Goal: Task Accomplishment & Management: Complete application form

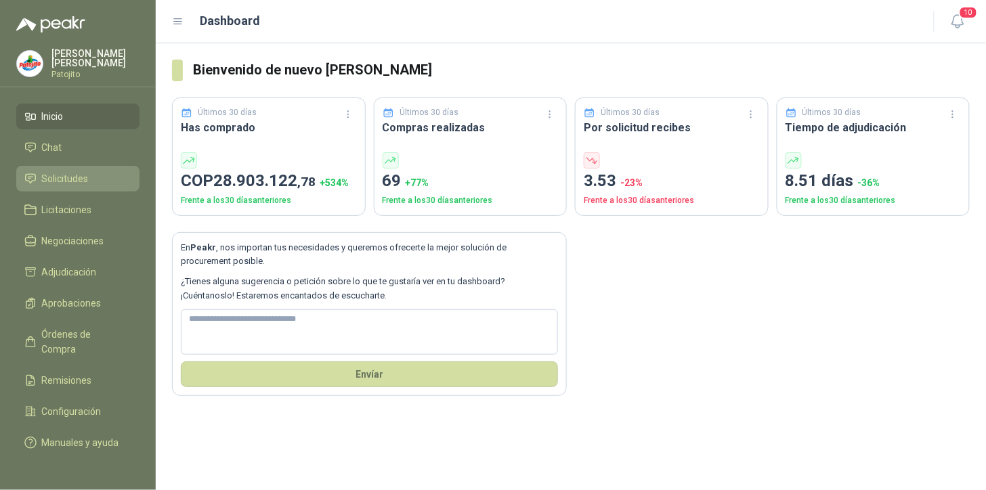
click at [68, 174] on span "Solicitudes" at bounding box center [65, 178] width 47 height 15
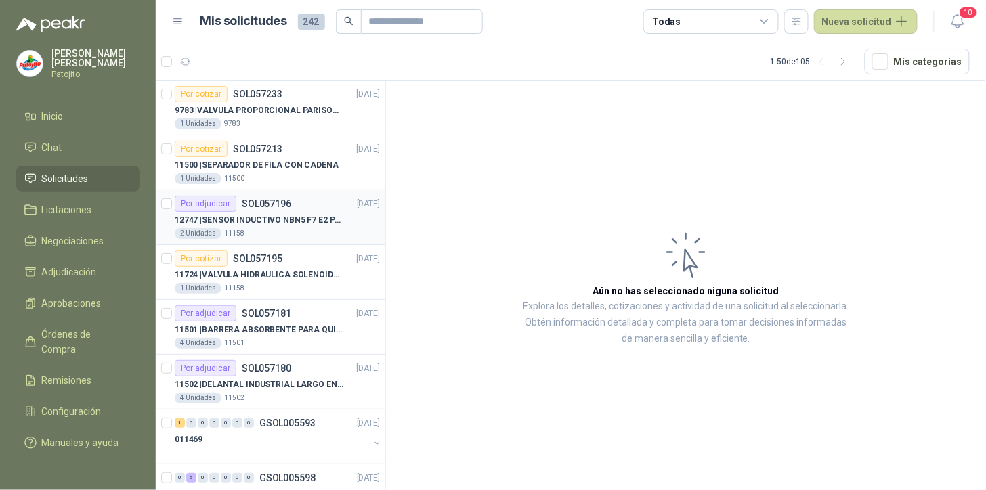
click at [288, 200] on p "SOL057196" at bounding box center [266, 203] width 49 height 9
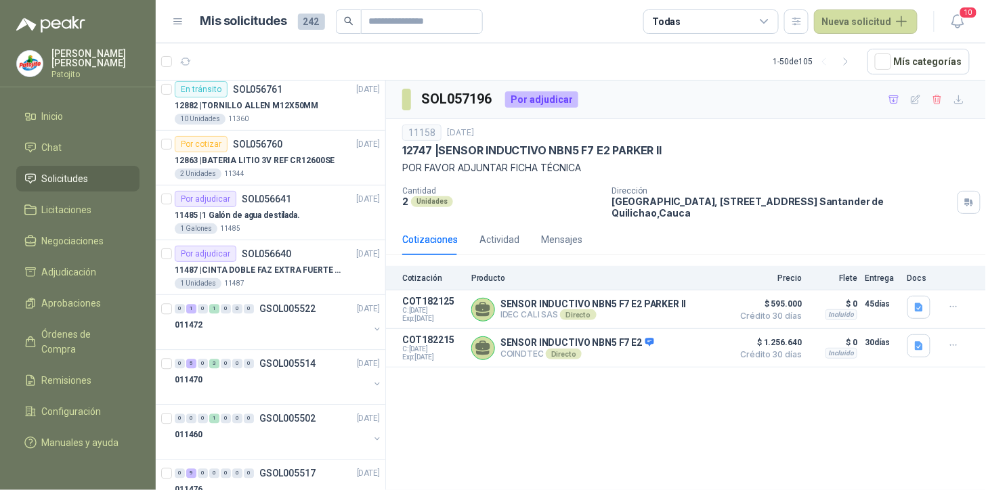
scroll to position [1279, 0]
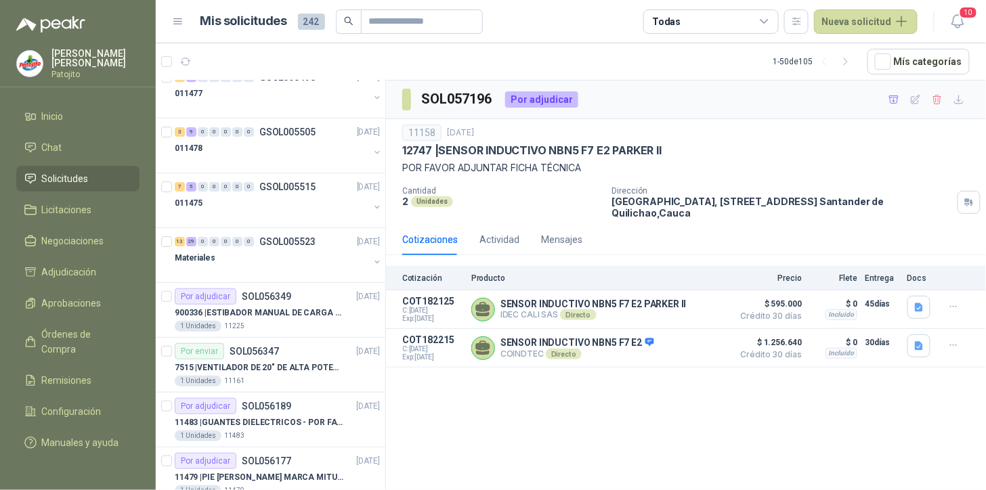
click at [850, 60] on icon "button" at bounding box center [847, 62] width 12 height 12
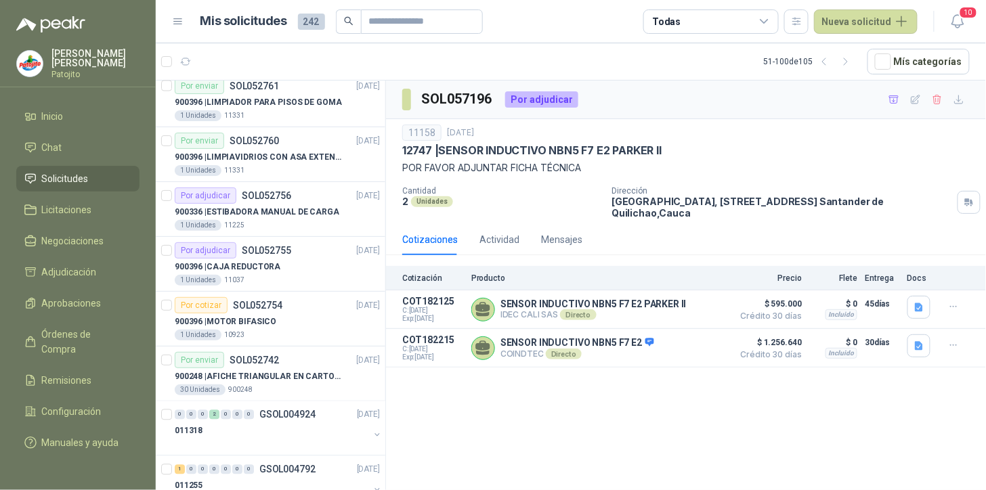
scroll to position [2348, 0]
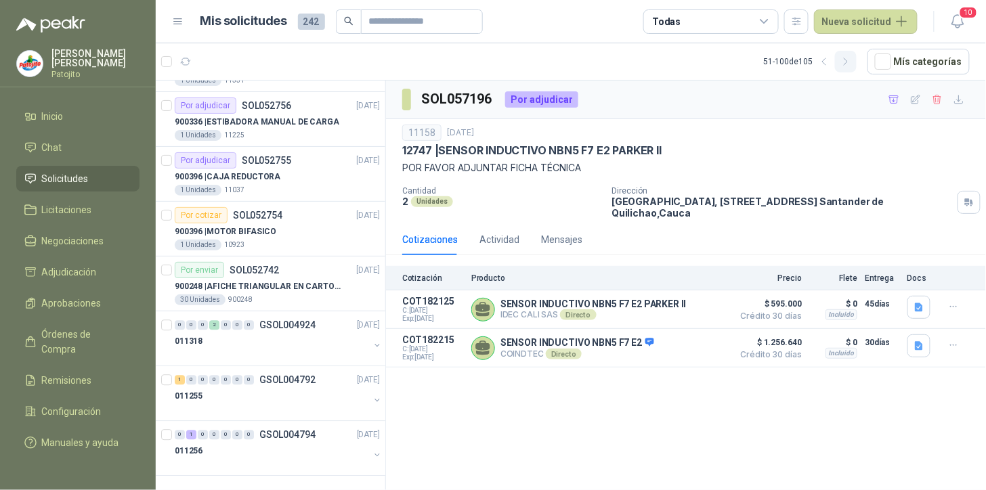
click at [850, 59] on icon "button" at bounding box center [847, 62] width 12 height 12
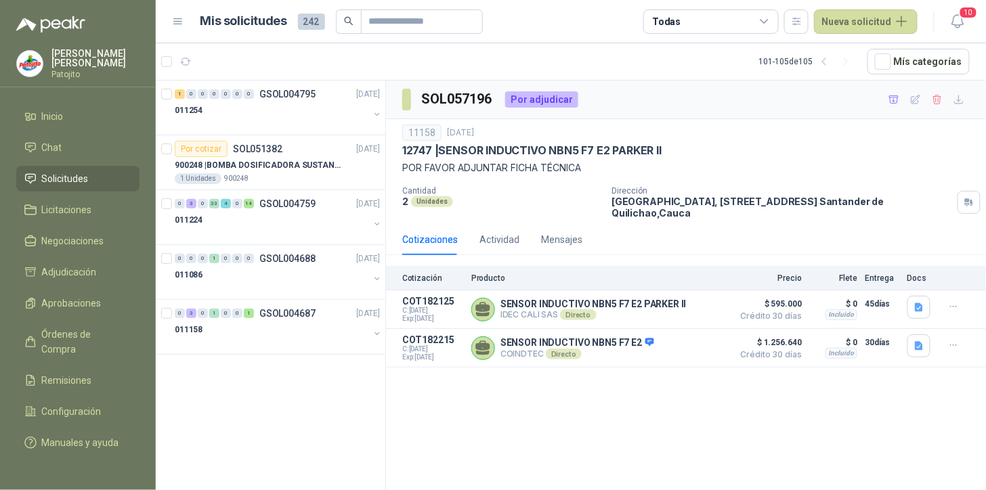
scroll to position [0, 0]
click at [194, 312] on div "3" at bounding box center [191, 313] width 10 height 9
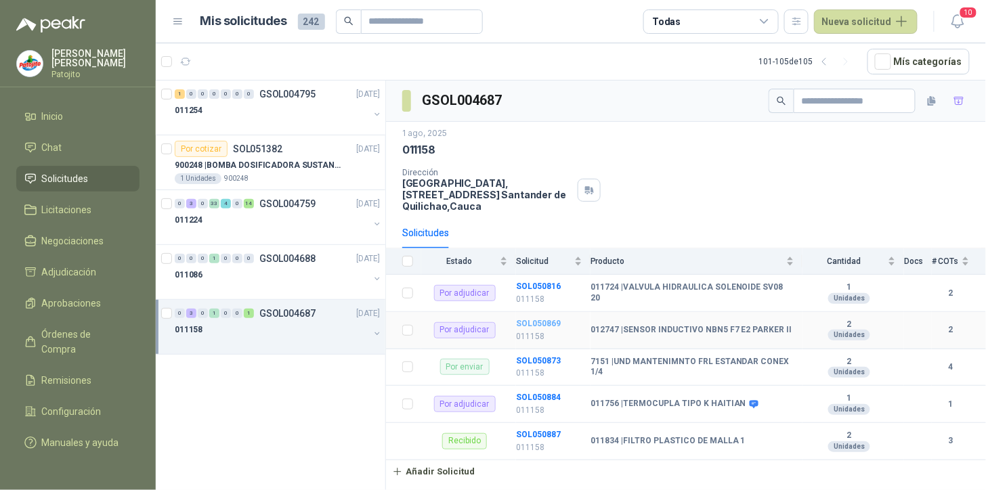
click at [528, 322] on b "SOL050869" at bounding box center [538, 323] width 45 height 9
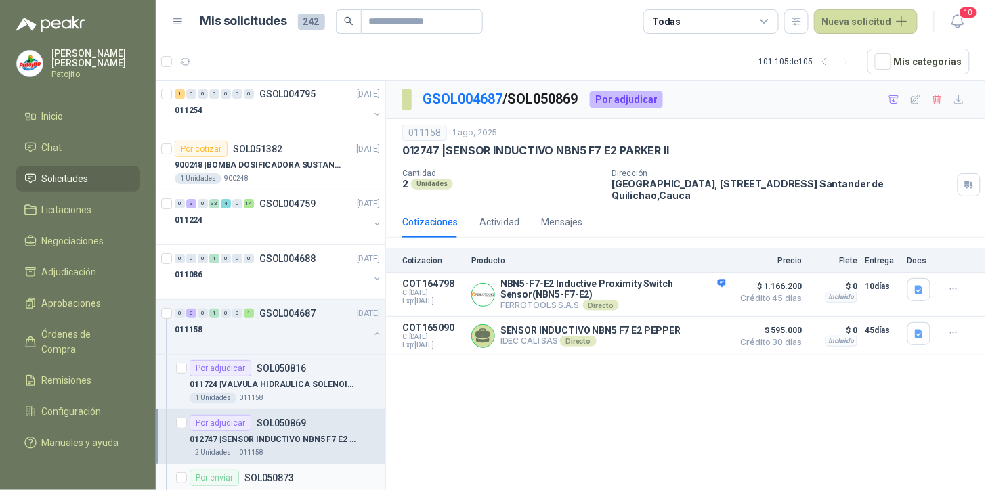
scroll to position [152, 0]
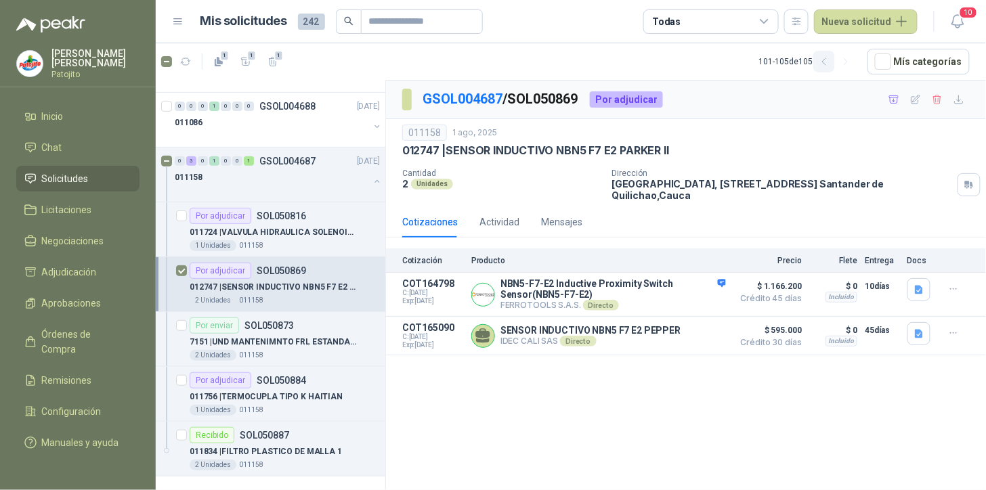
click at [829, 62] on icon "button" at bounding box center [825, 62] width 12 height 12
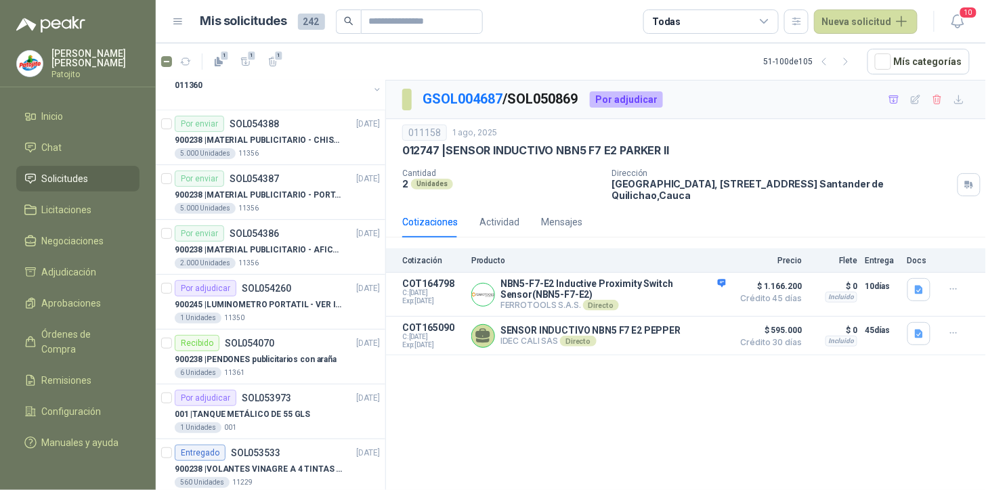
scroll to position [753, 0]
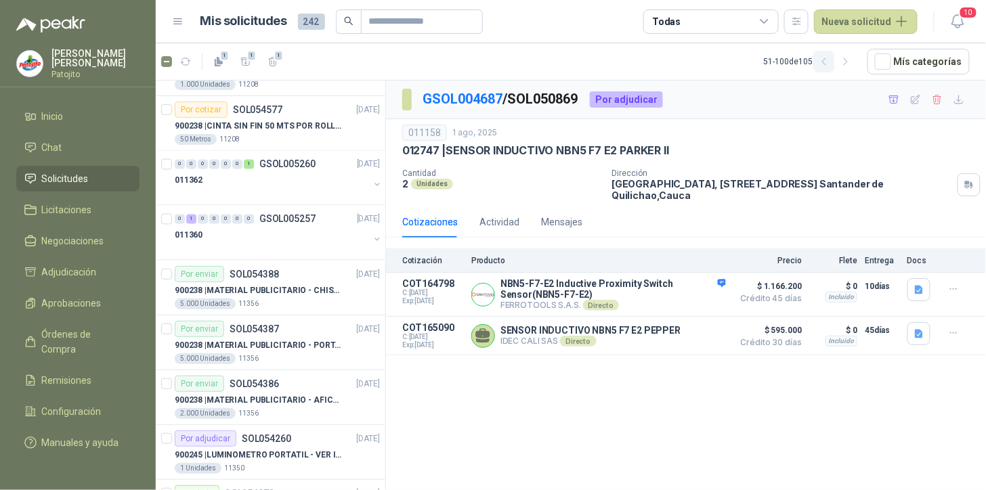
click at [828, 59] on icon "button" at bounding box center [825, 62] width 12 height 12
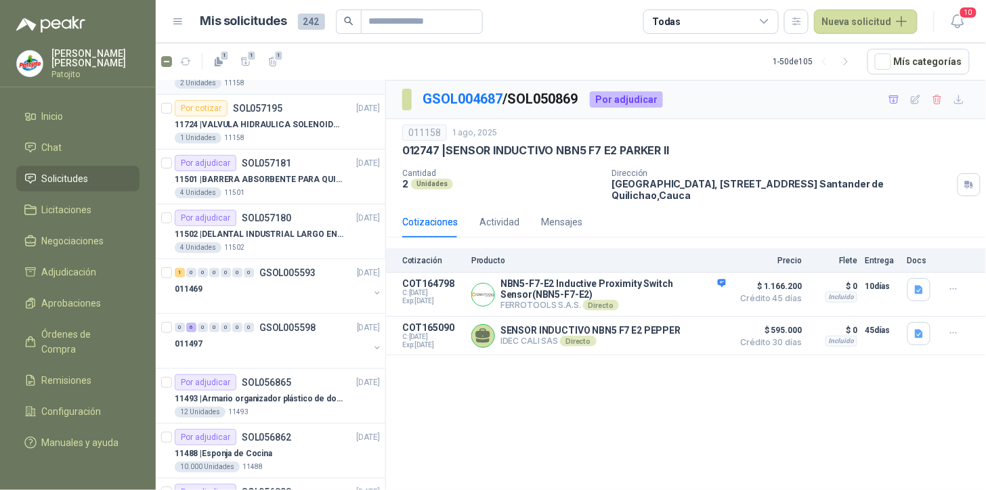
scroll to position [0, 0]
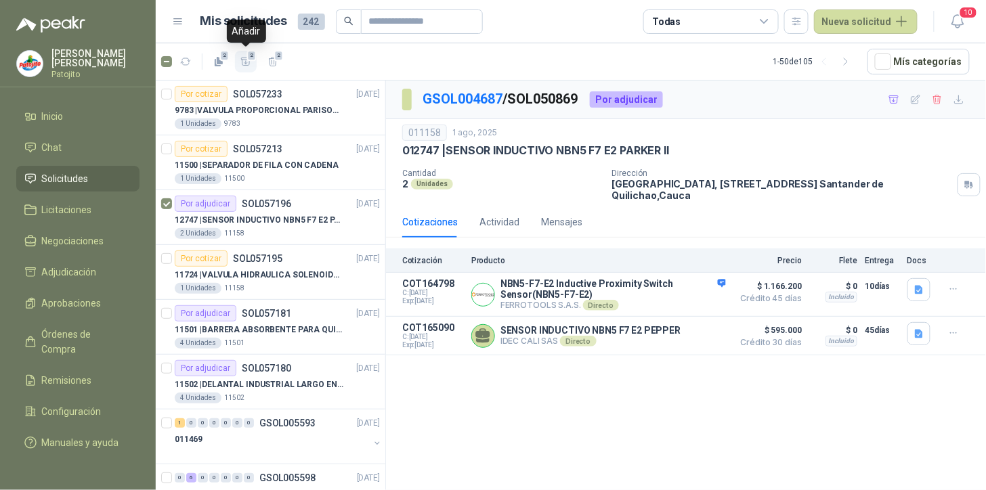
click at [247, 62] on icon "button" at bounding box center [246, 62] width 12 height 12
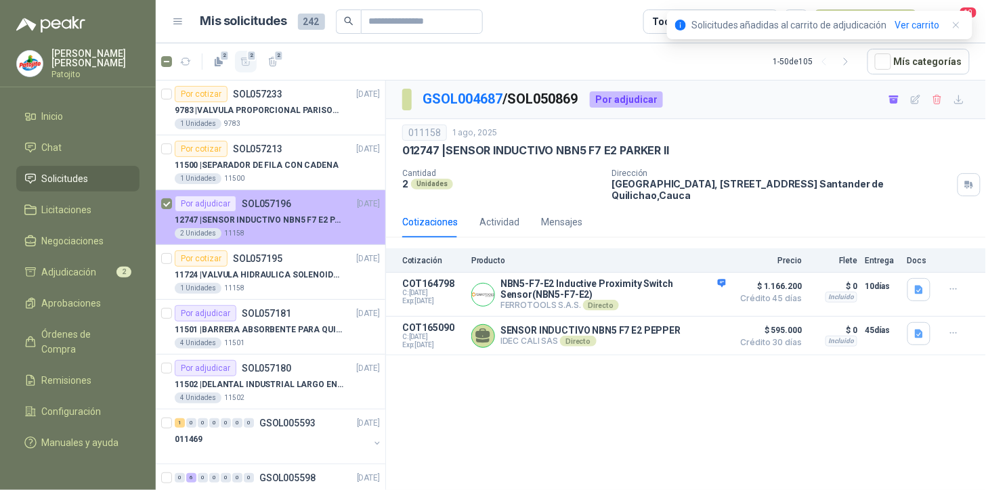
drag, startPoint x: 79, startPoint y: 268, endPoint x: 170, endPoint y: 242, distance: 94.5
click at [80, 268] on span "Adjudicación" at bounding box center [69, 272] width 55 height 15
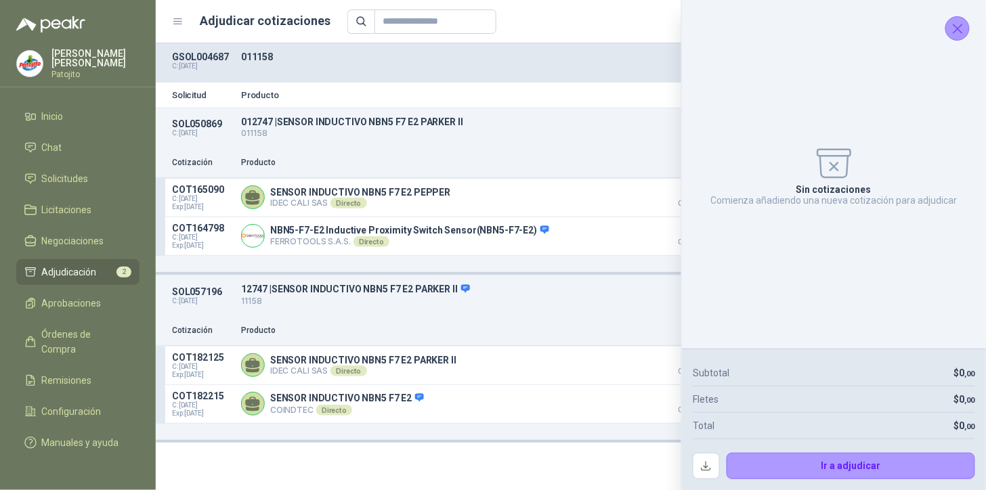
click at [958, 26] on icon "Cerrar" at bounding box center [958, 28] width 17 height 17
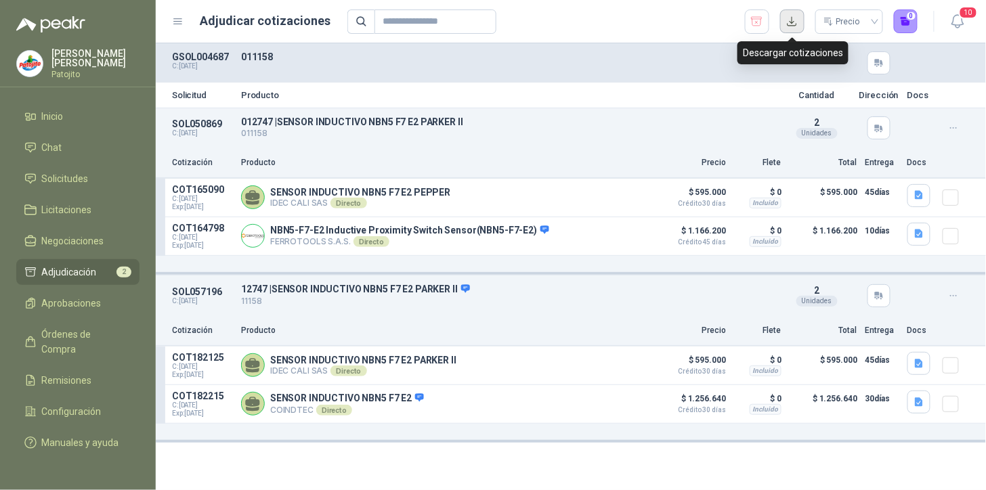
click at [795, 20] on button "button" at bounding box center [792, 21] width 24 height 24
click at [920, 194] on icon "button" at bounding box center [919, 195] width 8 height 9
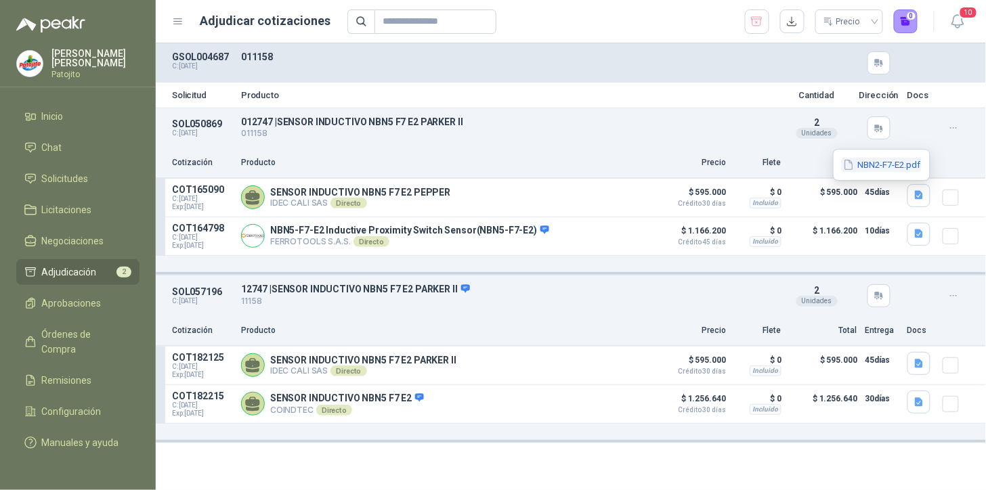
click at [886, 165] on button "NBN2-F7-E2.pdf" at bounding box center [882, 165] width 80 height 14
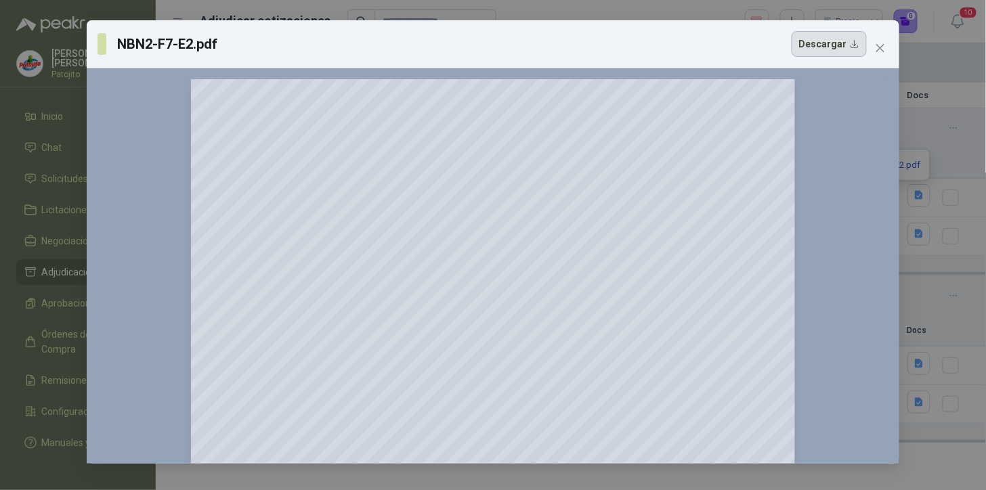
click at [848, 46] on button "Descargar" at bounding box center [829, 44] width 75 height 26
click at [882, 50] on icon "close" at bounding box center [880, 48] width 11 height 11
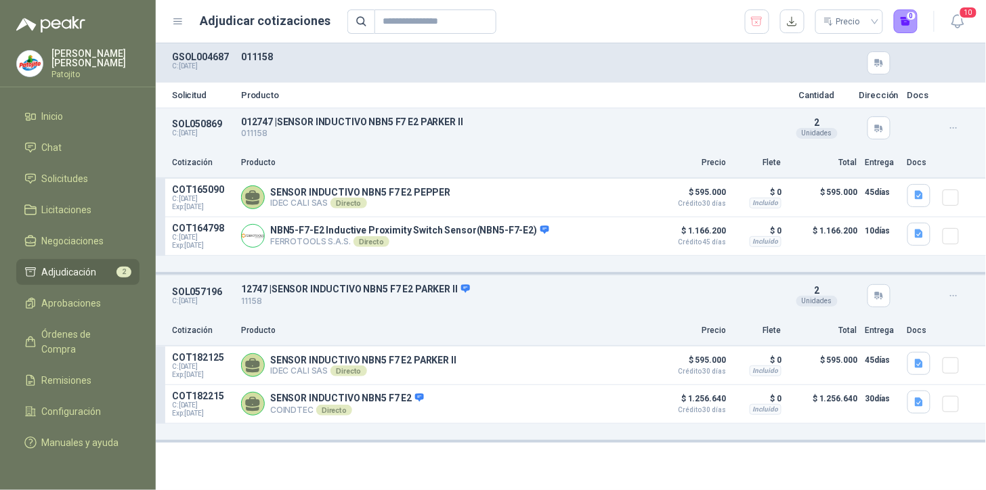
click at [627, 447] on div "Solicitud Producto Cantidad Dirección Docs SOL050869 C: [DATE] 012747 | SENSOR …" at bounding box center [571, 266] width 830 height 447
click at [925, 194] on icon "button" at bounding box center [920, 196] width 12 height 12
click at [920, 234] on icon "button" at bounding box center [920, 234] width 12 height 12
click at [897, 207] on button "image.png" at bounding box center [892, 204] width 59 height 14
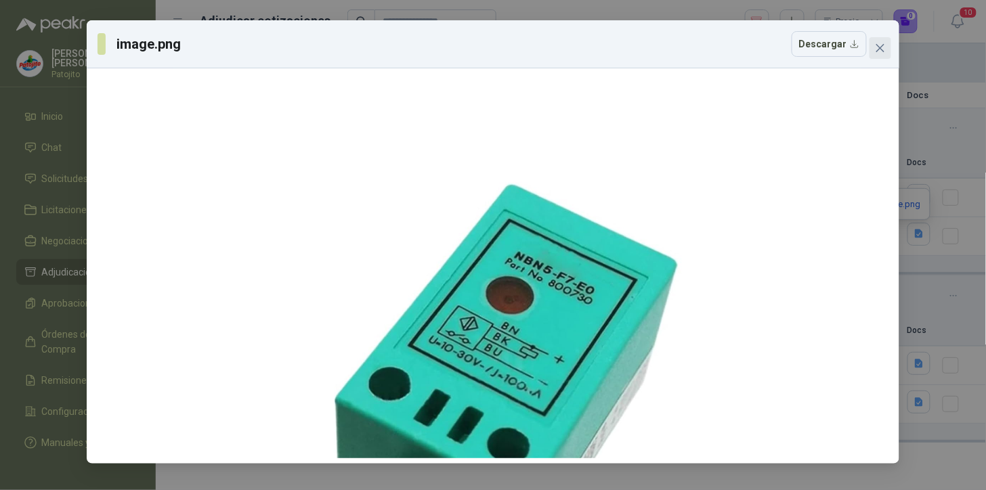
click at [883, 50] on icon "close" at bounding box center [880, 48] width 8 height 8
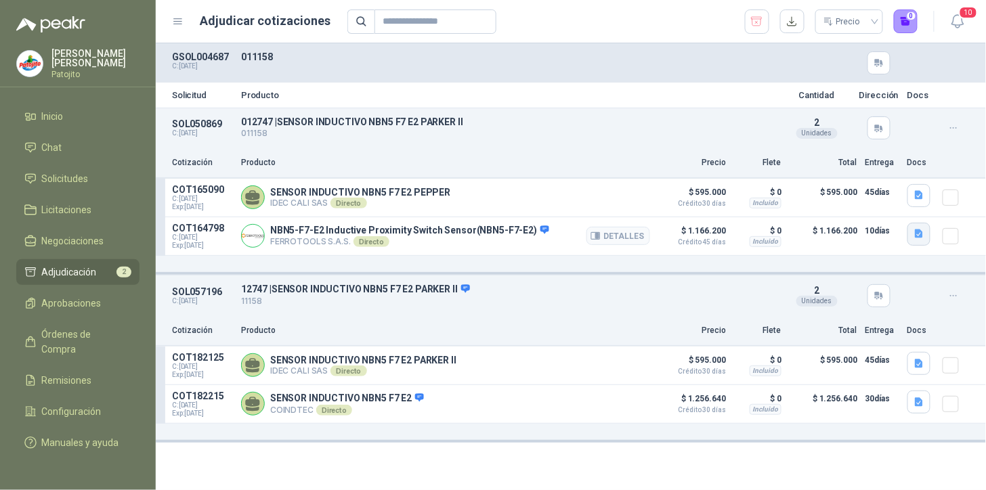
click at [916, 234] on icon "button" at bounding box center [919, 234] width 8 height 9
click at [885, 205] on button "image.png" at bounding box center [892, 204] width 59 height 14
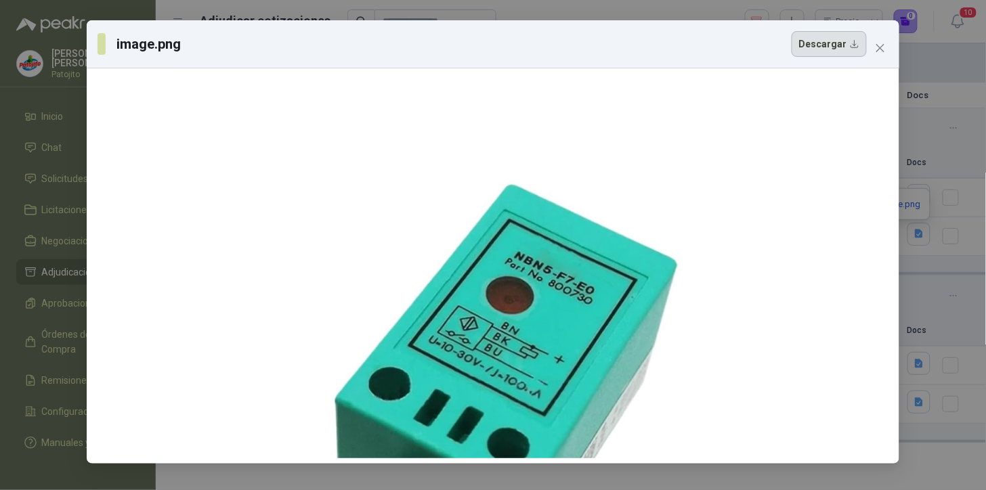
click at [853, 43] on button "Descargar" at bounding box center [829, 44] width 75 height 26
click at [967, 76] on div "image.png Descargar" at bounding box center [493, 245] width 986 height 490
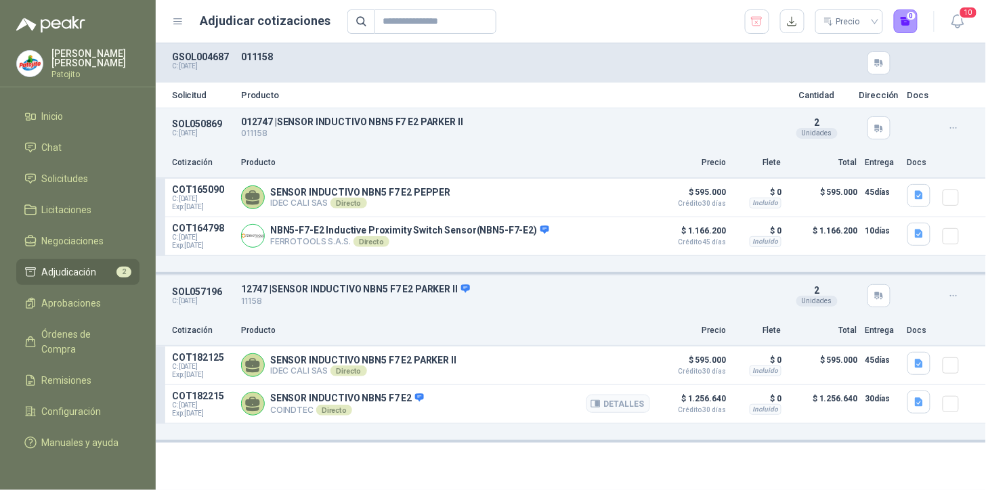
click at [918, 402] on icon "button" at bounding box center [919, 402] width 8 height 9
click at [872, 373] on button "800731_eng.pdf" at bounding box center [881, 372] width 81 height 14
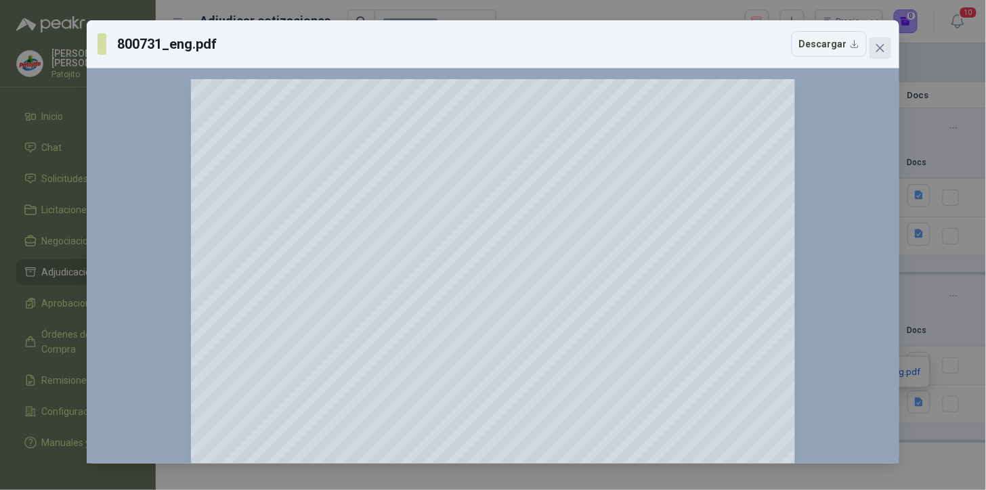
click at [874, 41] on button "Close" at bounding box center [881, 48] width 22 height 22
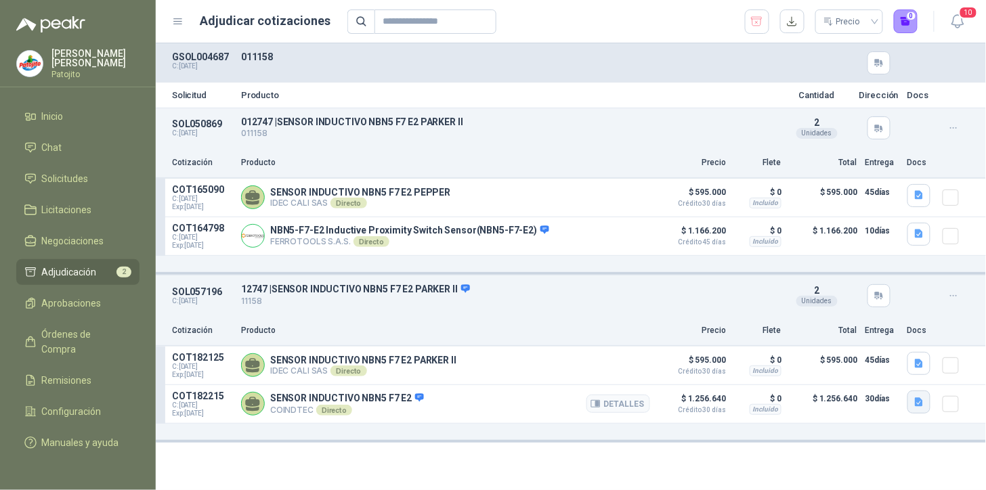
click at [921, 397] on icon "button" at bounding box center [920, 403] width 12 height 12
click at [876, 371] on button "800731_eng.pdf" at bounding box center [881, 372] width 81 height 14
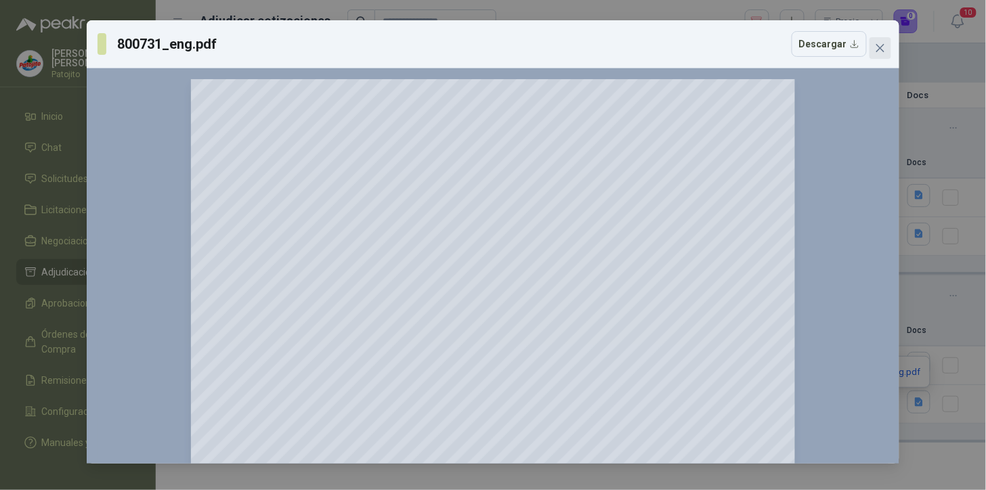
click at [881, 47] on icon "close" at bounding box center [880, 48] width 8 height 8
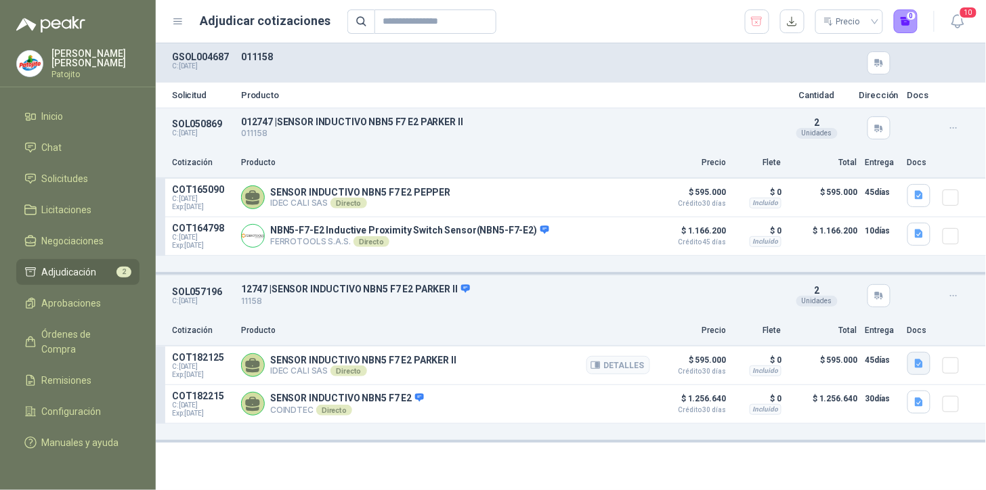
click at [919, 362] on icon "button" at bounding box center [919, 363] width 8 height 9
click at [920, 230] on icon "button" at bounding box center [919, 234] width 8 height 9
click at [897, 202] on button "image.png" at bounding box center [892, 204] width 59 height 14
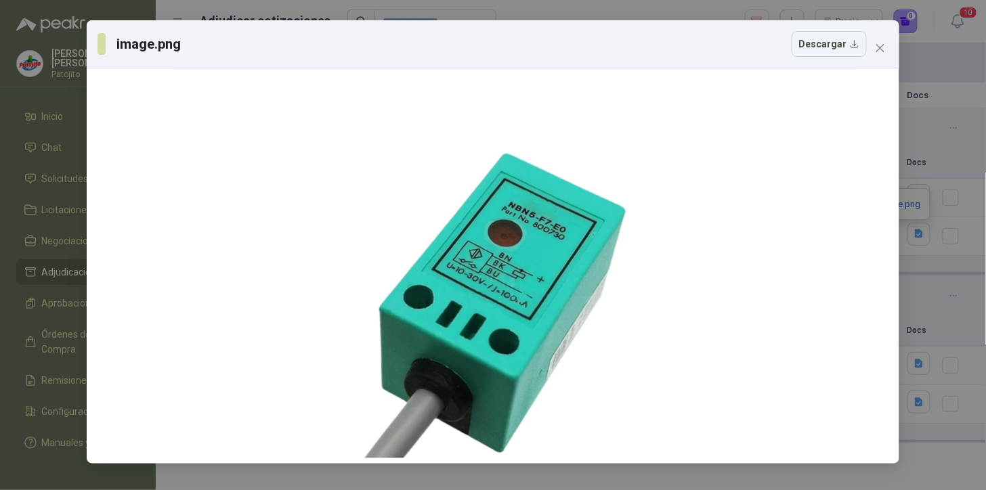
click at [879, 51] on icon "close" at bounding box center [880, 48] width 11 height 11
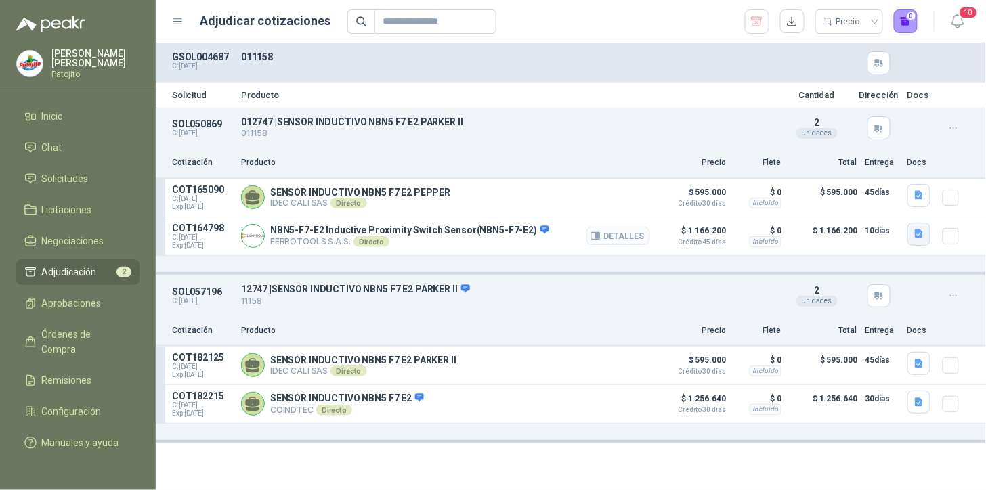
click at [925, 235] on icon "button" at bounding box center [920, 234] width 12 height 12
click at [892, 204] on button "image.png" at bounding box center [892, 204] width 59 height 14
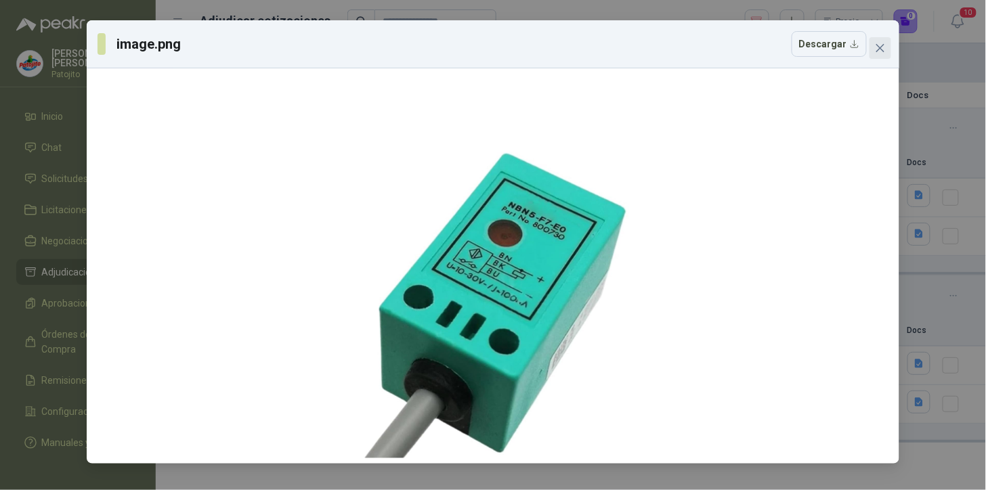
click at [877, 47] on icon "close" at bounding box center [880, 48] width 11 height 11
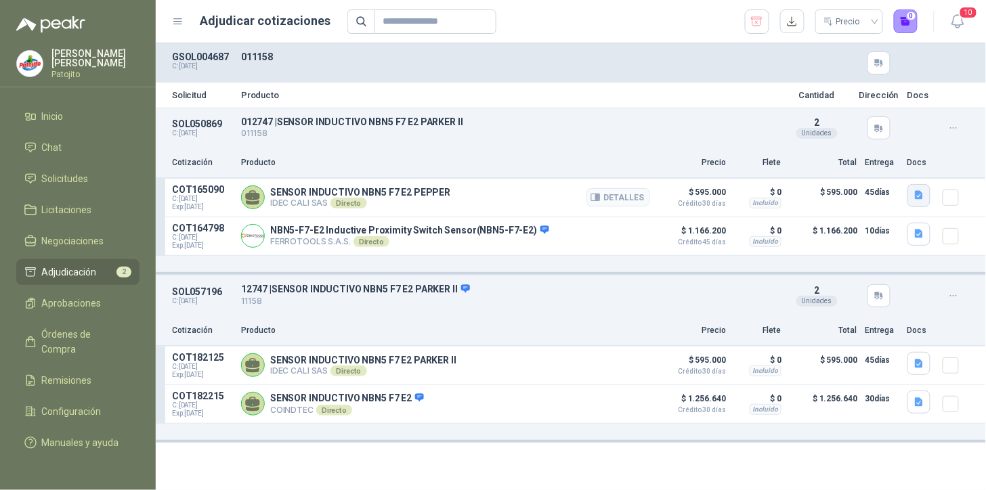
click at [918, 198] on icon "button" at bounding box center [919, 195] width 8 height 9
click at [883, 161] on button "NBN2-F7-E2.pdf" at bounding box center [882, 165] width 80 height 14
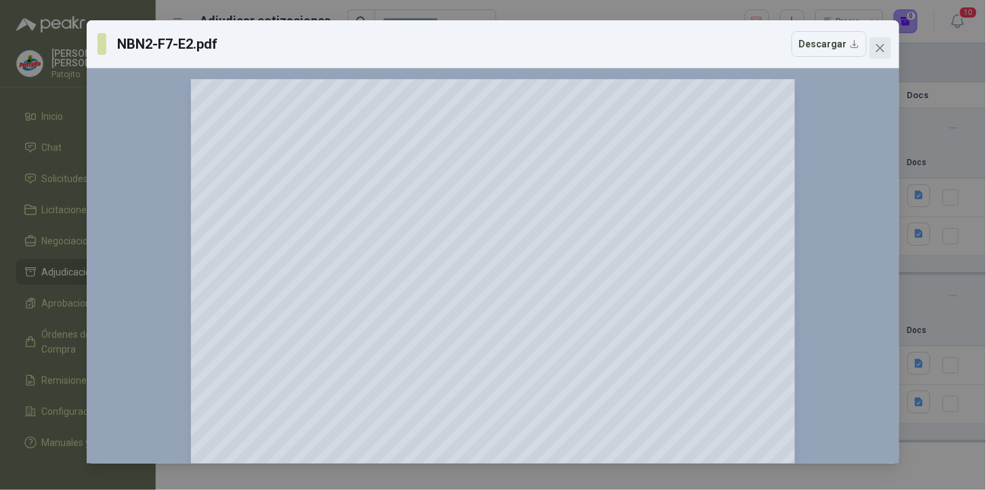
click at [879, 48] on icon "close" at bounding box center [880, 48] width 11 height 11
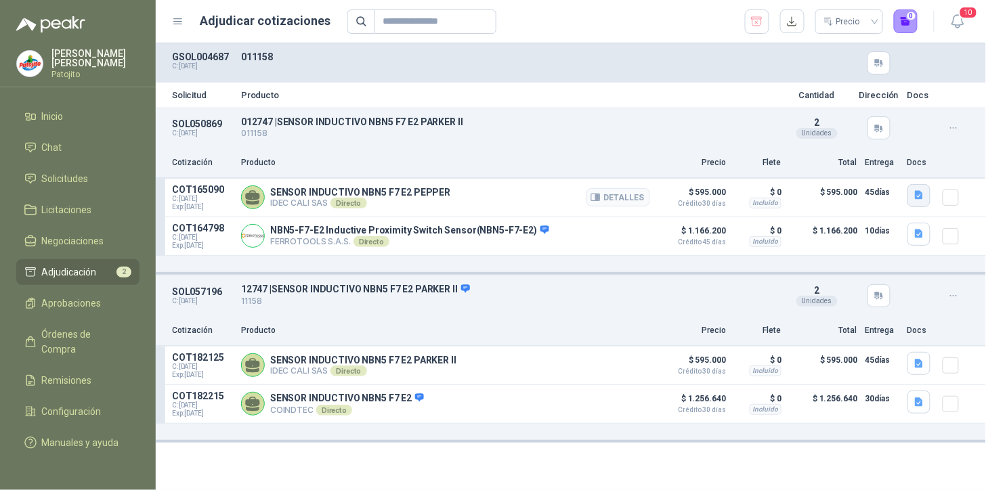
click at [921, 194] on icon "button" at bounding box center [920, 196] width 12 height 12
click at [878, 161] on button "NBN2-F7-E2.pdf" at bounding box center [882, 165] width 80 height 14
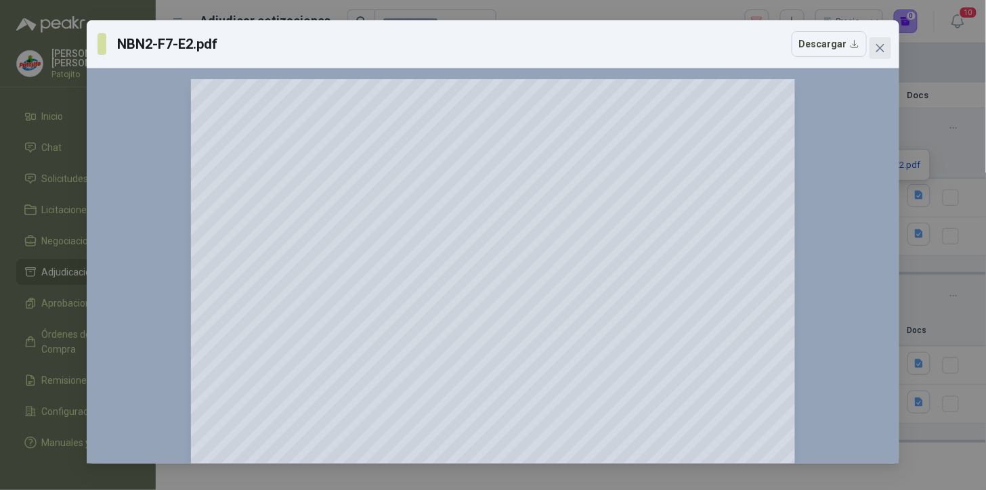
click at [885, 45] on icon "close" at bounding box center [880, 48] width 11 height 11
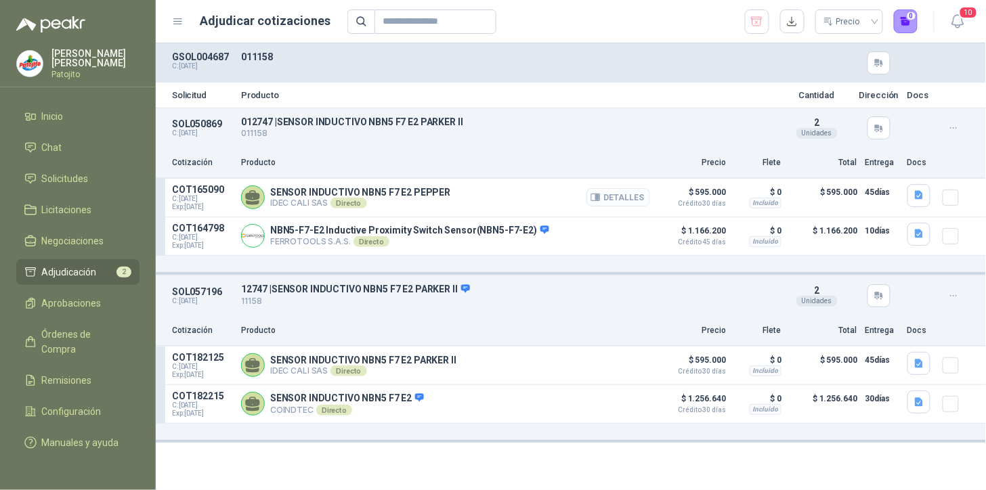
click at [641, 195] on button "Detalles" at bounding box center [619, 197] width 64 height 18
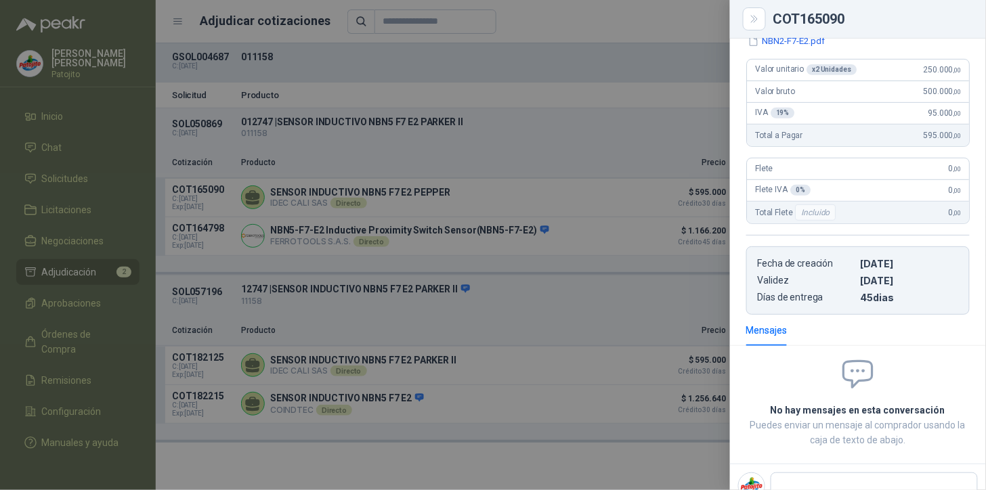
scroll to position [199, 0]
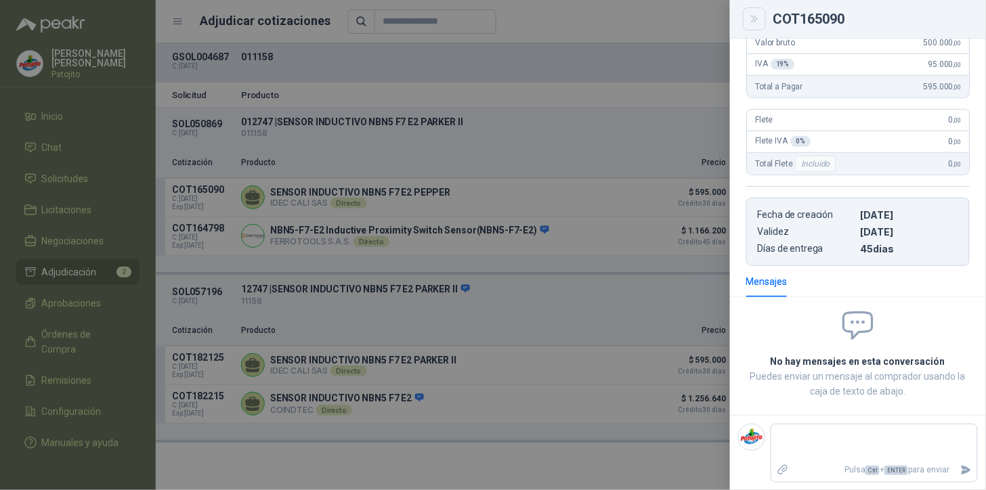
click at [756, 18] on icon "Close" at bounding box center [755, 20] width 12 height 12
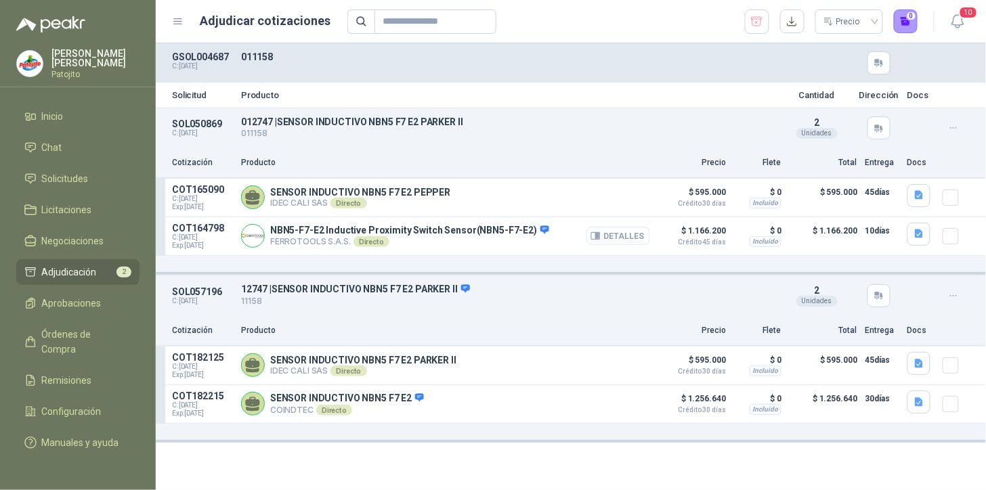
click at [632, 238] on button "Detalles" at bounding box center [619, 236] width 64 height 18
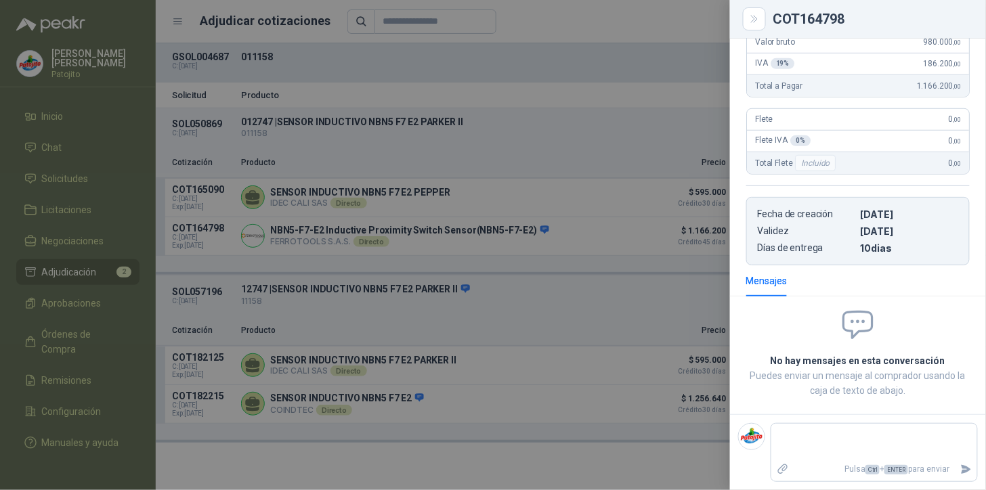
scroll to position [0, 0]
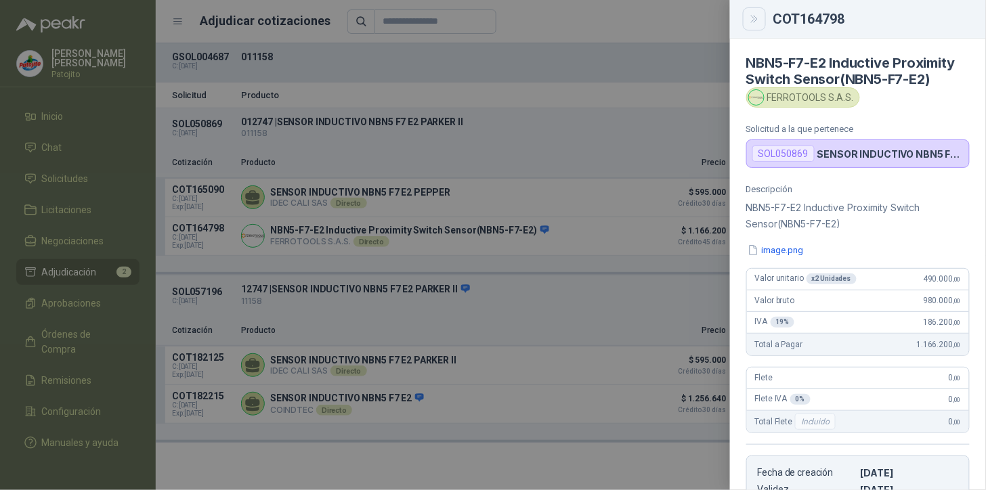
click at [760, 14] on icon "Close" at bounding box center [755, 20] width 12 height 12
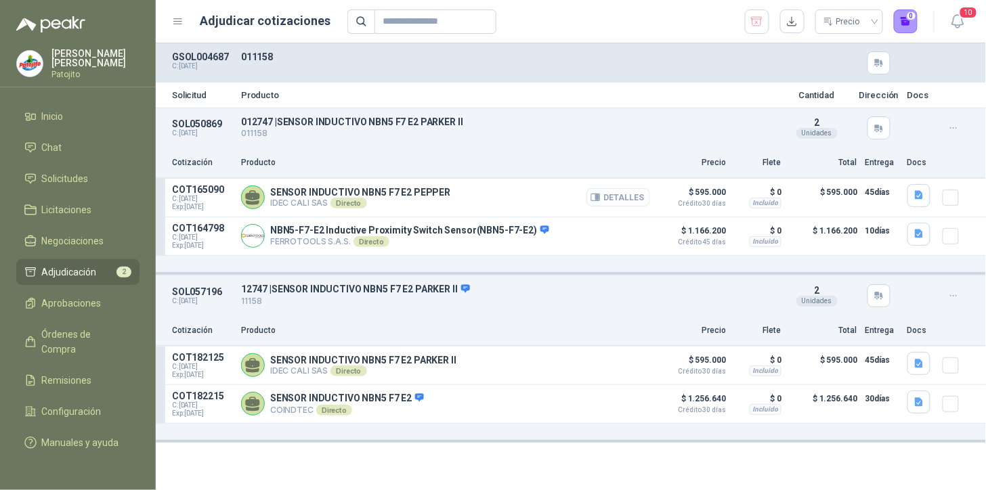
click at [608, 190] on button "Detalles" at bounding box center [619, 197] width 64 height 18
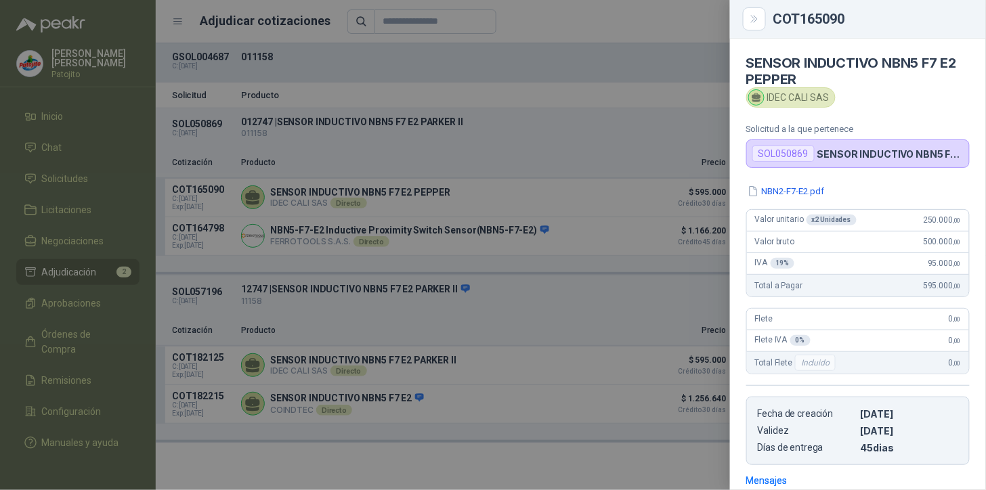
scroll to position [199, 0]
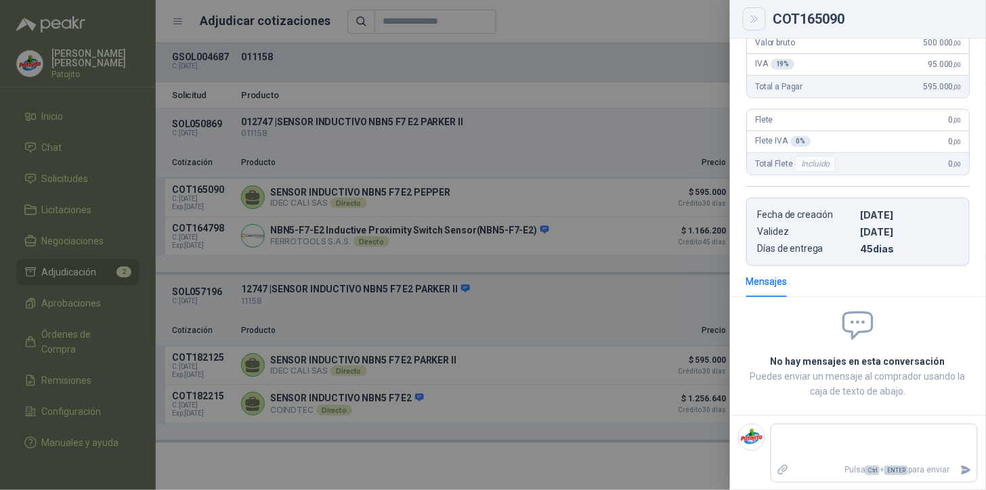
click at [755, 14] on icon "Close" at bounding box center [755, 20] width 12 height 12
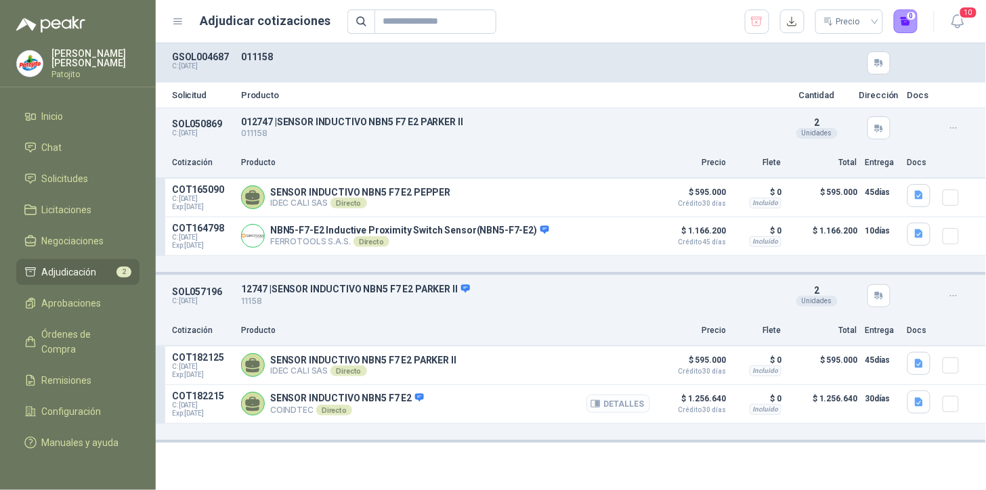
click at [630, 405] on button "Detalles" at bounding box center [619, 404] width 64 height 18
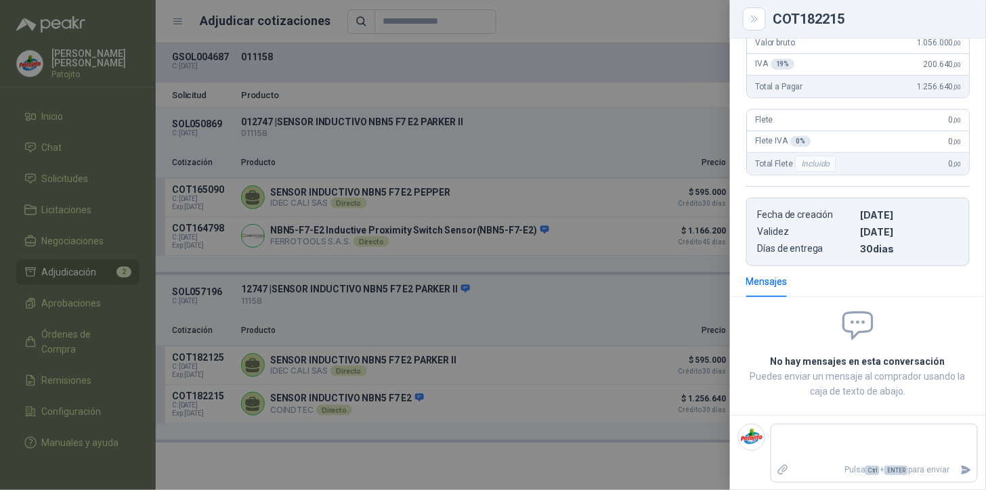
scroll to position [0, 0]
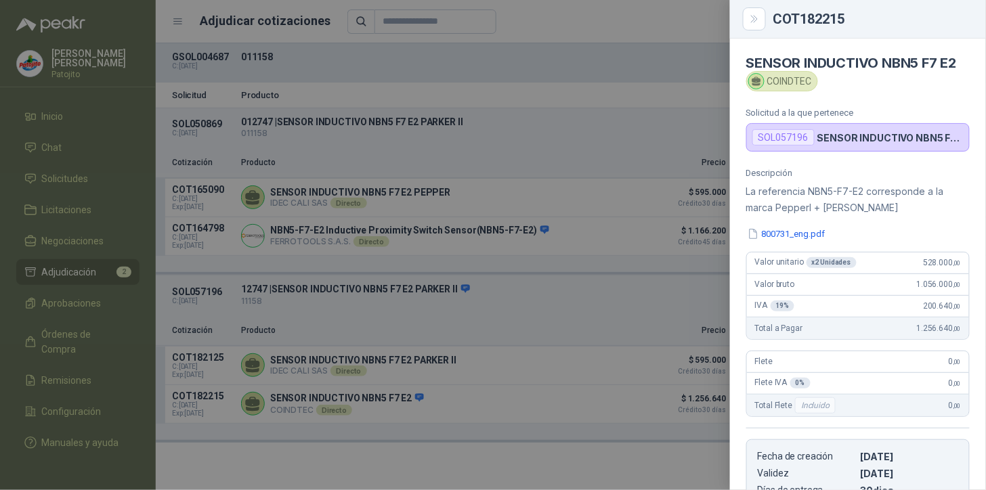
click at [755, 14] on icon "Close" at bounding box center [755, 20] width 12 height 12
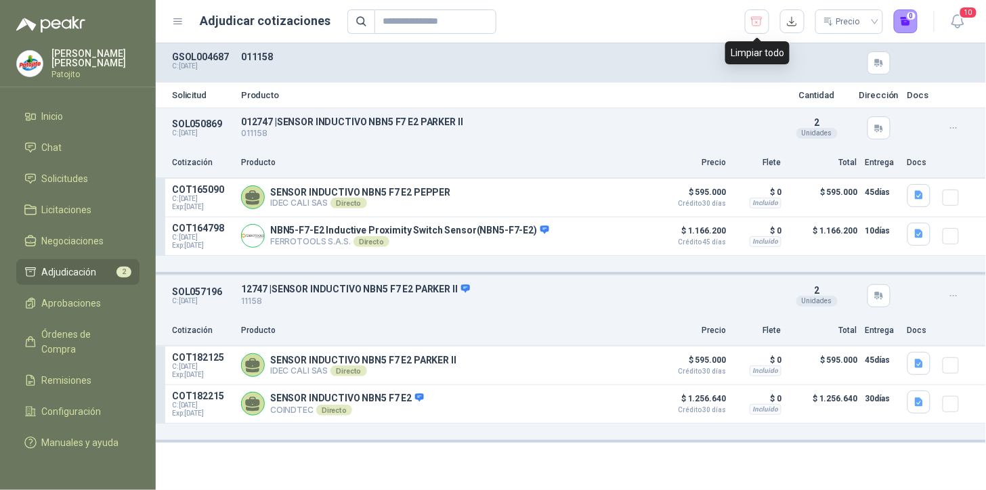
click at [761, 58] on div "Limpiar todo" at bounding box center [757, 52] width 64 height 23
click at [762, 22] on icon "button" at bounding box center [756, 22] width 13 height 14
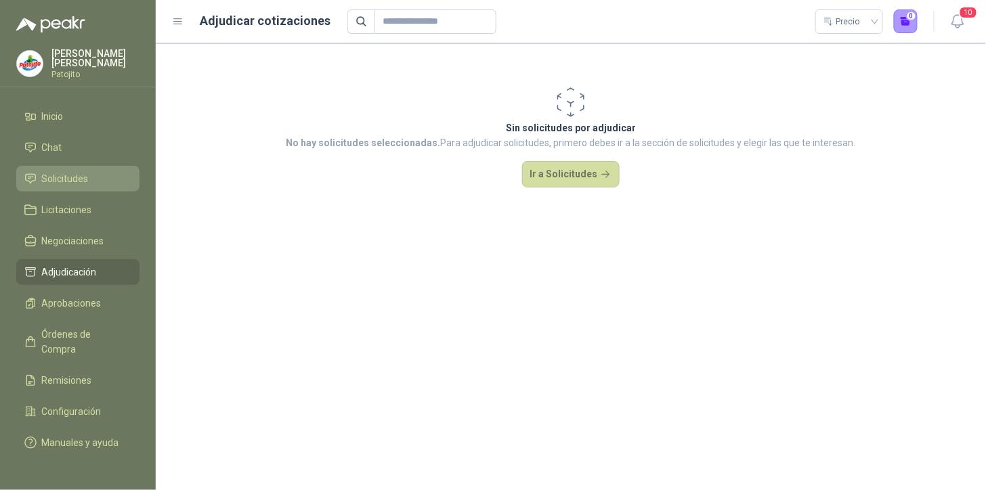
click at [80, 176] on span "Solicitudes" at bounding box center [65, 178] width 47 height 15
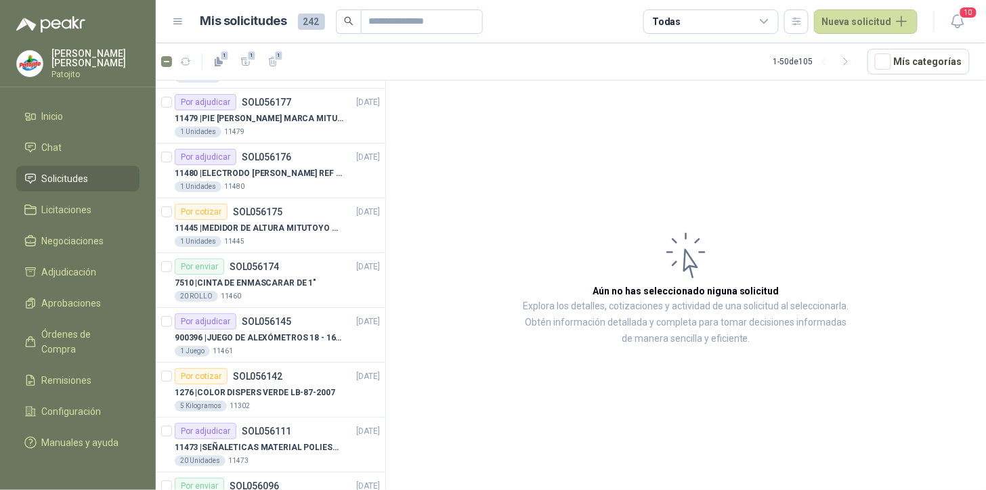
scroll to position [2348, 0]
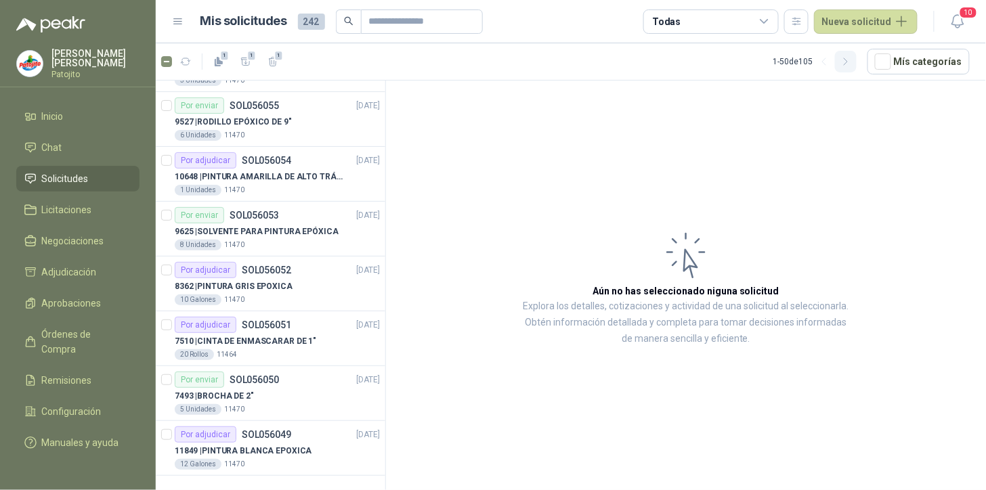
click at [851, 59] on icon "button" at bounding box center [847, 62] width 12 height 12
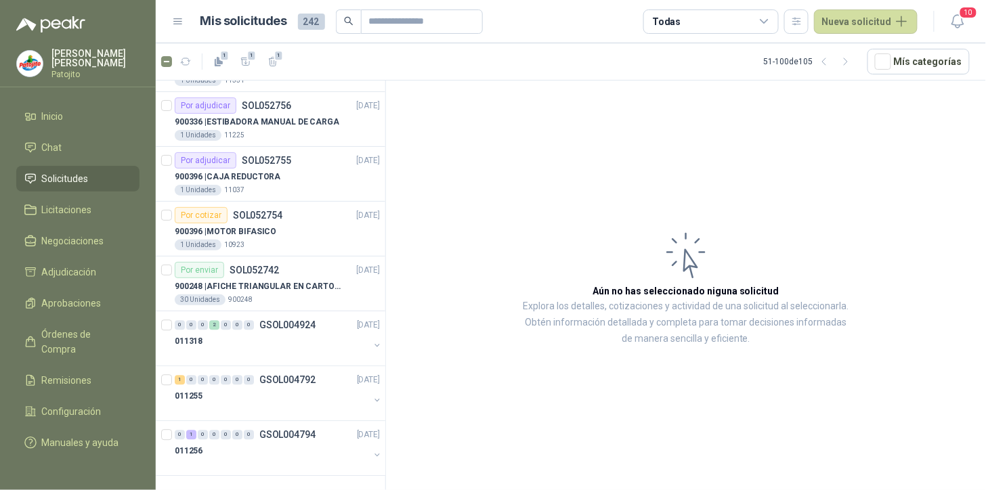
click at [767, 18] on icon at bounding box center [765, 22] width 12 height 12
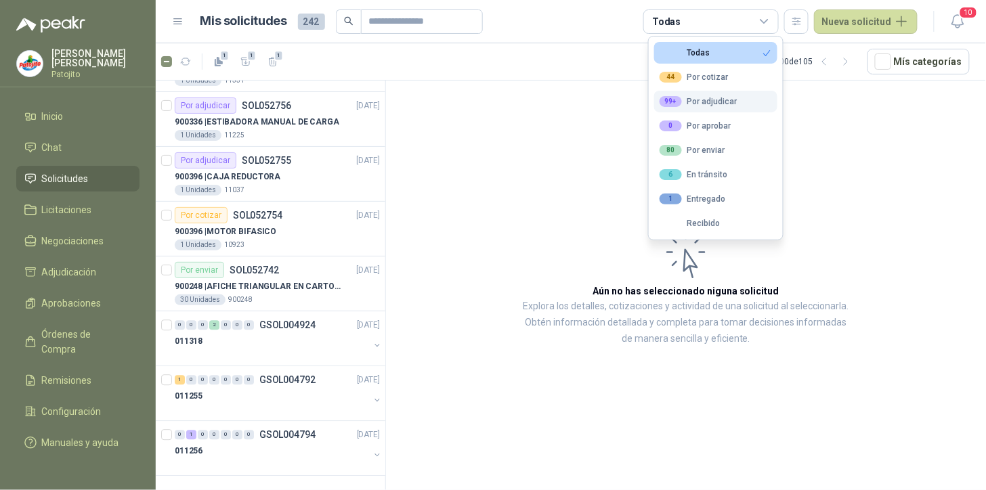
click at [718, 104] on div "99+ Por adjudicar" at bounding box center [699, 101] width 78 height 11
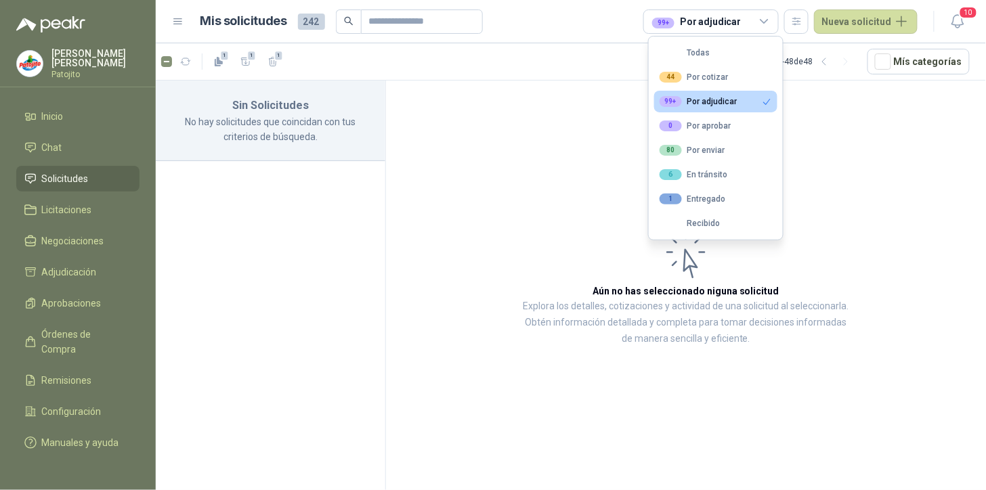
scroll to position [0, 0]
click at [716, 72] on div "44 Por cotizar" at bounding box center [694, 77] width 69 height 11
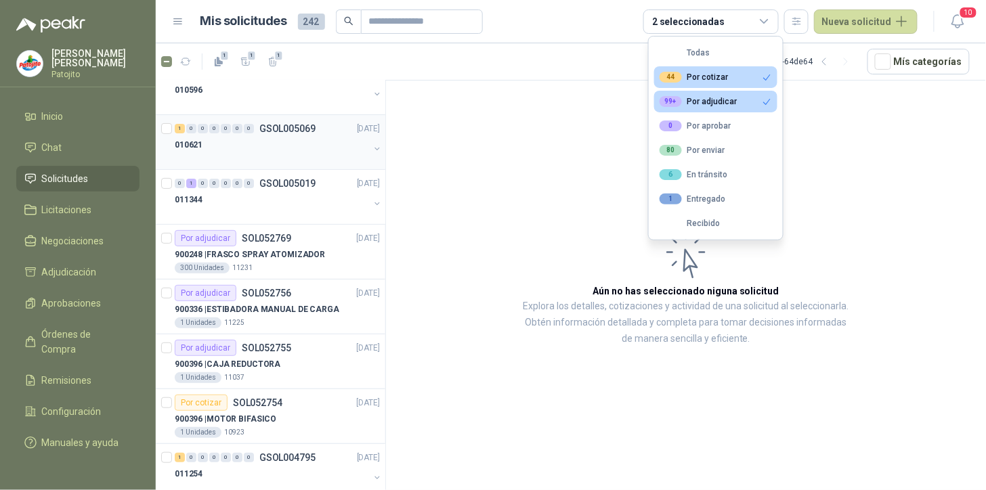
scroll to position [373, 0]
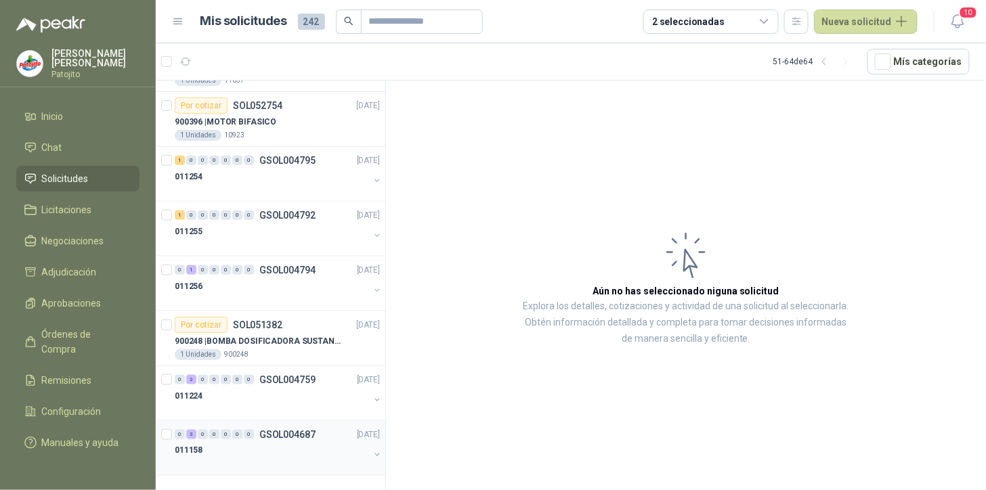
click at [190, 435] on div "3" at bounding box center [191, 434] width 10 height 9
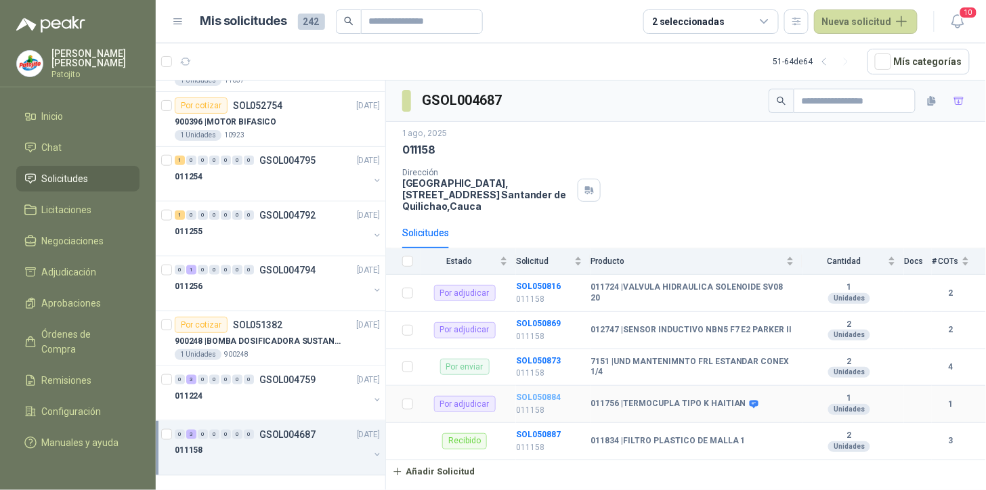
click at [555, 396] on b "SOL050884" at bounding box center [538, 397] width 45 height 9
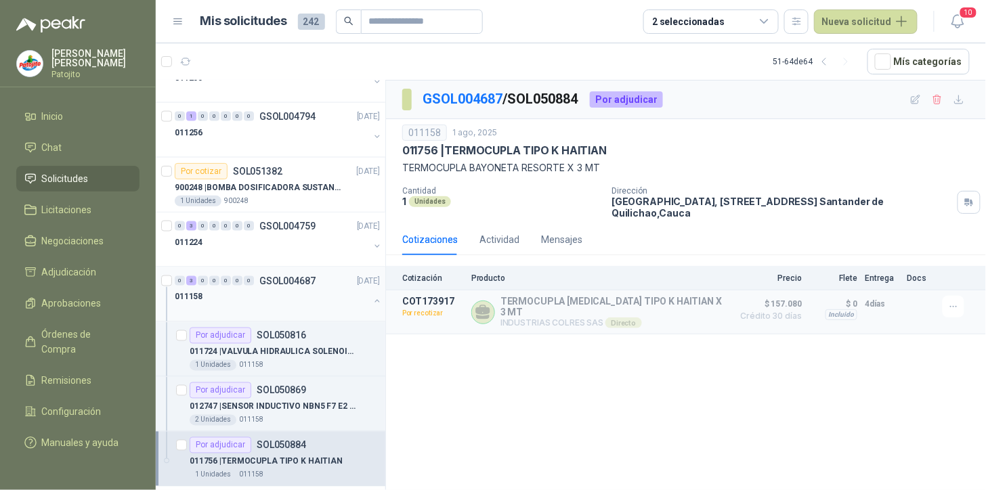
scroll to position [537, 0]
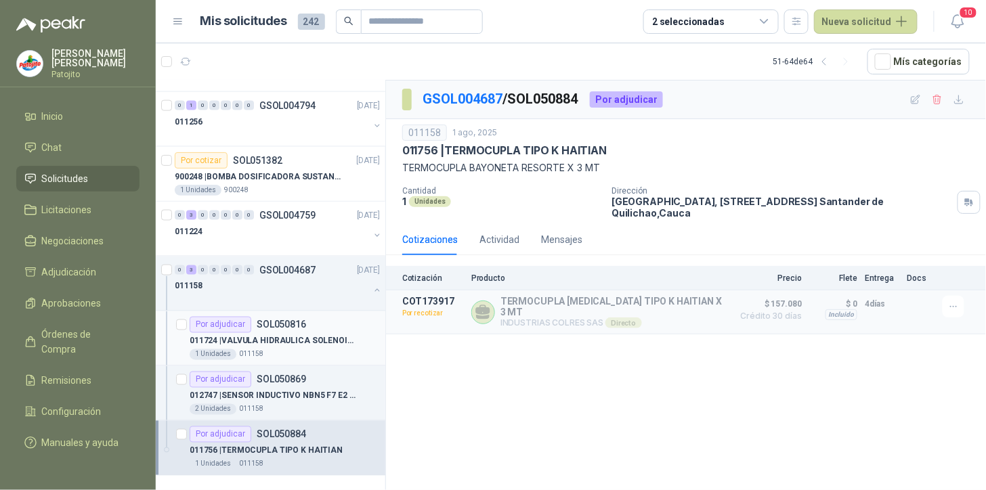
click at [271, 323] on p "SOL050816" at bounding box center [281, 324] width 49 height 9
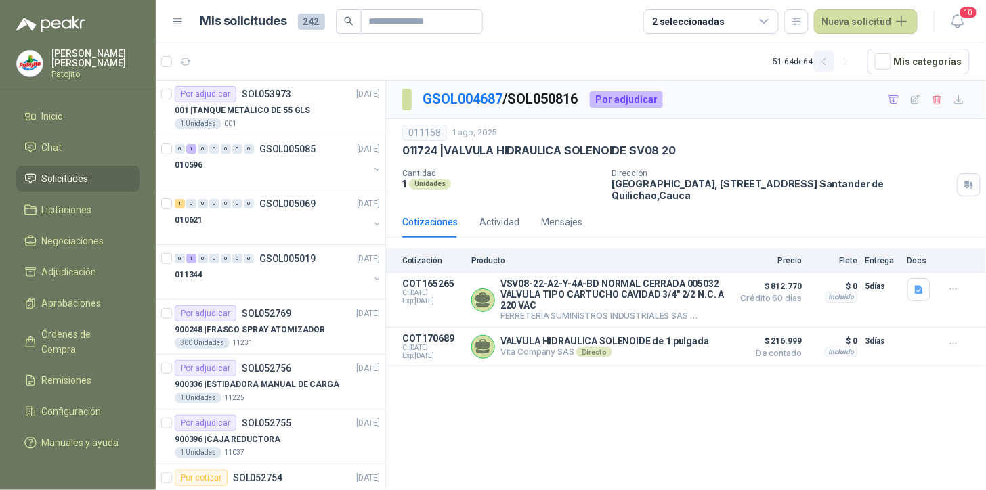
click at [827, 64] on icon "button" at bounding box center [825, 62] width 12 height 12
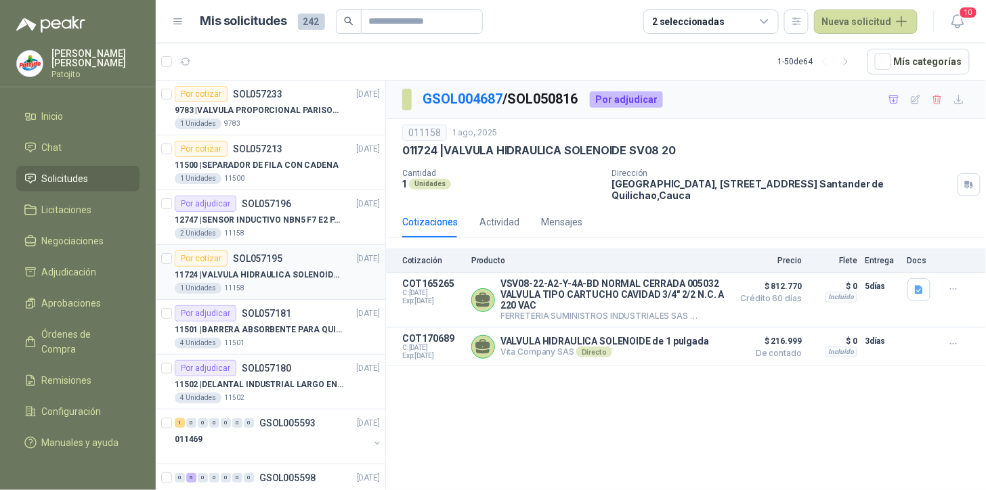
click at [296, 253] on div "Por cotizar SOL057195 [DATE]" at bounding box center [277, 259] width 205 height 16
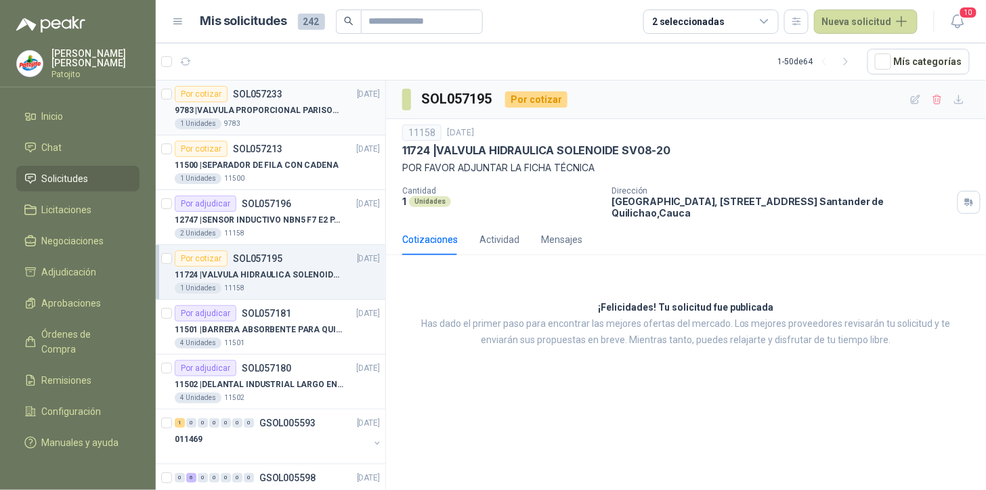
click at [292, 95] on div "Por cotizar SOL057233 [DATE]" at bounding box center [277, 94] width 205 height 16
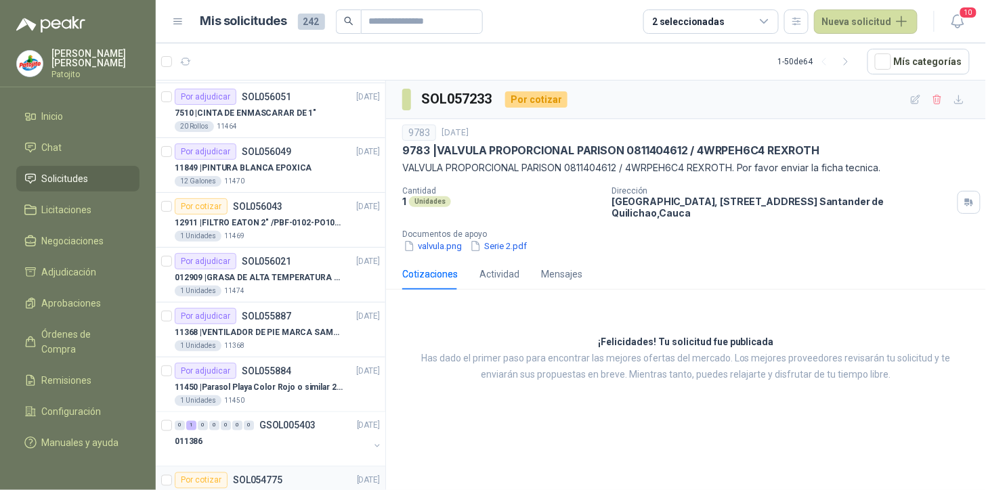
scroll to position [2348, 0]
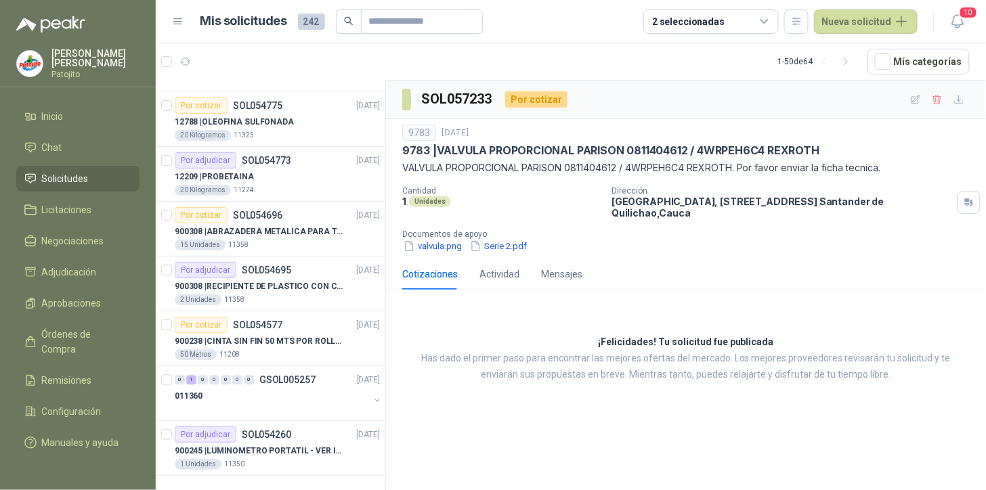
click at [768, 18] on icon at bounding box center [765, 22] width 12 height 12
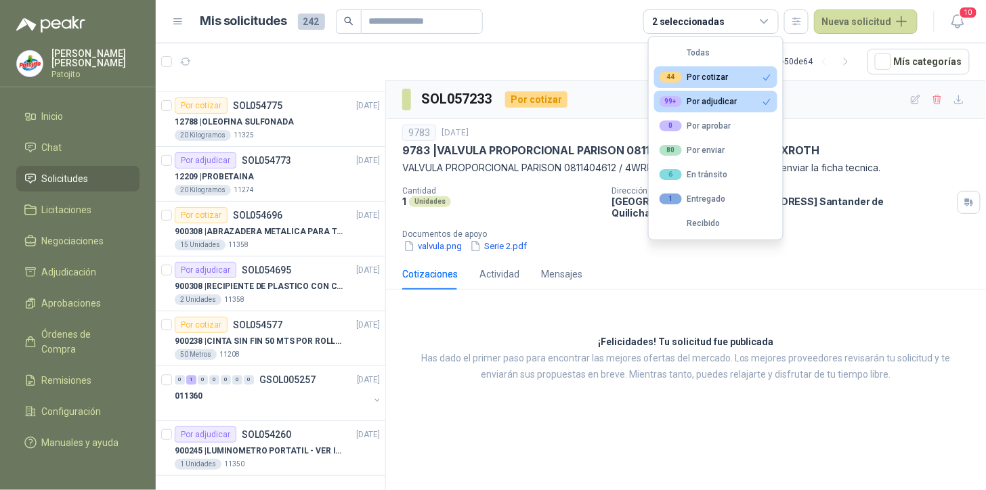
click at [709, 51] on button "Todas" at bounding box center [715, 53] width 123 height 22
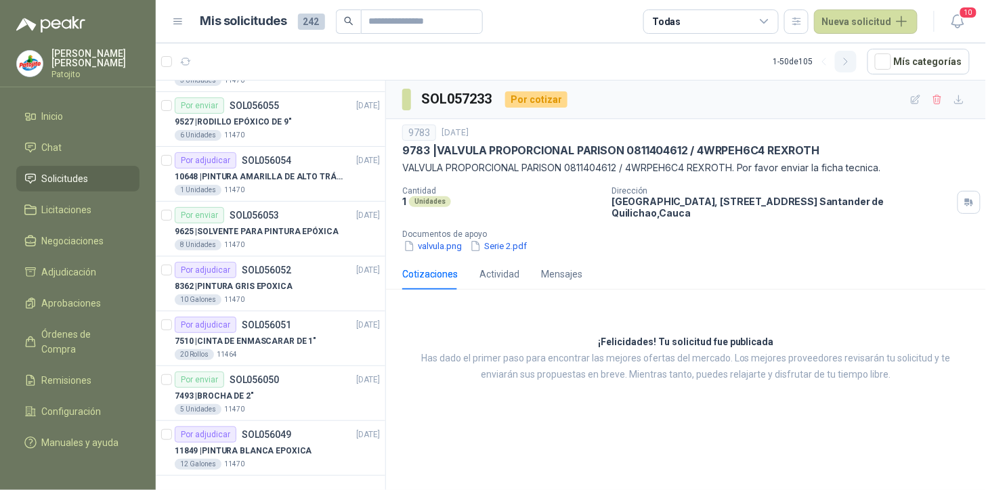
click at [849, 58] on icon "button" at bounding box center [847, 62] width 12 height 12
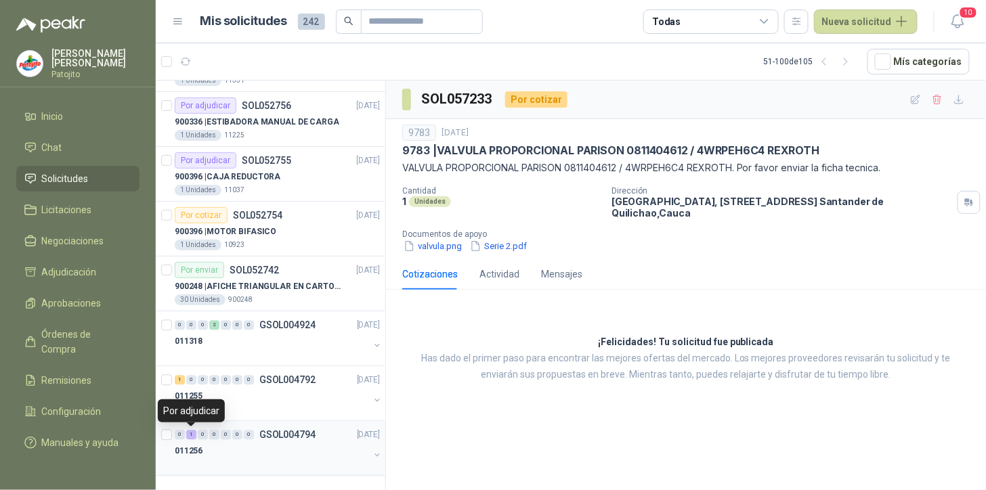
click at [193, 433] on div "1" at bounding box center [191, 434] width 10 height 9
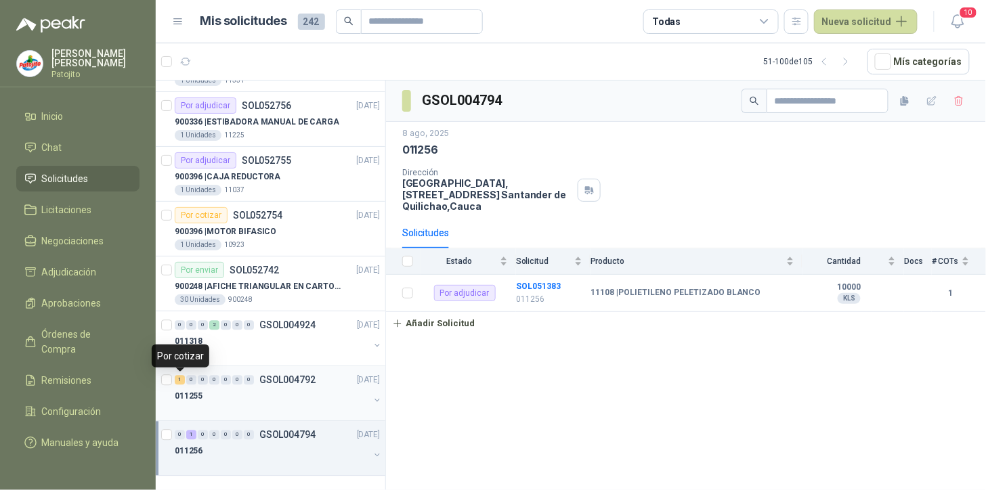
click at [182, 382] on div "1" at bounding box center [180, 379] width 10 height 9
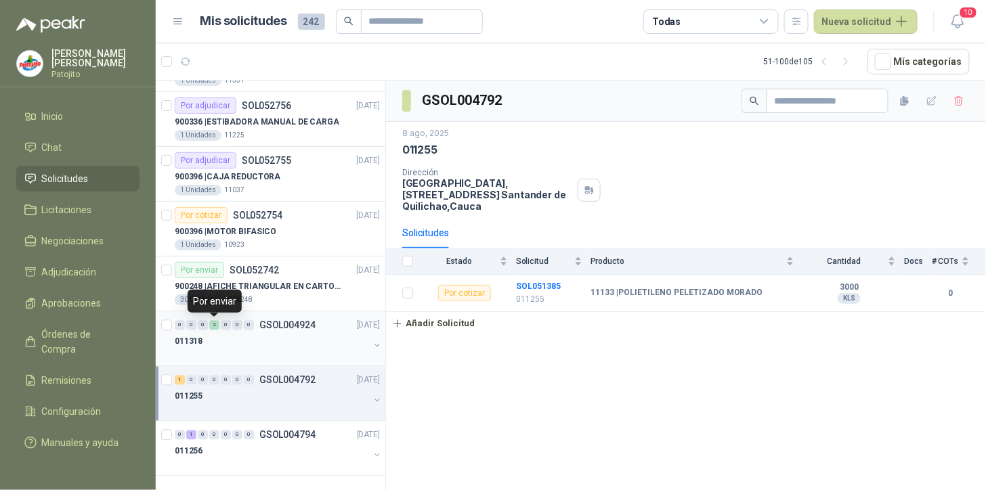
click at [212, 326] on div "2" at bounding box center [214, 324] width 10 height 9
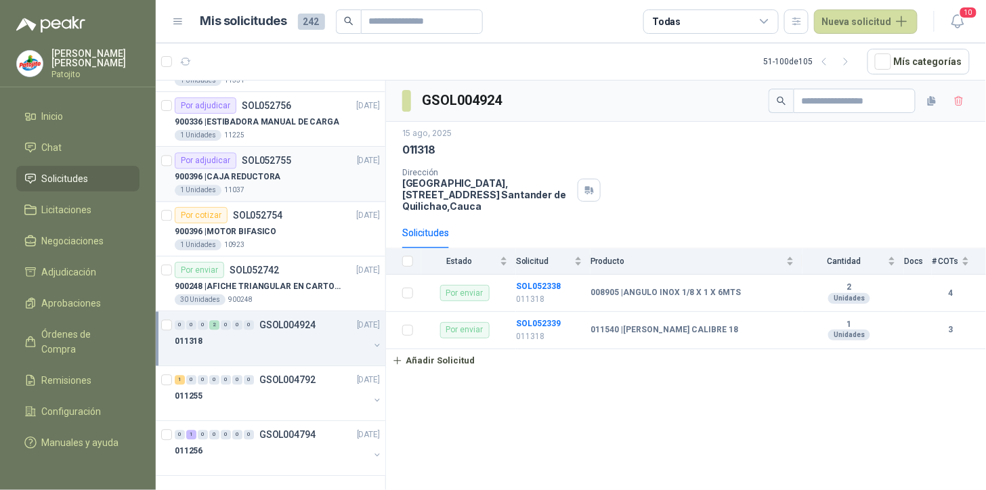
click at [247, 161] on p "SOL052755" at bounding box center [266, 160] width 49 height 9
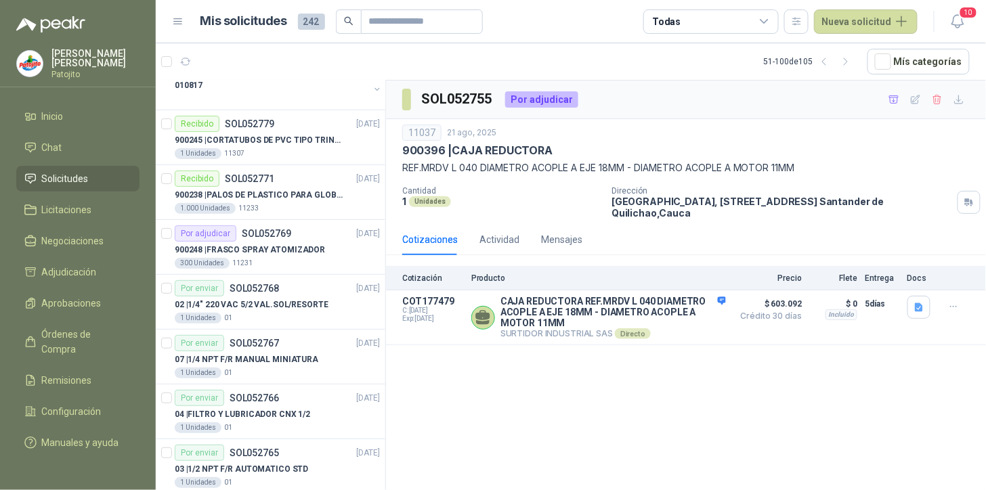
scroll to position [1596, 0]
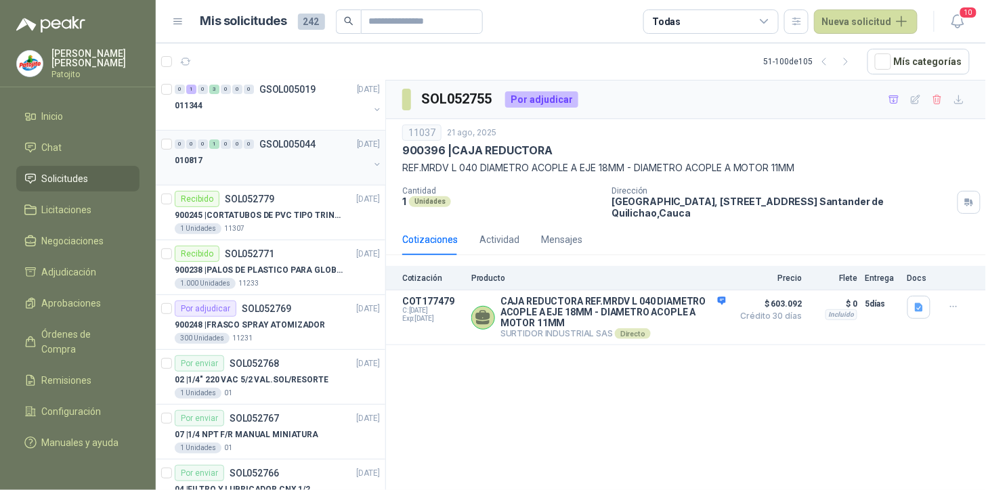
click at [214, 147] on div "1" at bounding box center [214, 144] width 10 height 9
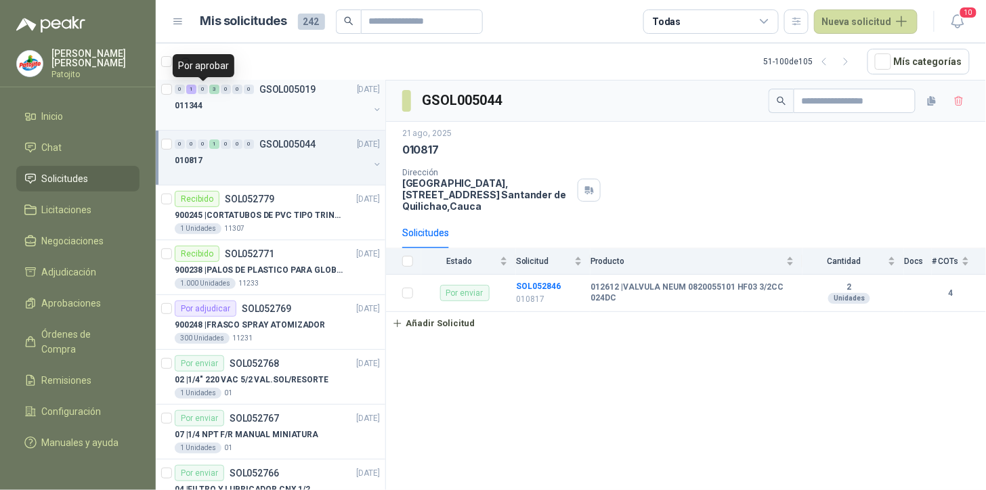
click at [194, 89] on div "1" at bounding box center [191, 89] width 10 height 9
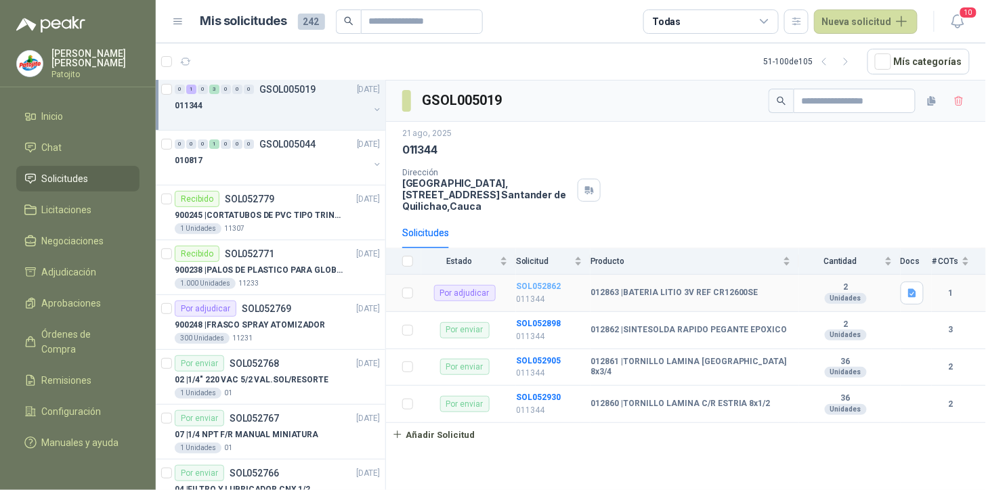
click at [539, 283] on b "SOL052862" at bounding box center [538, 286] width 45 height 9
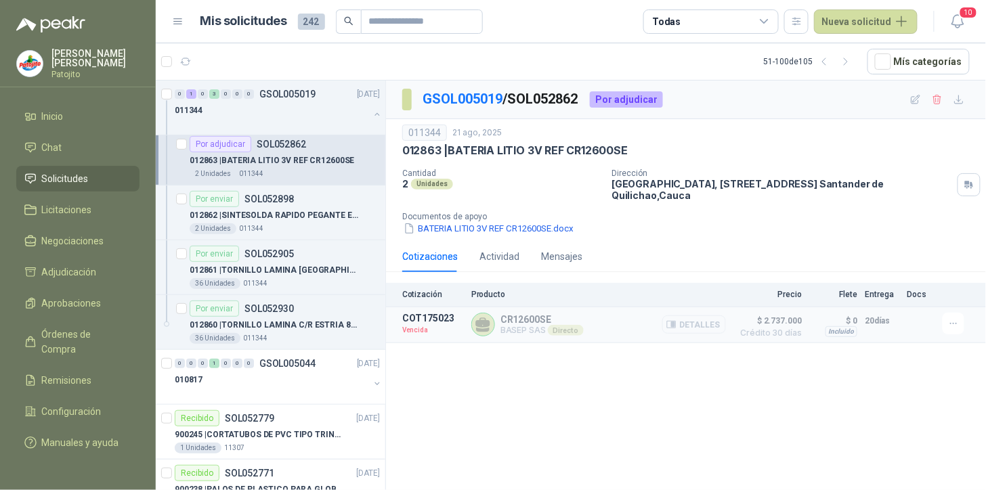
click at [719, 326] on button "Detalles" at bounding box center [694, 325] width 64 height 18
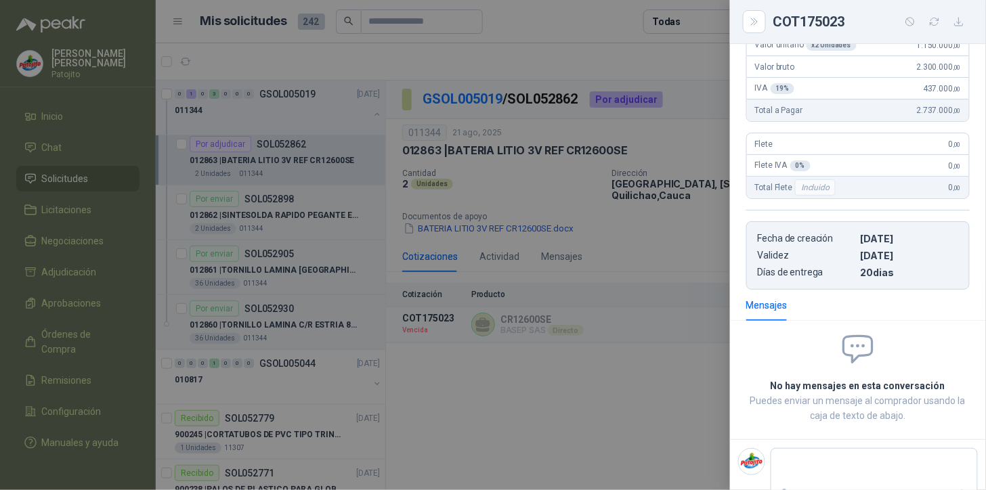
scroll to position [175, 0]
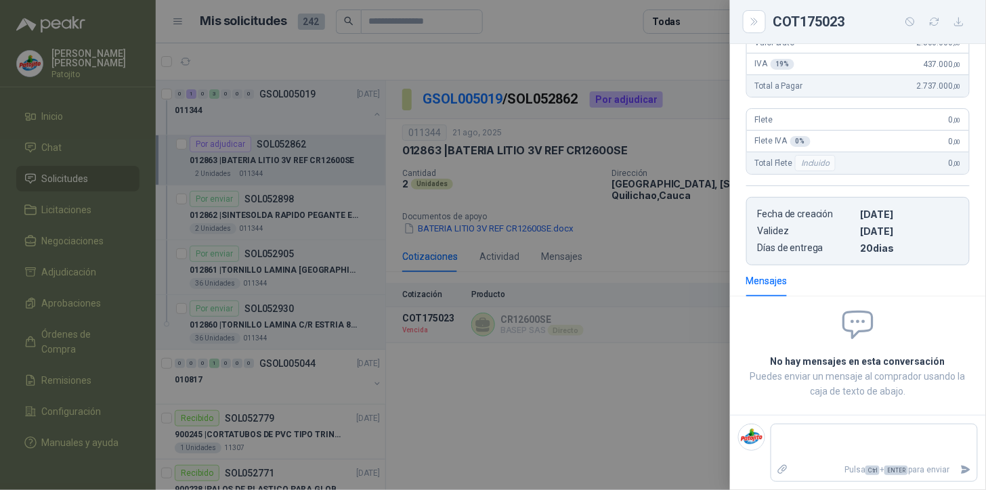
drag, startPoint x: 753, startPoint y: 22, endPoint x: 639, endPoint y: 92, distance: 133.8
click at [753, 22] on icon "Close" at bounding box center [755, 22] width 12 height 12
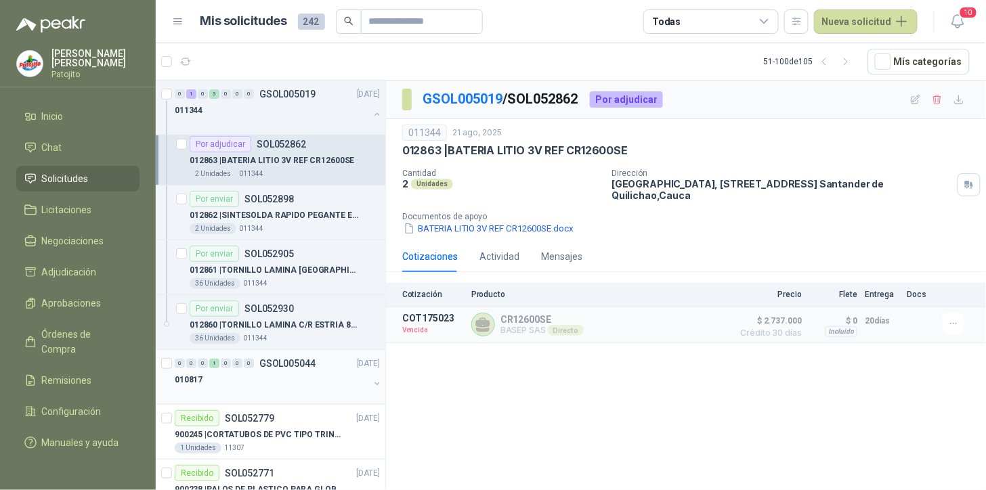
scroll to position [1370, 0]
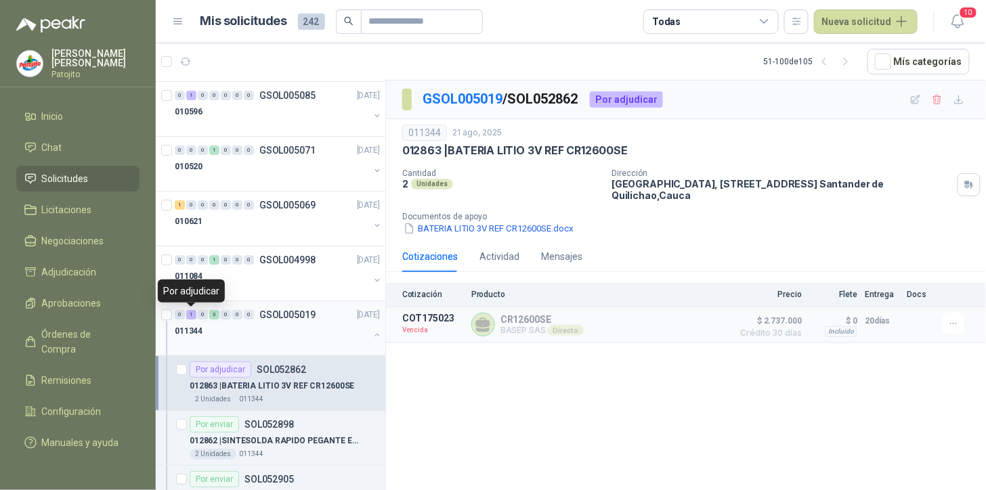
click at [188, 316] on div "1" at bounding box center [191, 314] width 10 height 9
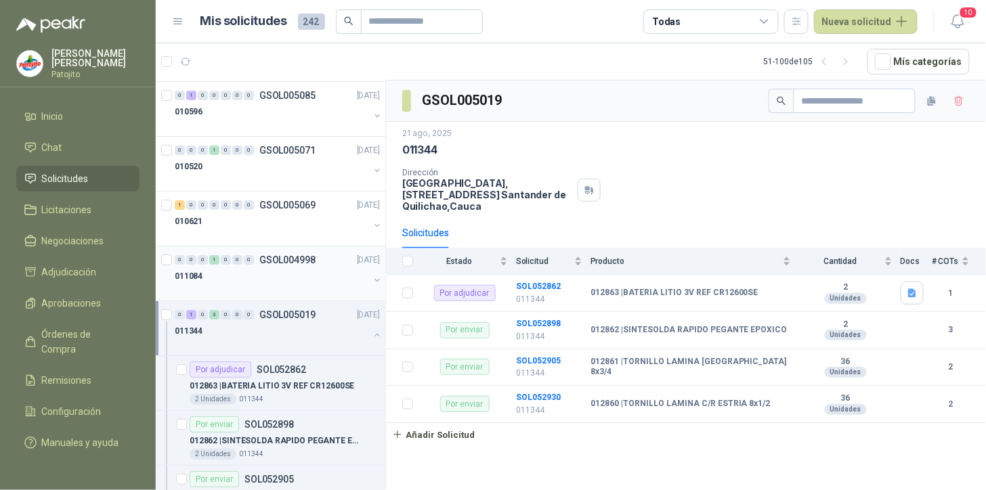
click at [209, 261] on div "1" at bounding box center [214, 259] width 10 height 9
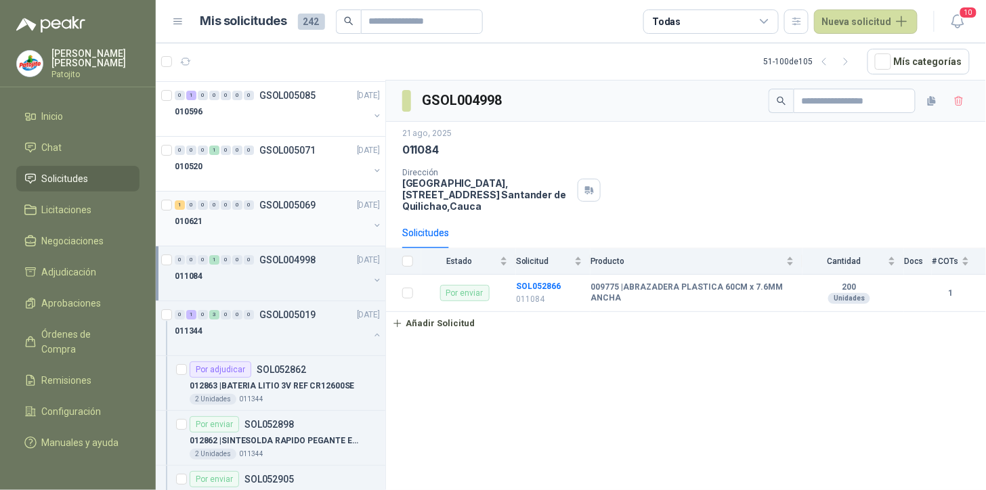
click at [184, 210] on div "1" at bounding box center [180, 204] width 10 height 9
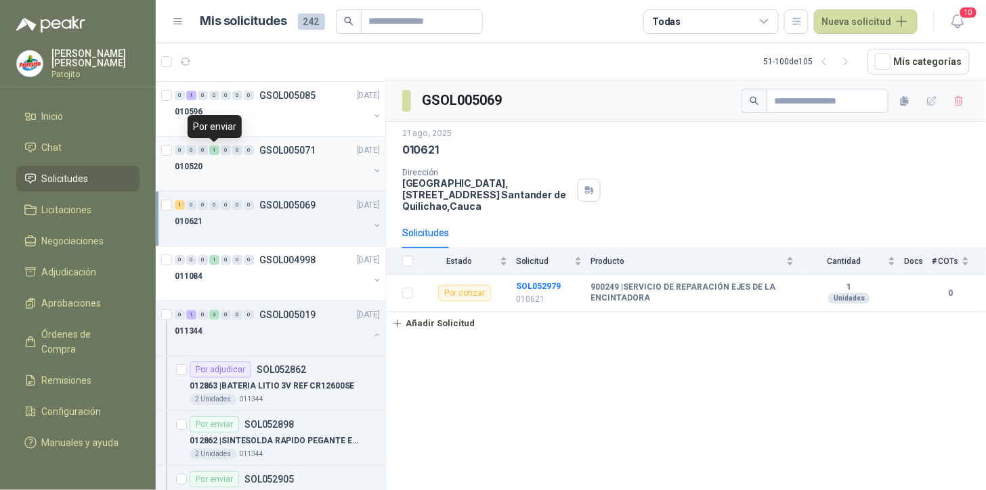
click at [217, 153] on div "1" at bounding box center [214, 150] width 10 height 9
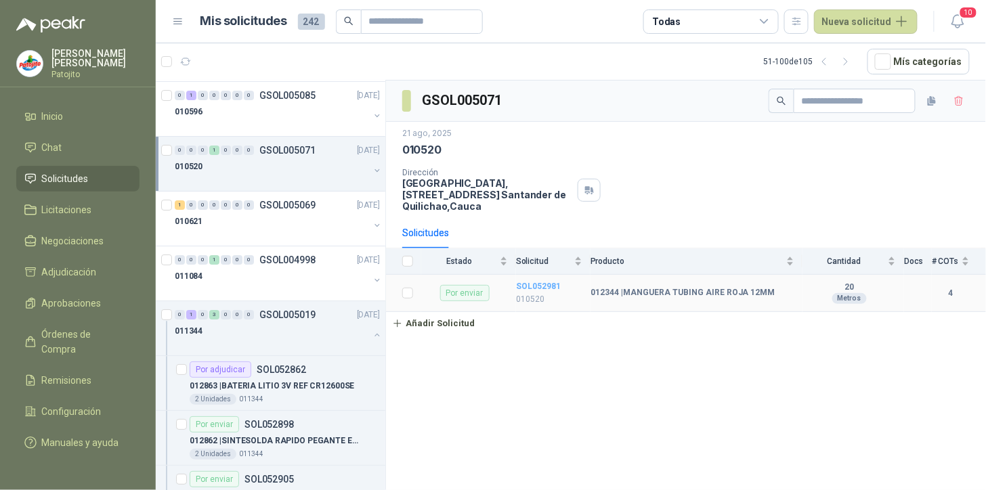
click at [557, 286] on b "SOL052981" at bounding box center [538, 286] width 45 height 9
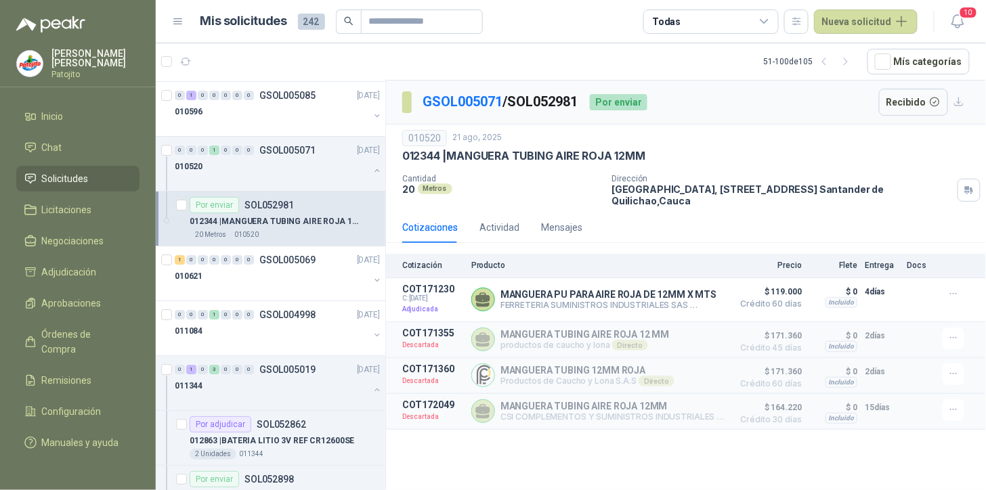
scroll to position [1220, 0]
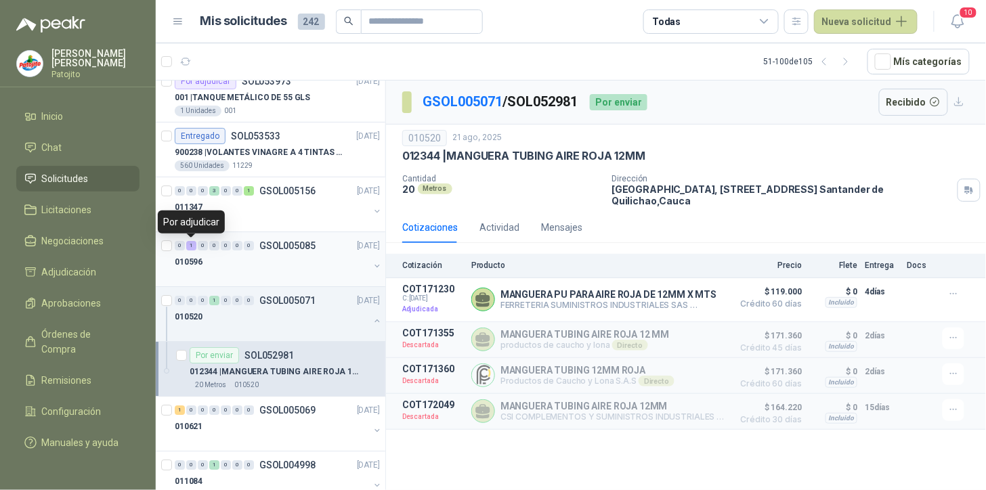
click at [190, 251] on div "1" at bounding box center [191, 245] width 10 height 9
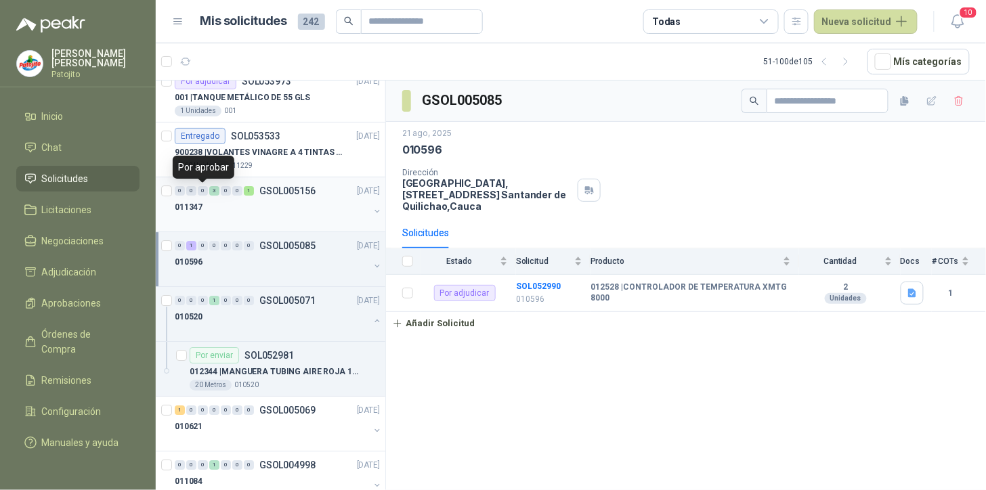
click at [207, 191] on div "0" at bounding box center [203, 190] width 10 height 9
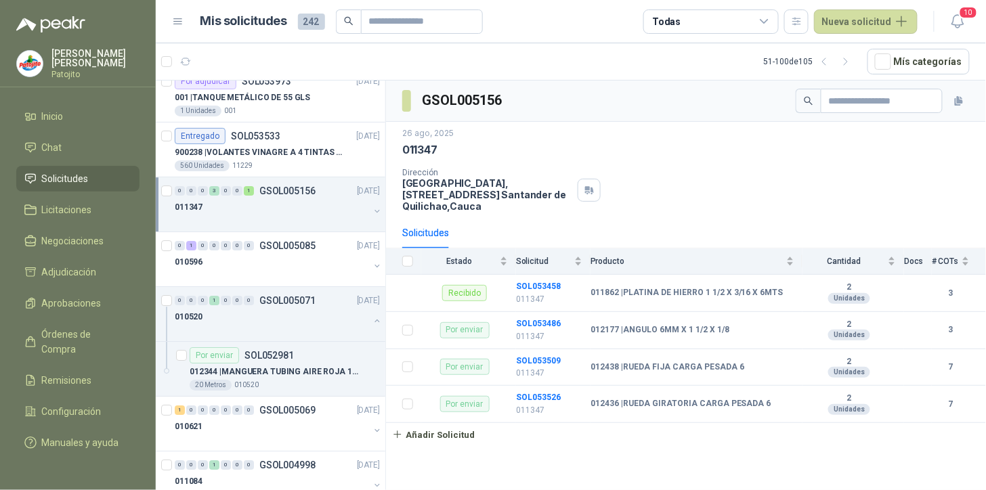
scroll to position [1145, 0]
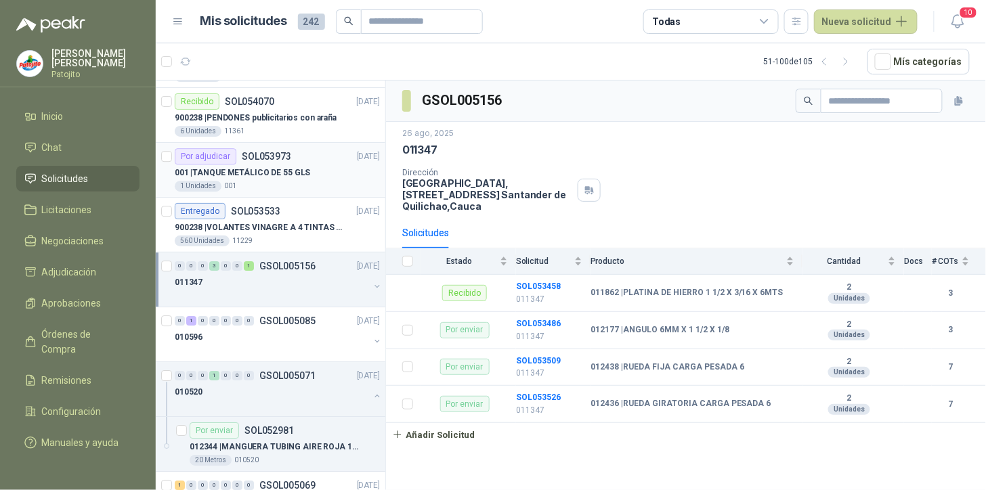
click at [302, 186] on div "1 Unidades 001" at bounding box center [277, 186] width 205 height 11
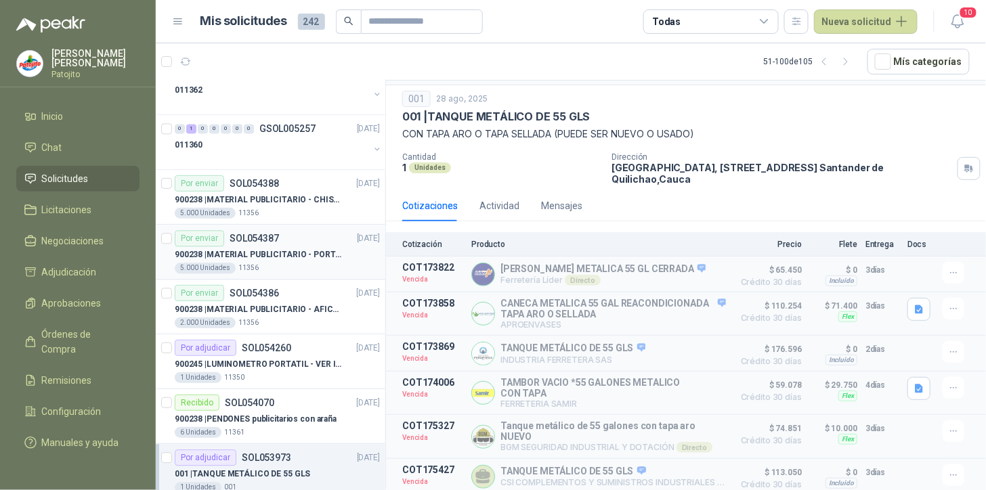
scroll to position [768, 0]
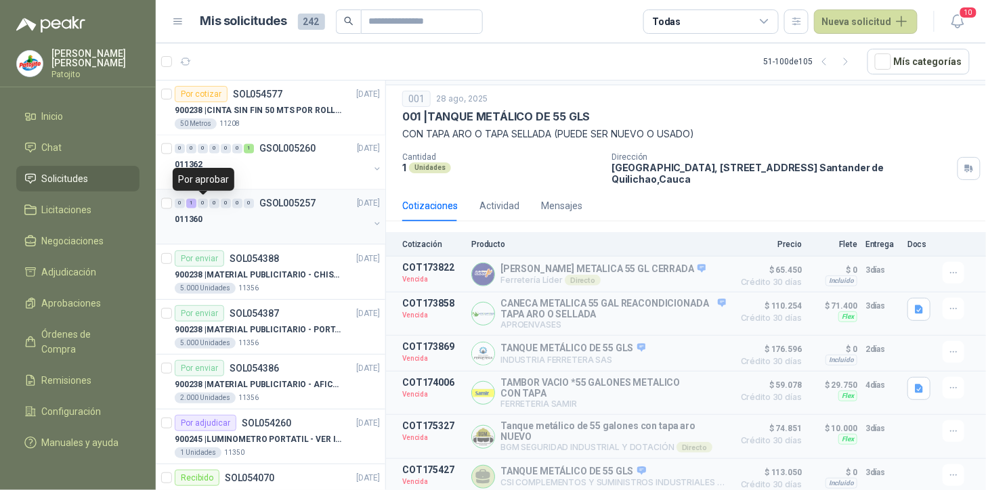
click at [196, 200] on div "0 1 0 0 0 0 0" at bounding box center [214, 203] width 79 height 9
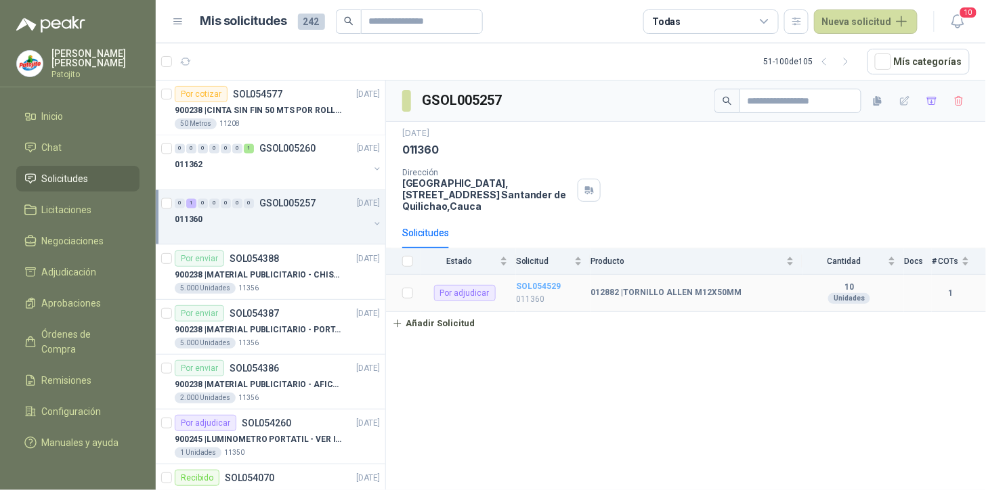
click at [524, 284] on b "SOL054529" at bounding box center [538, 286] width 45 height 9
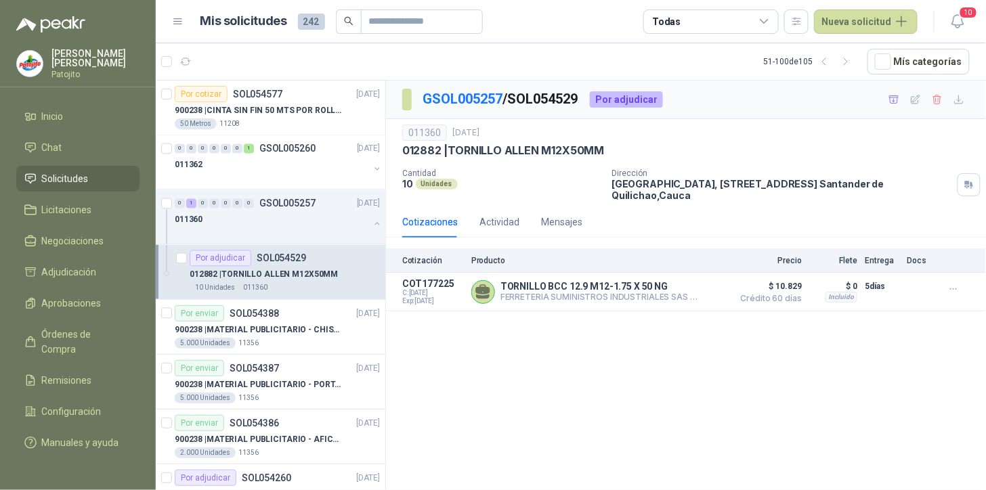
scroll to position [693, 0]
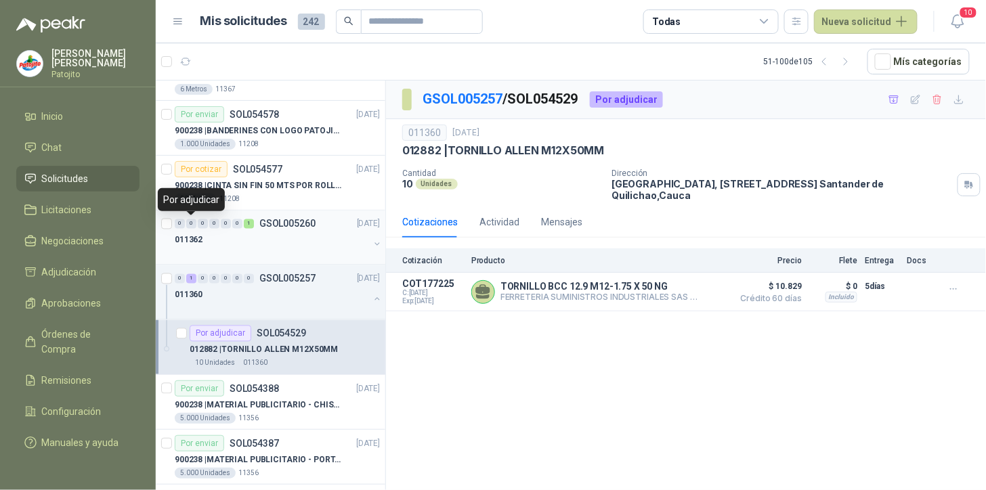
click at [196, 226] on div "0 0 0 0 0 0 1" at bounding box center [214, 223] width 79 height 9
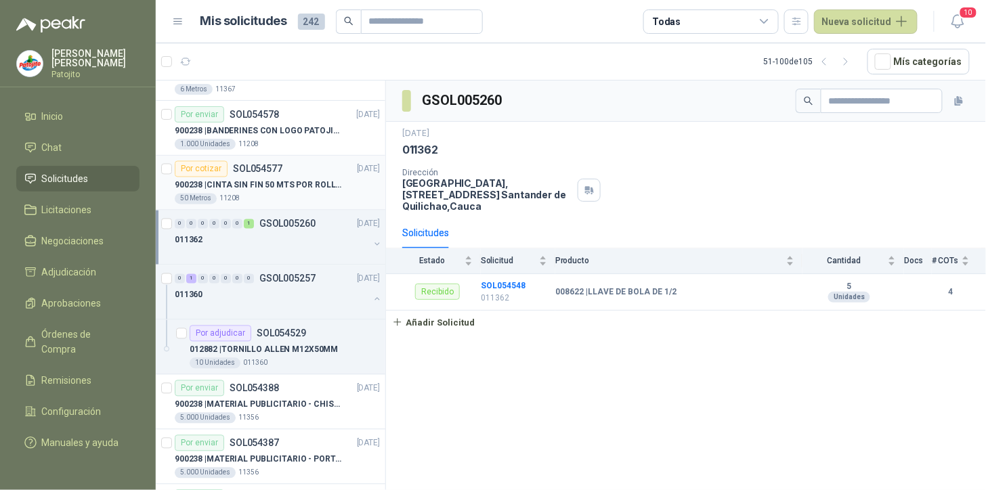
scroll to position [618, 0]
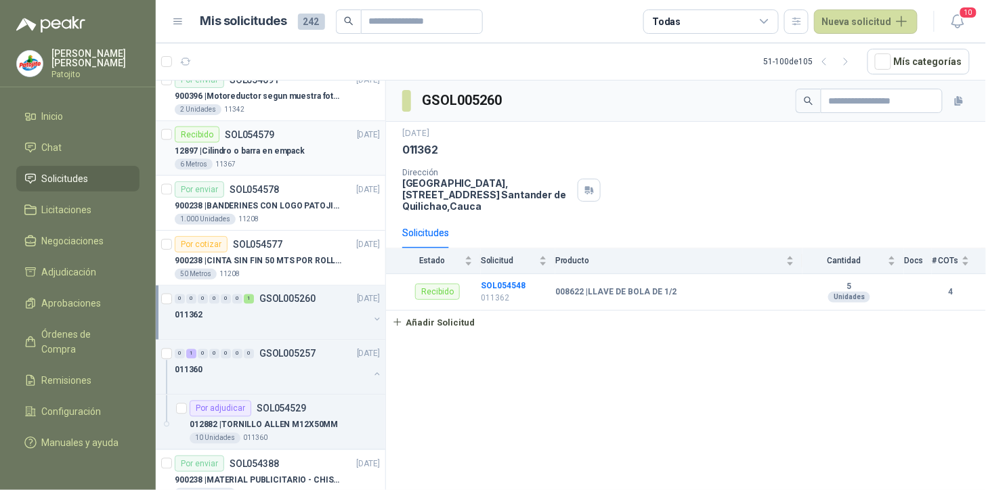
click at [262, 153] on p "12897 | Cilindro o barra en empack" at bounding box center [240, 151] width 130 height 13
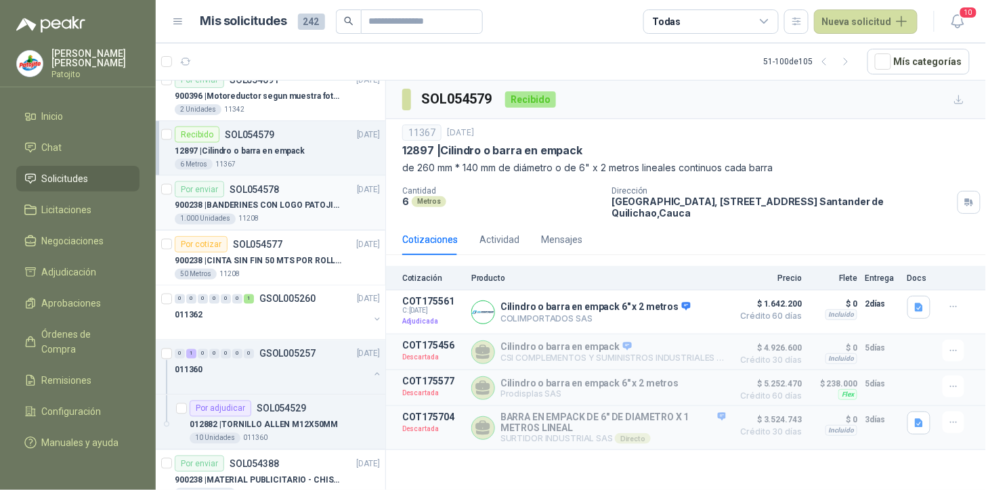
scroll to position [543, 0]
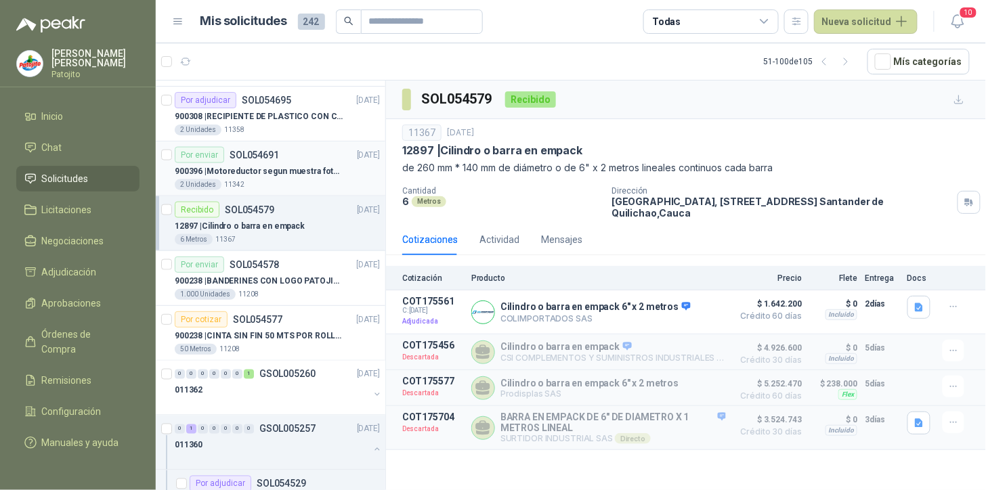
click at [259, 154] on p "SOL054691" at bounding box center [254, 154] width 49 height 9
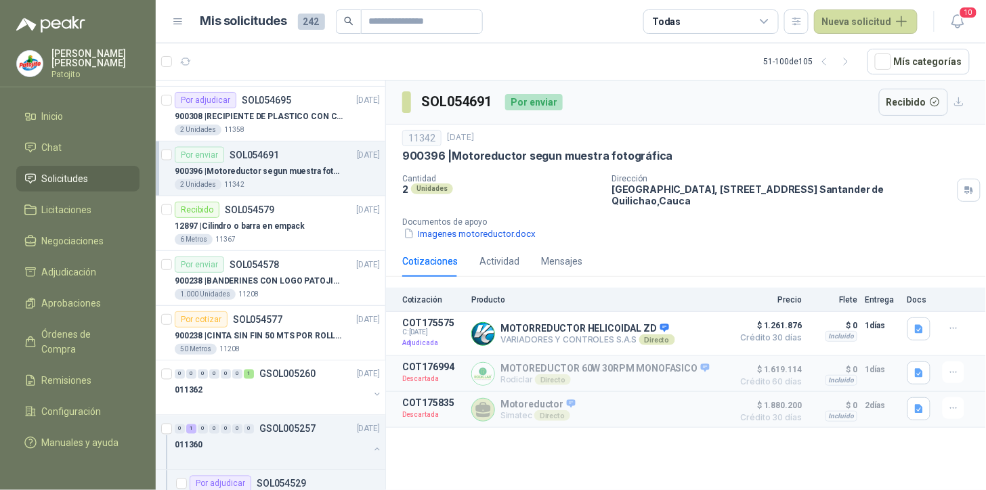
scroll to position [467, 0]
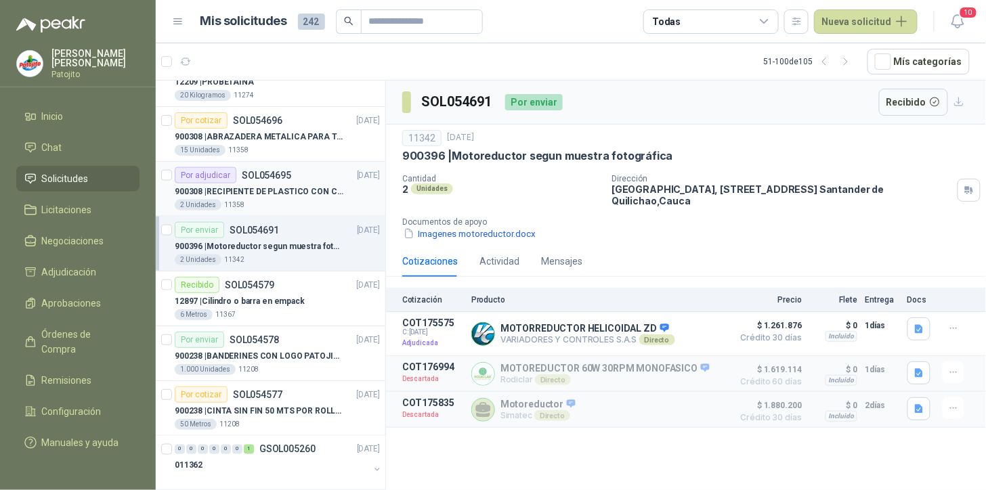
click at [272, 186] on p "900308 | RECIPIENTE DE PLASTICO CON CAPACIDAD DE 1.8 LT PARA LA EXTRACCIÓN MANU…" at bounding box center [259, 192] width 169 height 13
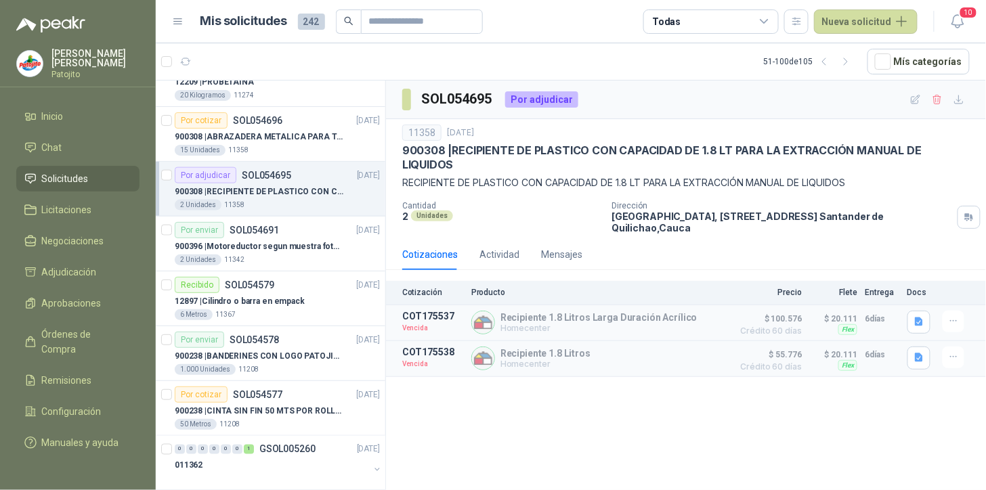
scroll to position [391, 0]
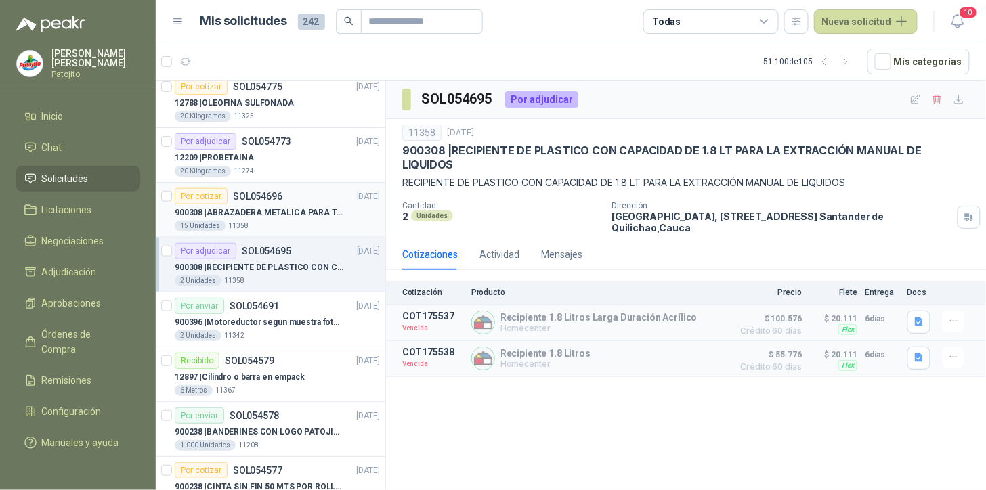
click at [278, 203] on div "Por cotizar SOL054696" at bounding box center [229, 196] width 108 height 16
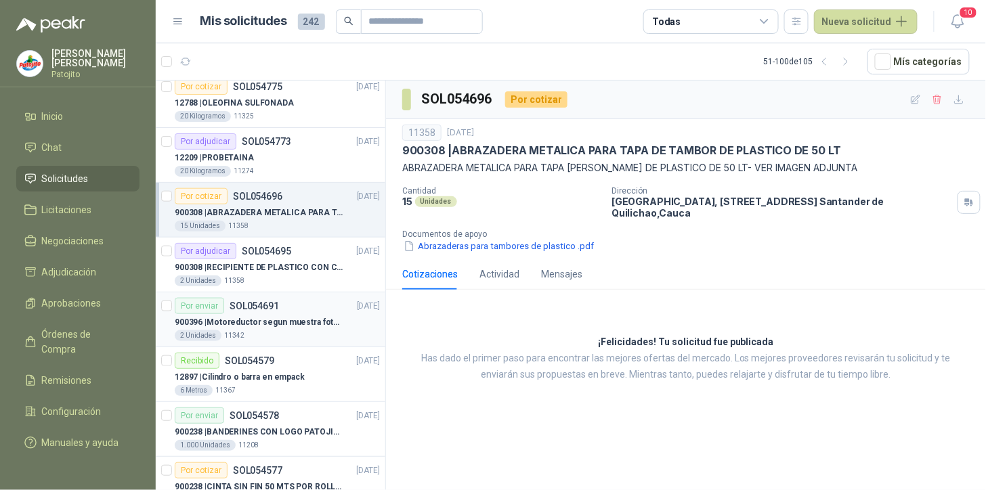
scroll to position [316, 0]
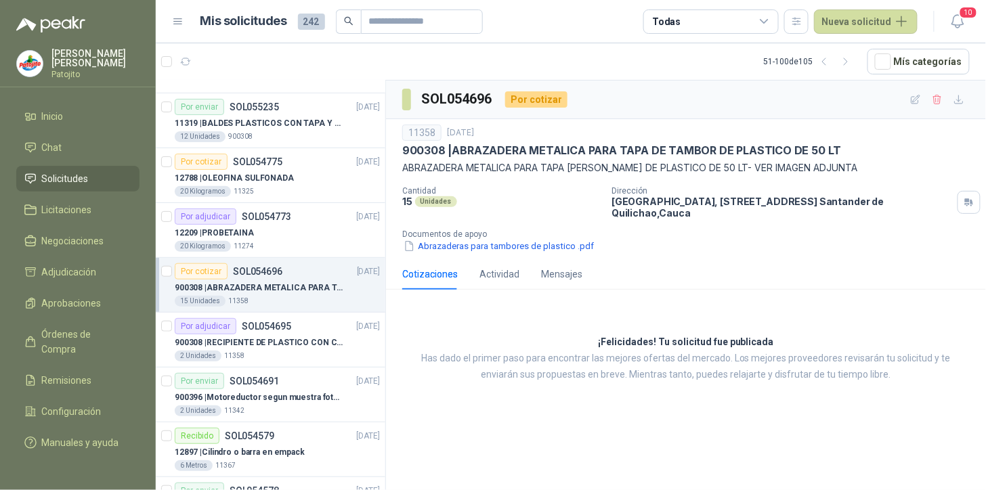
click at [249, 275] on p "SOL054696" at bounding box center [257, 271] width 49 height 9
click at [236, 294] on div "900308 | ABRAZADERA METALICA PARA TAPA [PERSON_NAME] DE PLASTICO DE 50 LT" at bounding box center [277, 288] width 205 height 16
click at [244, 268] on p "SOL054696" at bounding box center [257, 271] width 49 height 9
click at [244, 296] on p "11358" at bounding box center [238, 301] width 20 height 11
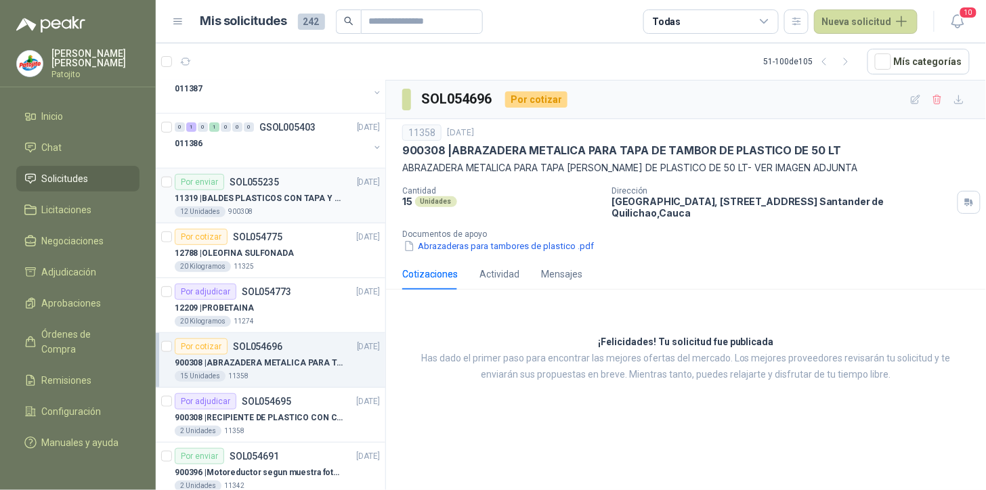
scroll to position [166, 0]
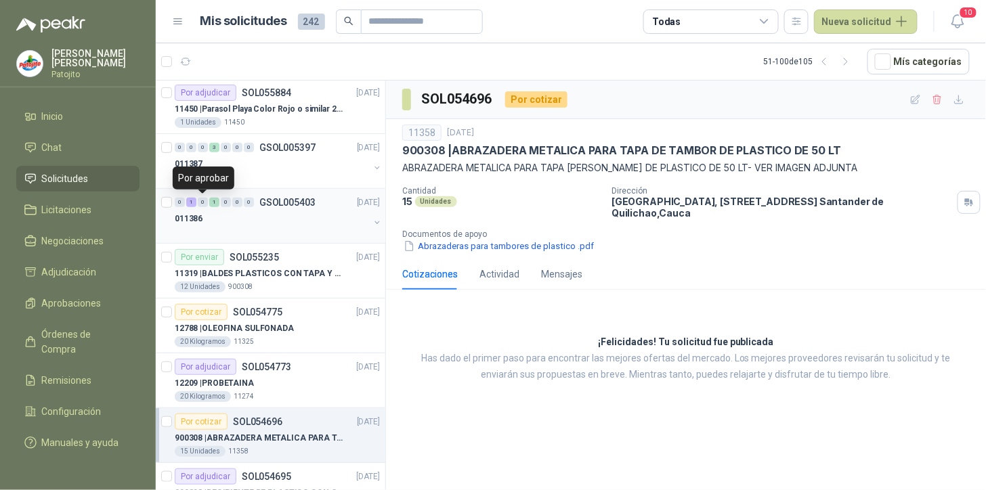
click at [193, 203] on div "1" at bounding box center [191, 202] width 10 height 9
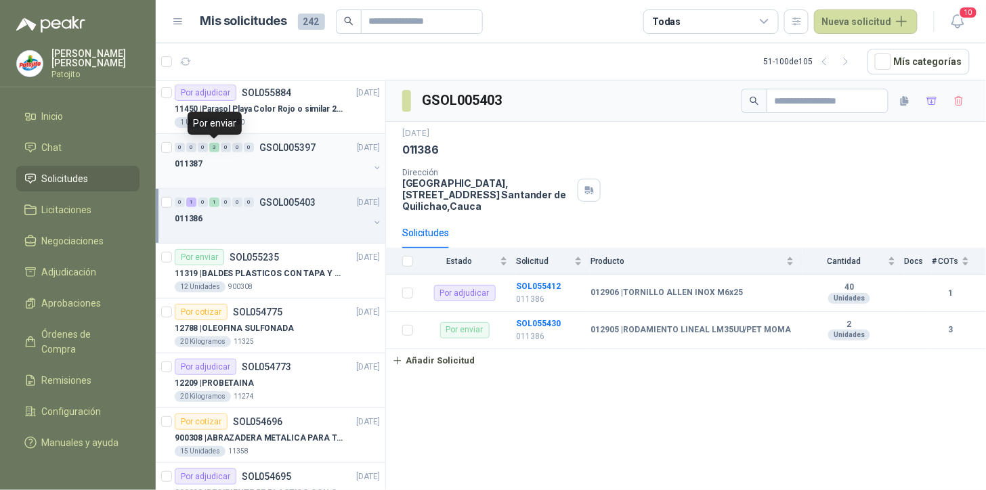
click at [211, 150] on div "3" at bounding box center [214, 147] width 10 height 9
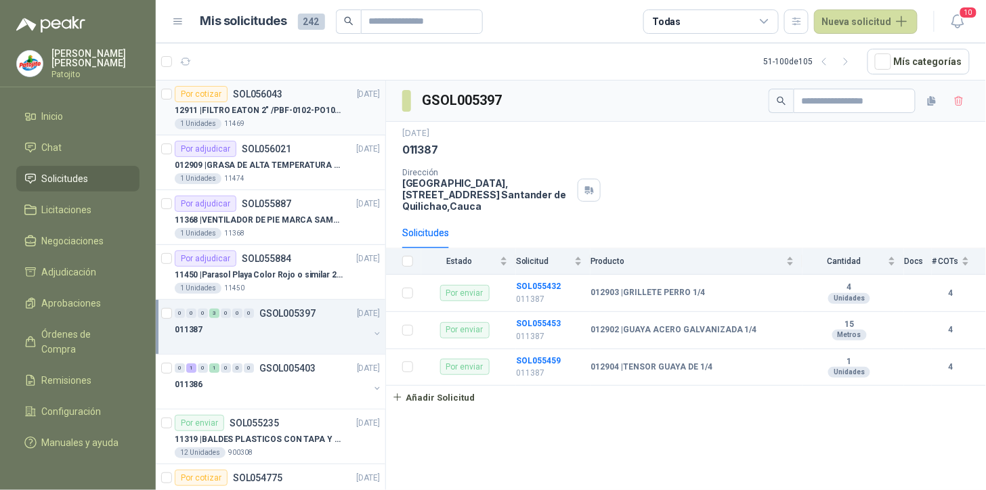
click at [254, 98] on p "SOL056043" at bounding box center [257, 93] width 49 height 9
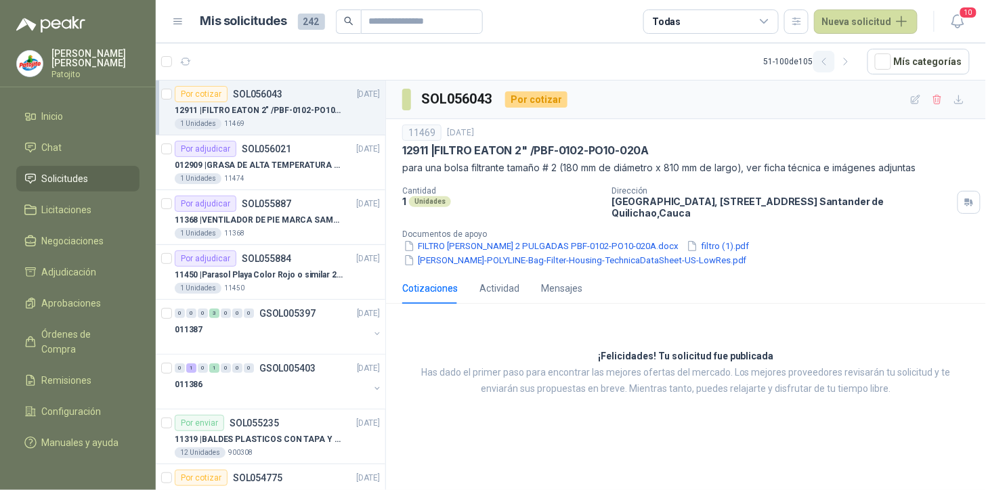
click at [830, 62] on icon "button" at bounding box center [825, 62] width 12 height 12
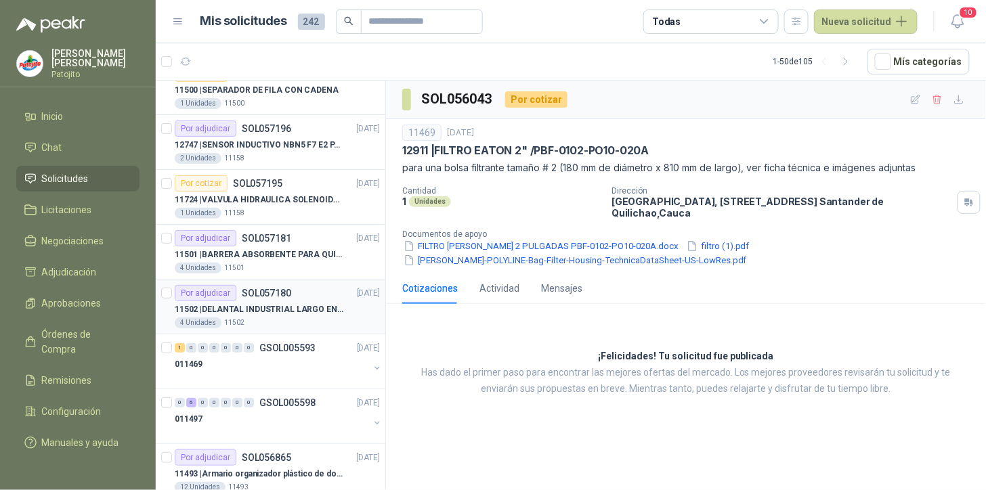
scroll to position [150, 0]
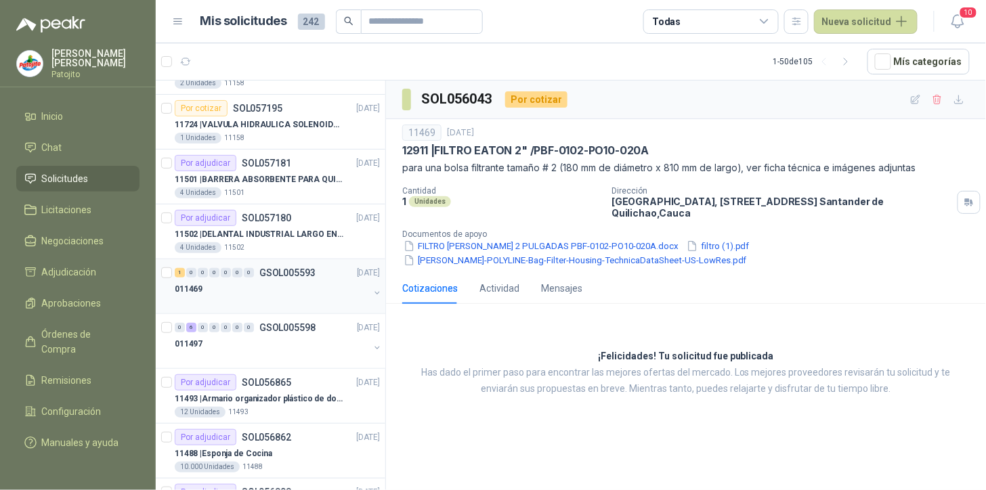
click at [184, 274] on div "1" at bounding box center [180, 272] width 10 height 9
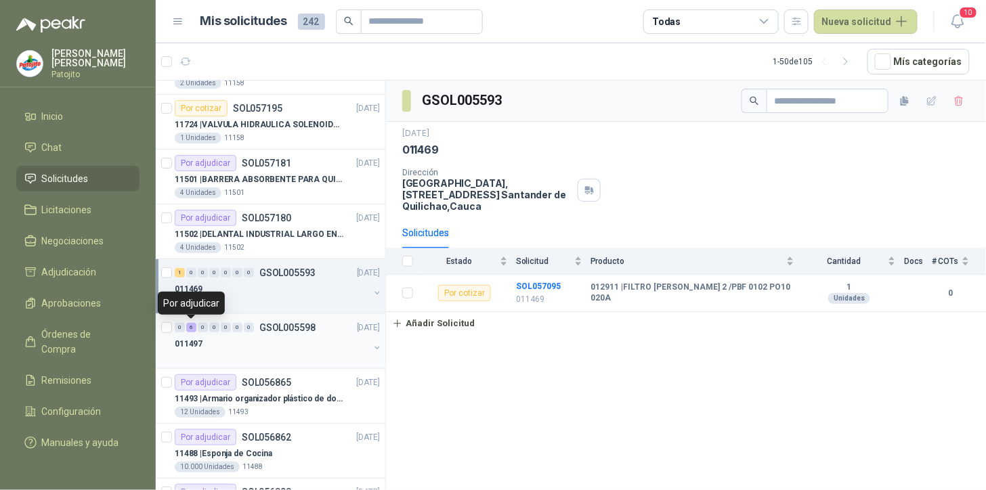
click at [191, 329] on div "6" at bounding box center [191, 327] width 10 height 9
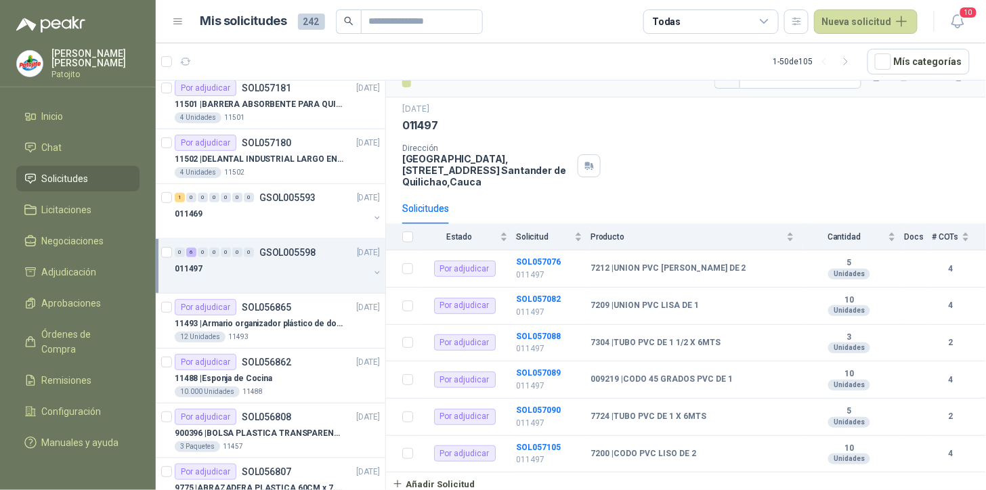
scroll to position [301, 0]
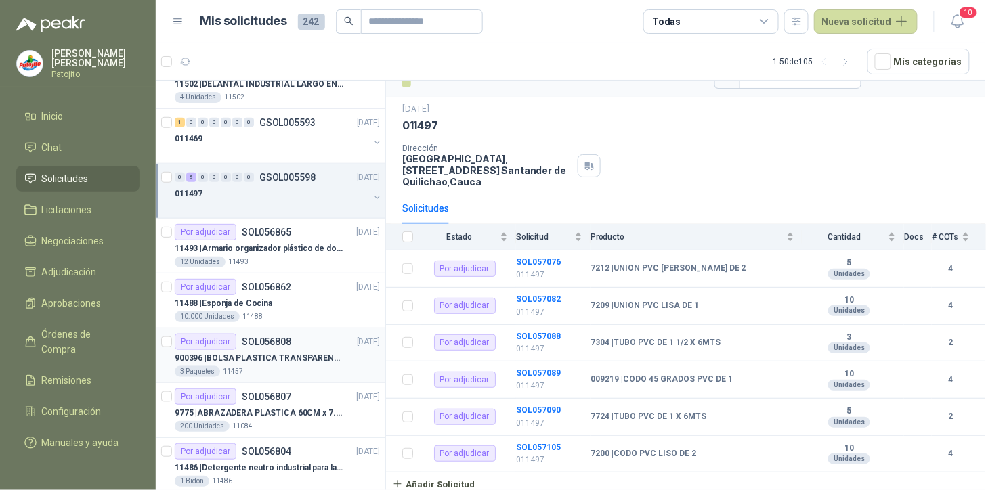
click at [292, 350] on div "900396 | BOLSA PLASTICA TRANSPARENTE DE 40*60 CMS" at bounding box center [277, 358] width 205 height 16
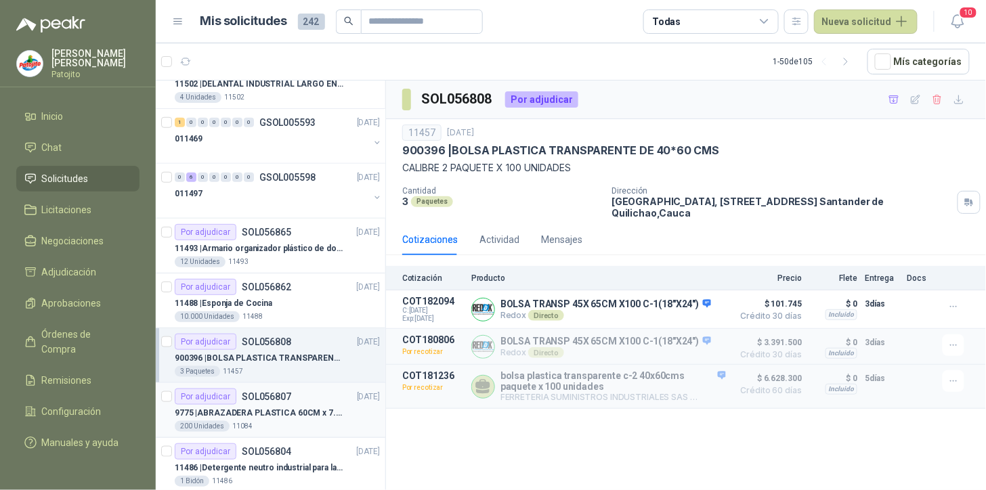
scroll to position [451, 0]
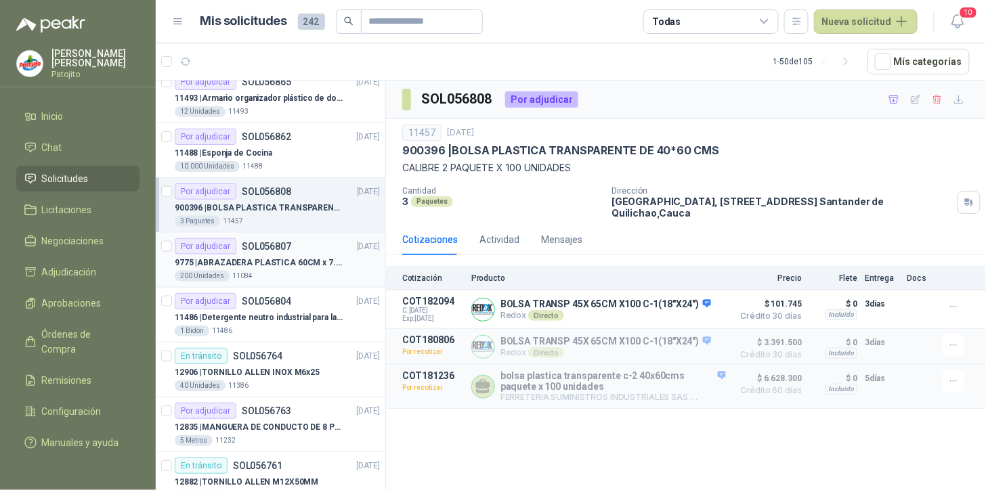
click at [280, 262] on p "9775 | ABRAZADERA PLASTICA 60CM x 7.6MM ANCHA" at bounding box center [259, 263] width 169 height 13
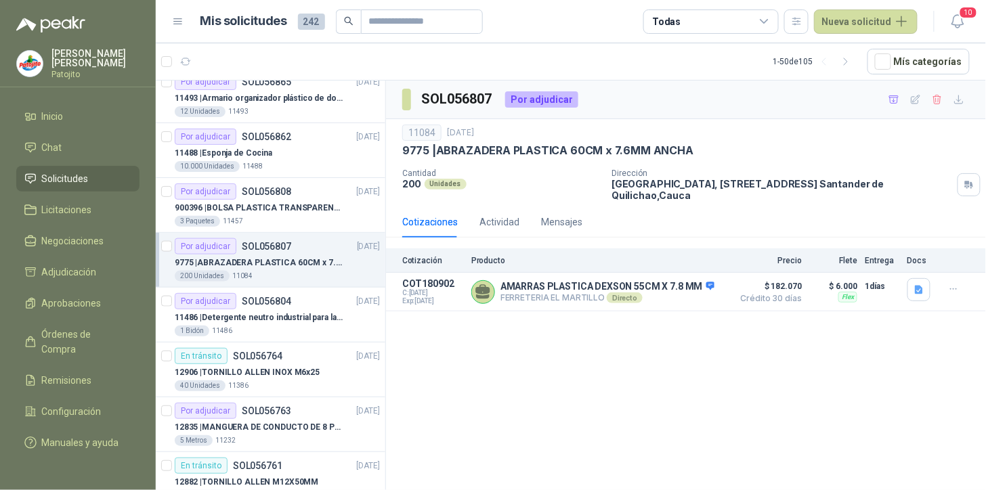
scroll to position [526, 0]
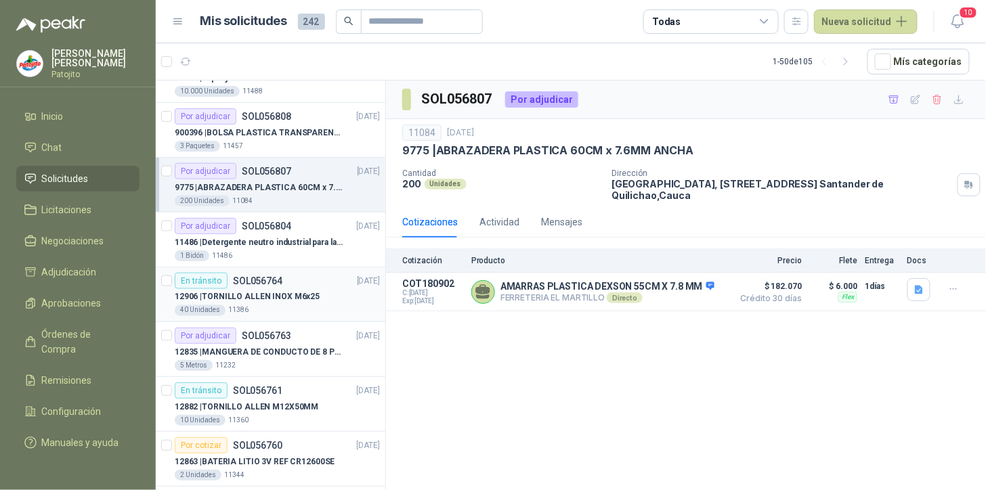
click at [252, 283] on p "SOL056764" at bounding box center [257, 280] width 49 height 9
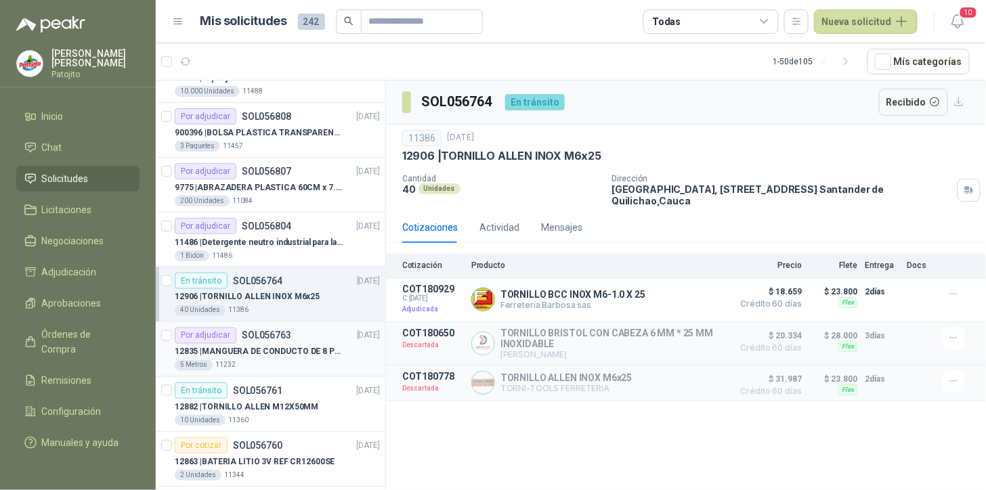
click at [284, 341] on div "Por adjudicar SOL056763" at bounding box center [233, 336] width 117 height 16
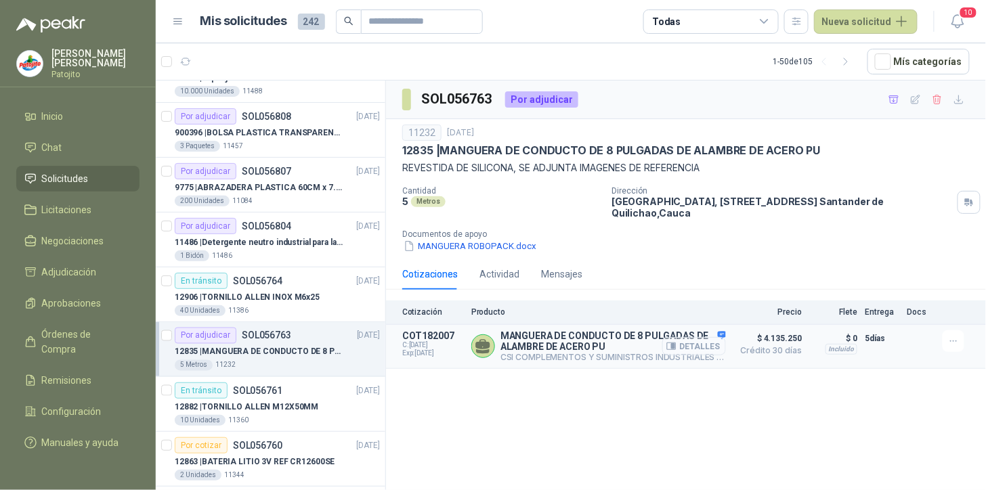
click at [715, 343] on button "Detalles" at bounding box center [694, 346] width 64 height 18
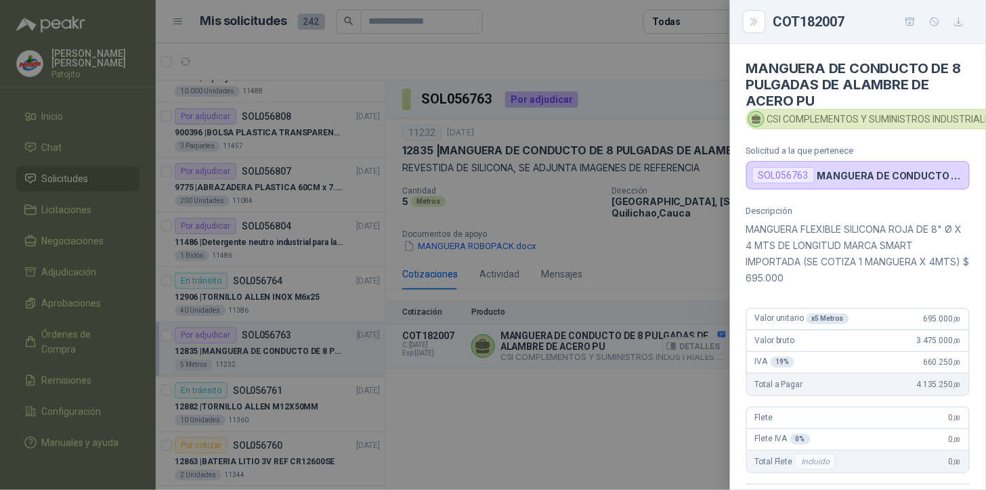
scroll to position [303, 0]
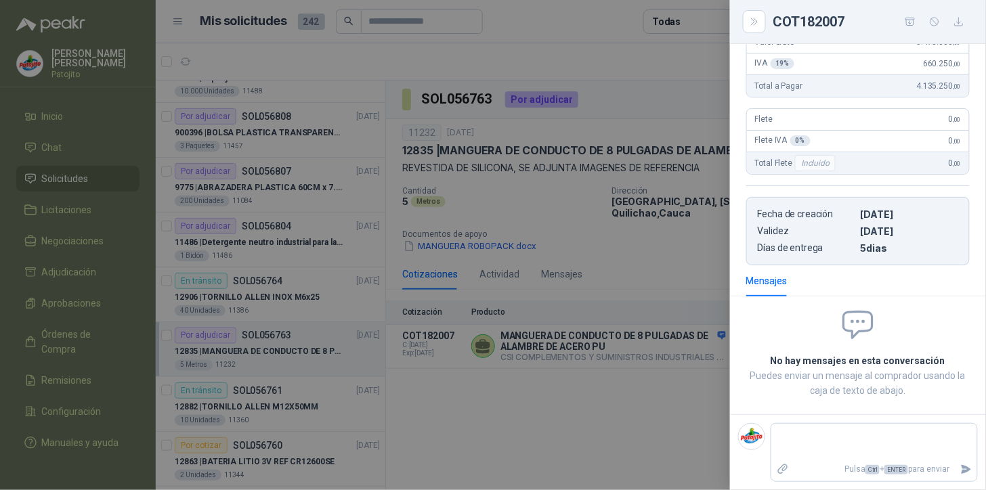
click at [656, 411] on div at bounding box center [493, 245] width 986 height 490
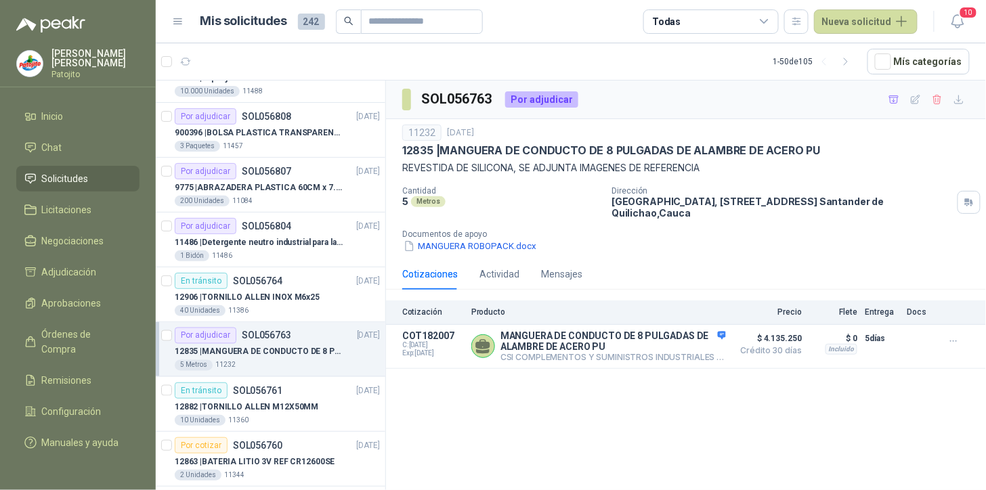
click at [762, 18] on icon at bounding box center [765, 22] width 12 height 12
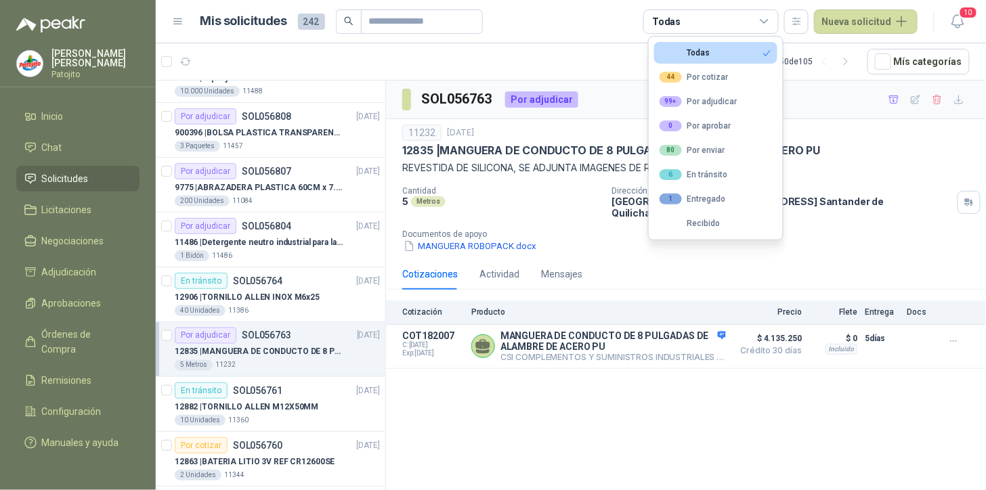
click at [755, 17] on div "Todas" at bounding box center [710, 21] width 135 height 24
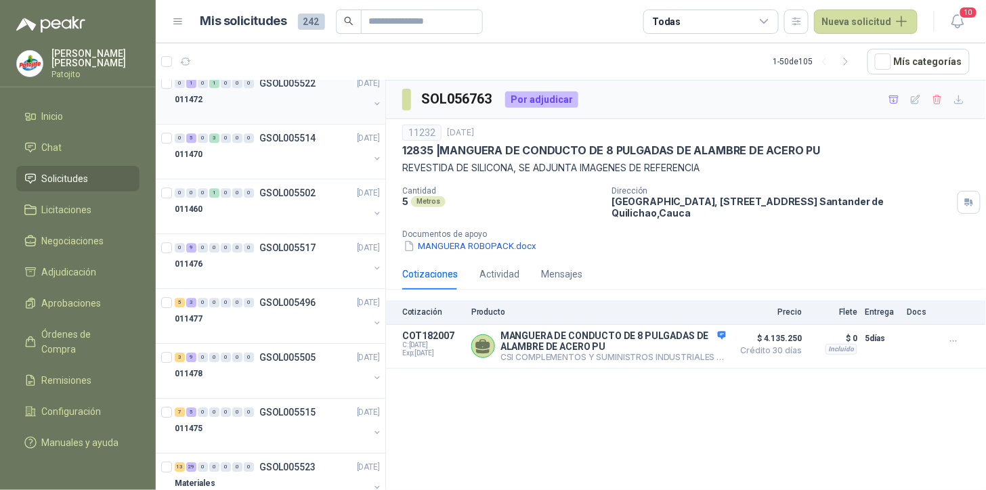
scroll to position [1128, 0]
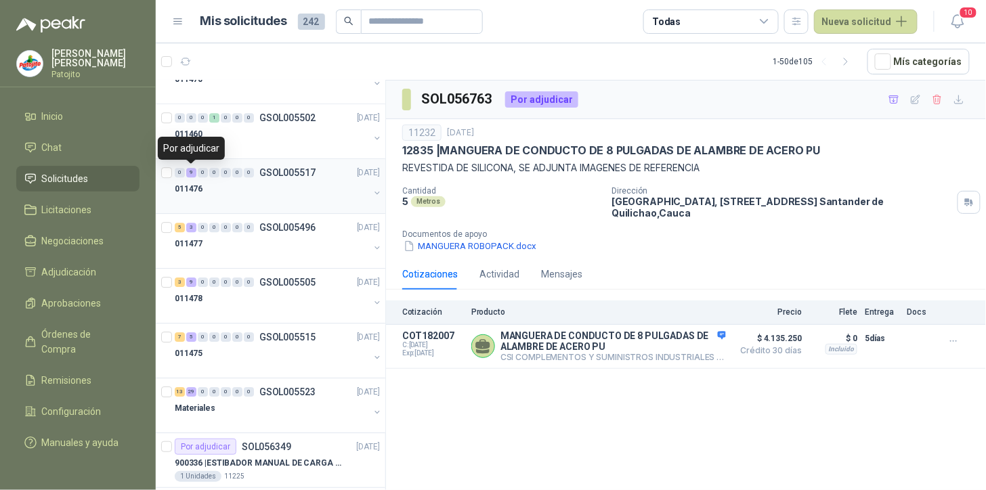
click at [192, 175] on div "9" at bounding box center [191, 172] width 10 height 9
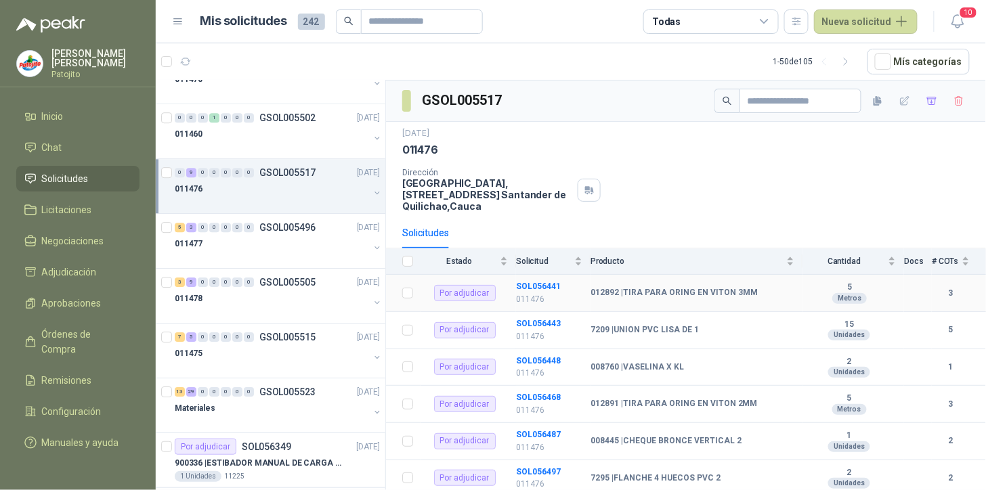
click at [541, 283] on b "SOL056441" at bounding box center [538, 286] width 45 height 9
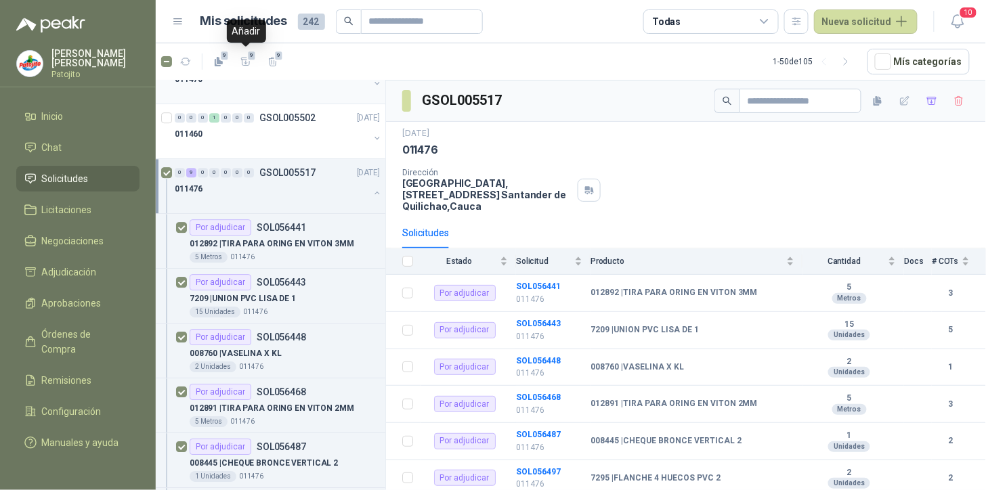
click at [247, 58] on span "9" at bounding box center [251, 55] width 9 height 11
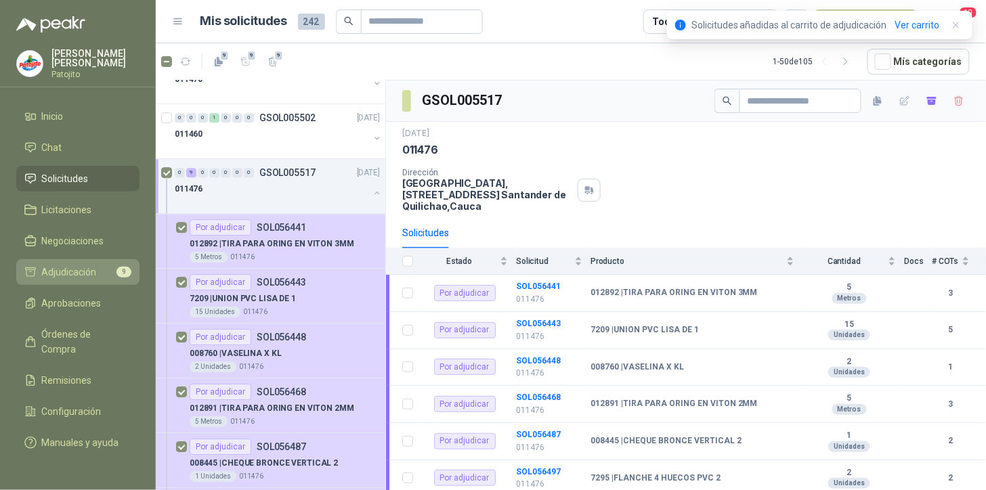
click at [76, 269] on span "Adjudicación" at bounding box center [69, 272] width 55 height 15
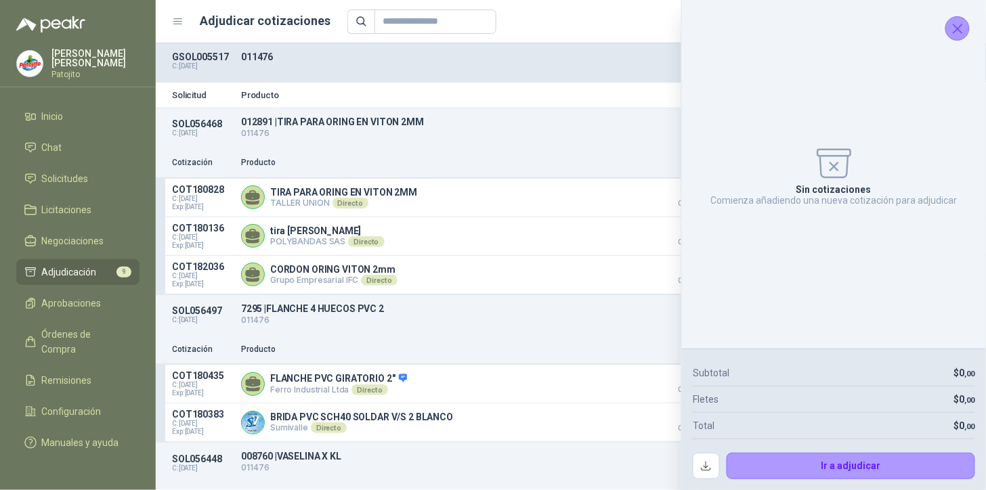
click at [963, 29] on icon "Cerrar" at bounding box center [958, 28] width 17 height 17
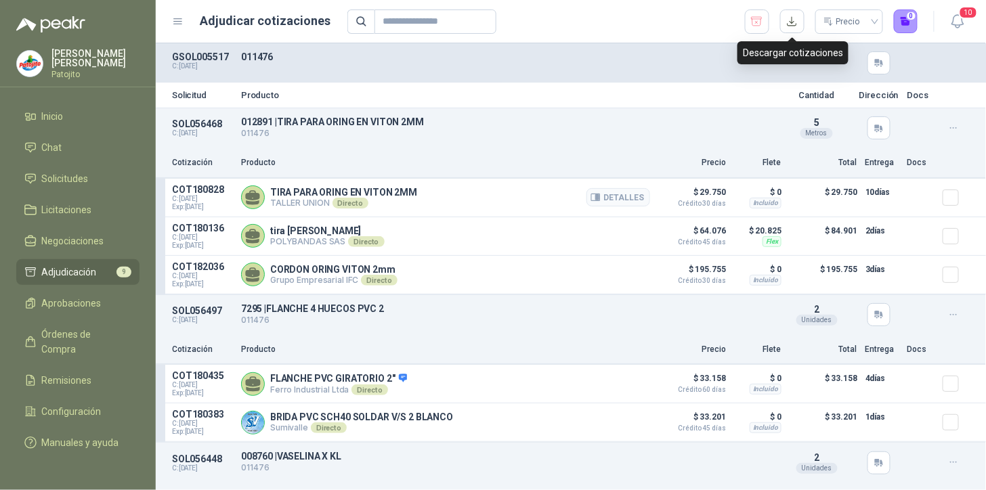
drag, startPoint x: 795, startPoint y: 19, endPoint x: 740, endPoint y: 199, distance: 188.3
click at [795, 19] on button "button" at bounding box center [792, 21] width 24 height 24
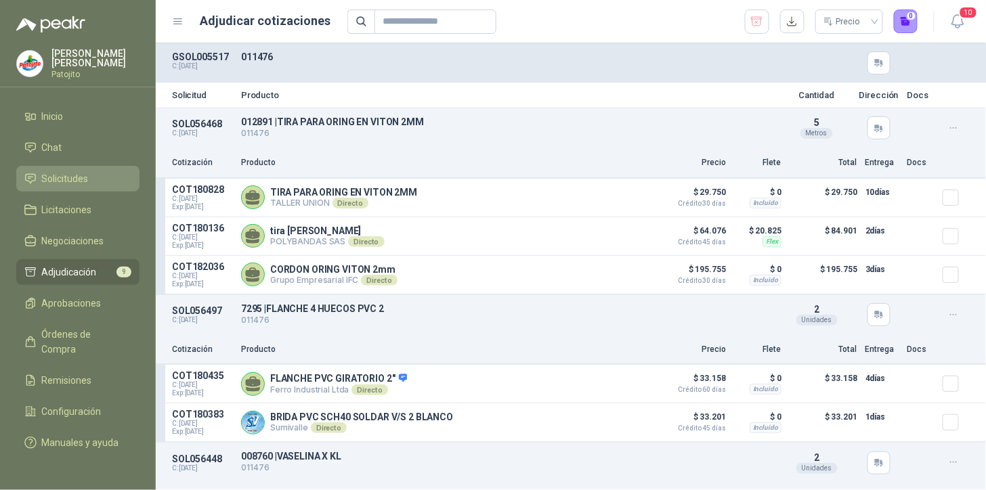
click at [106, 176] on li "Solicitudes" at bounding box center [77, 178] width 107 height 15
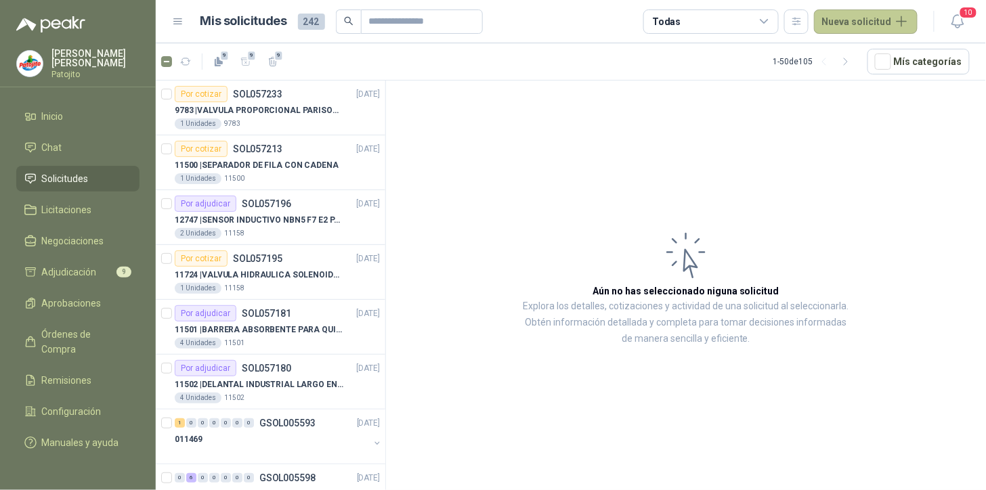
click at [870, 22] on button "Nueva solicitud" at bounding box center [866, 21] width 104 height 24
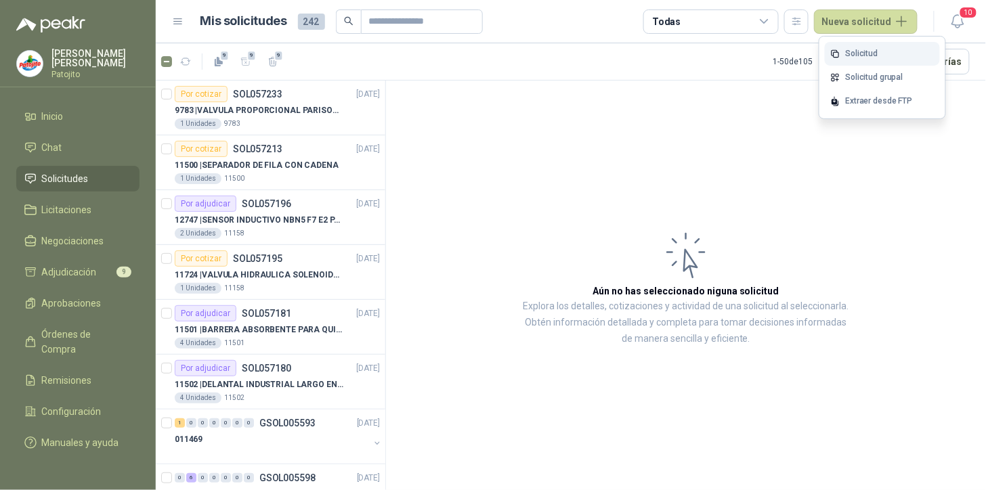
click at [864, 55] on link "Solicitud" at bounding box center [882, 54] width 115 height 24
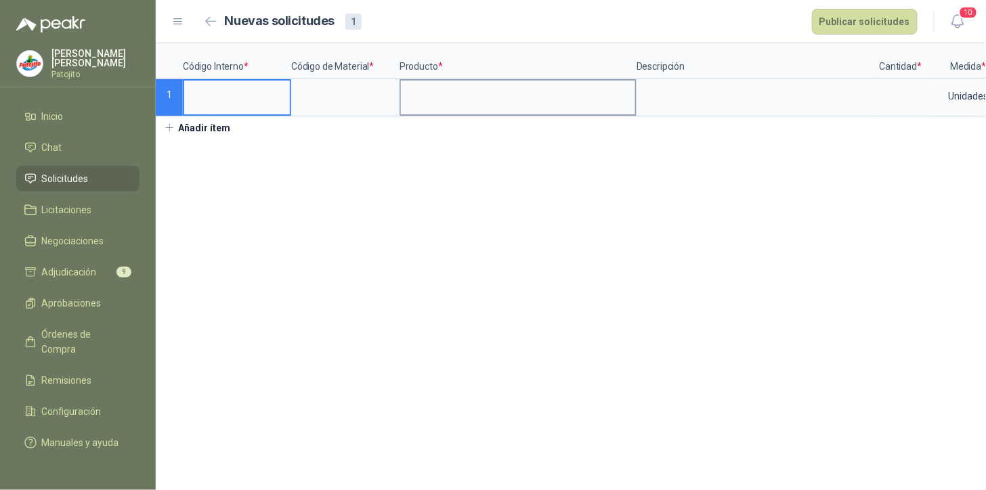
click at [452, 102] on input at bounding box center [518, 94] width 234 height 26
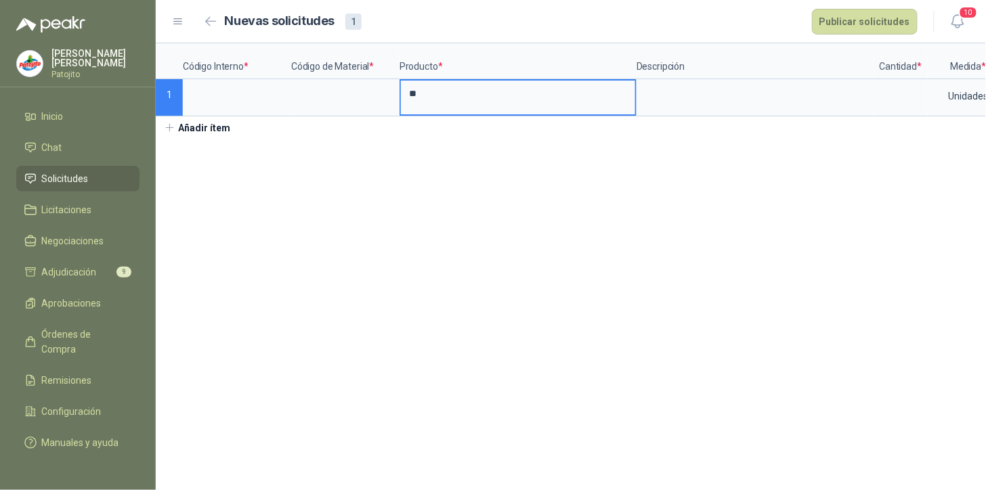
type input "*"
type input "**********"
click at [235, 96] on input at bounding box center [237, 94] width 106 height 26
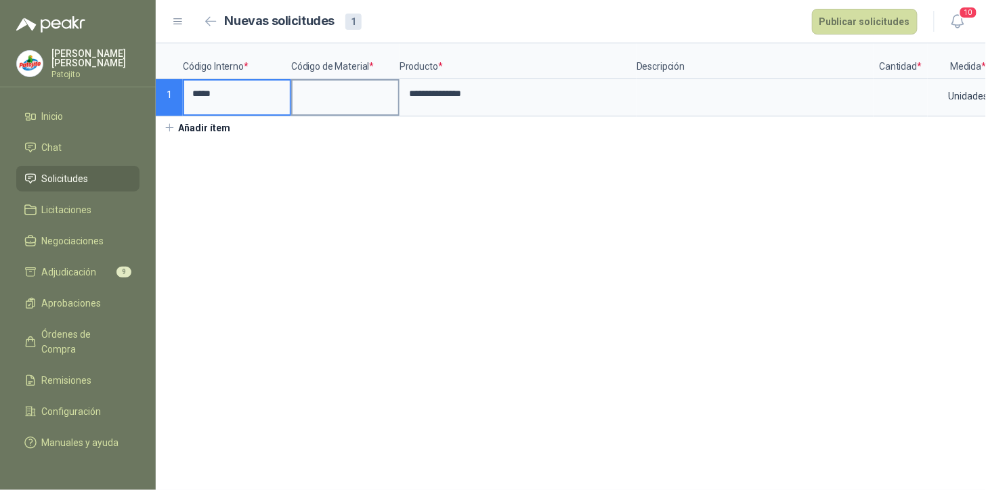
type input "*****"
click at [326, 91] on input at bounding box center [346, 94] width 106 height 26
type input "****"
drag, startPoint x: 853, startPoint y: 98, endPoint x: 896, endPoint y: 91, distance: 43.1
click at [858, 96] on textarea at bounding box center [755, 96] width 234 height 31
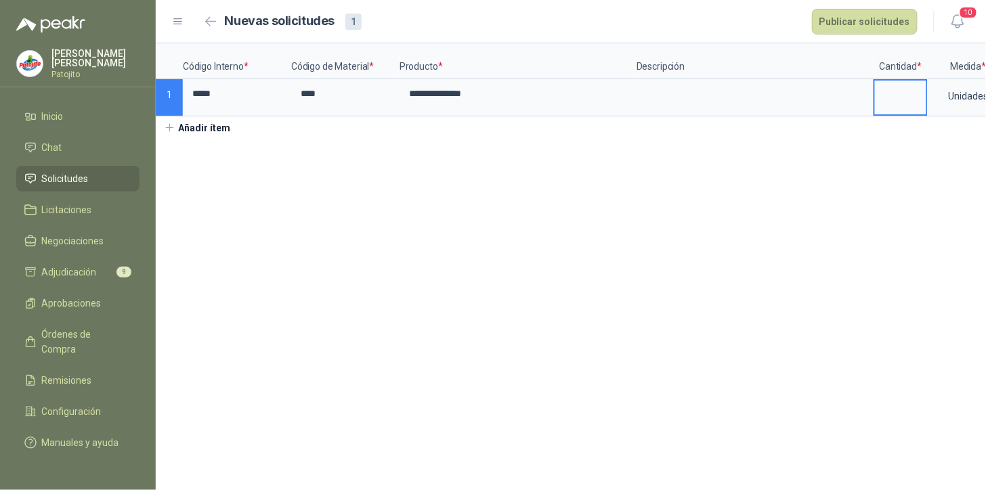
click at [897, 92] on input at bounding box center [900, 94] width 51 height 26
type input "*"
click at [872, 24] on button "Publicar solicitudes" at bounding box center [865, 22] width 106 height 26
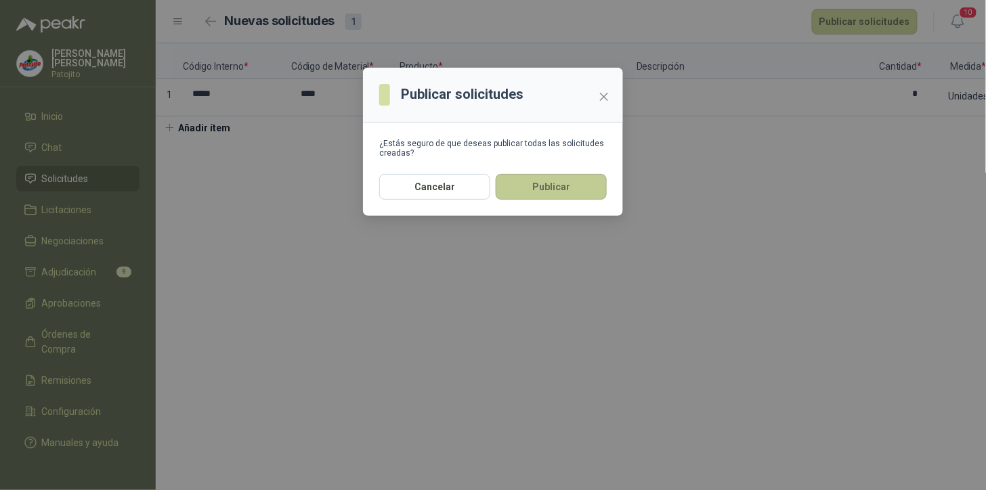
click at [578, 176] on button "Publicar" at bounding box center [551, 187] width 111 height 26
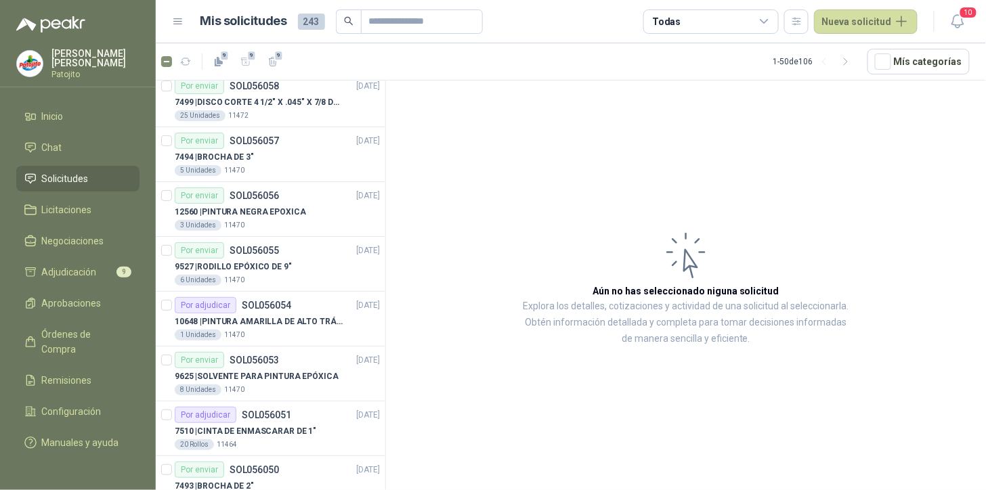
scroll to position [2348, 0]
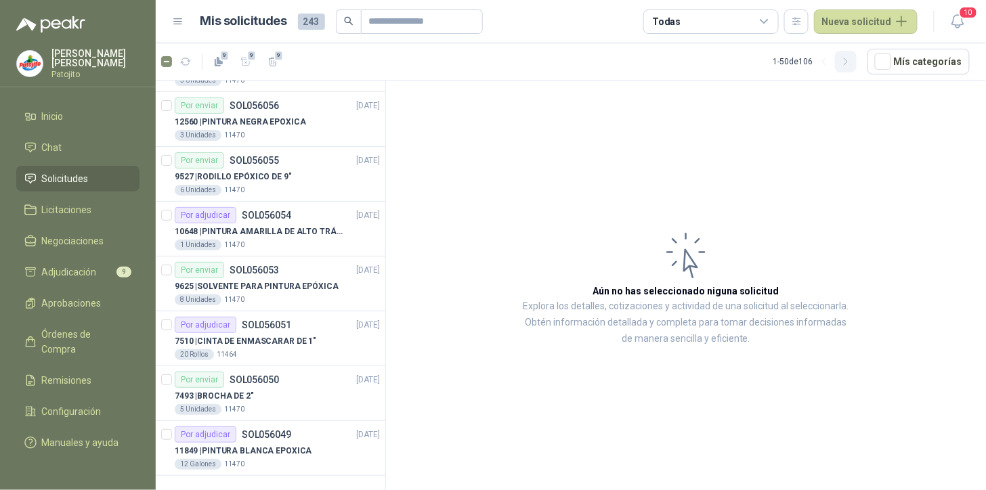
click at [847, 62] on icon "button" at bounding box center [845, 61] width 3 height 7
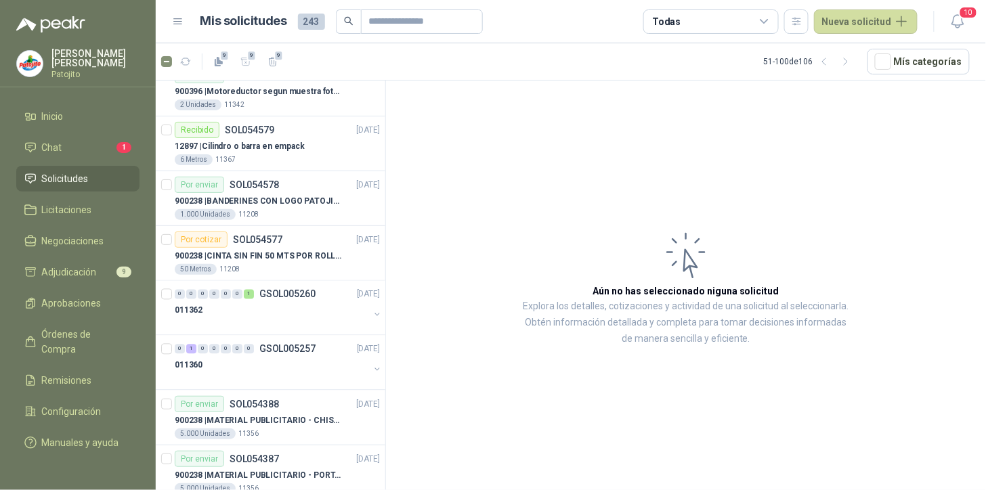
scroll to position [753, 0]
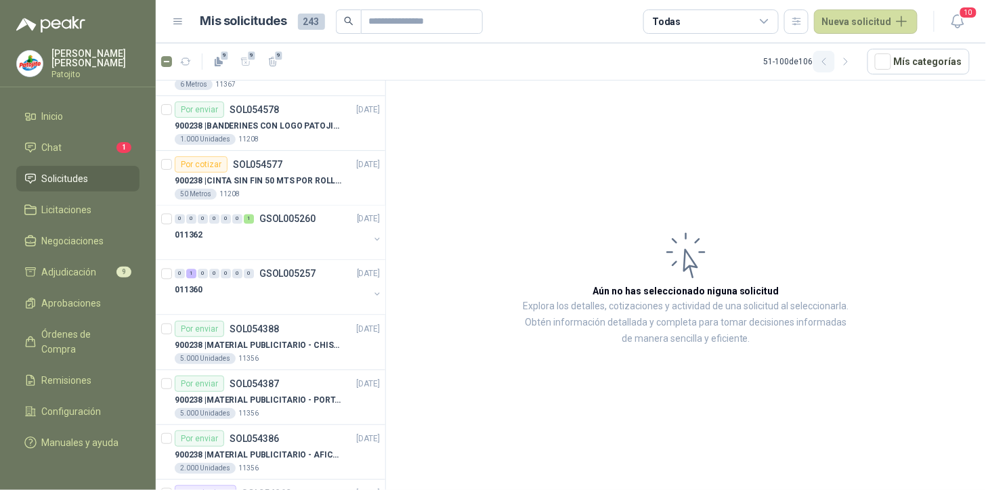
click at [830, 59] on icon "button" at bounding box center [825, 62] width 12 height 12
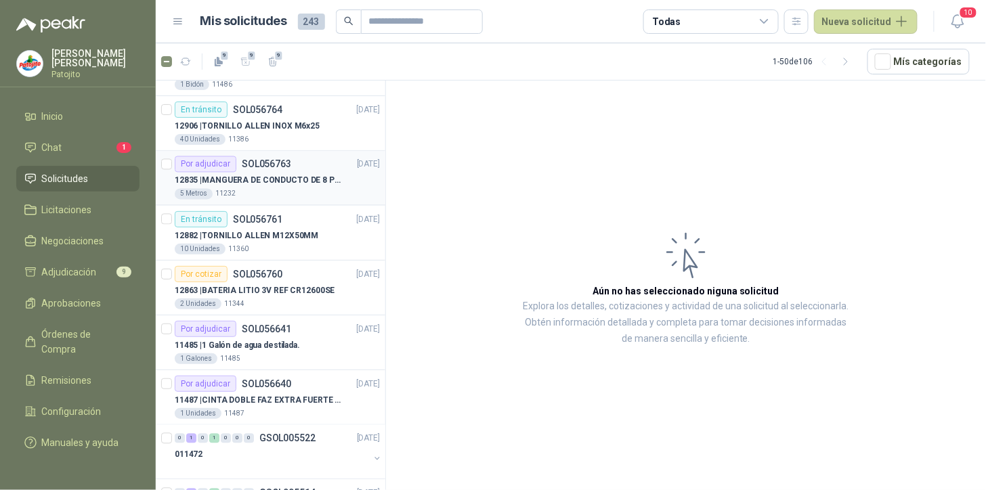
click at [293, 172] on div "Por adjudicar SOL056763 [DATE]" at bounding box center [277, 164] width 205 height 16
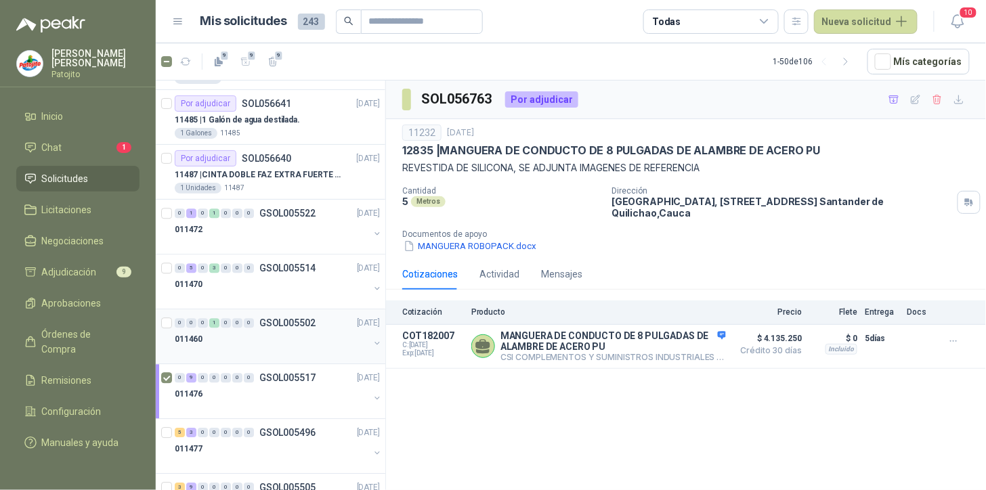
scroll to position [1053, 0]
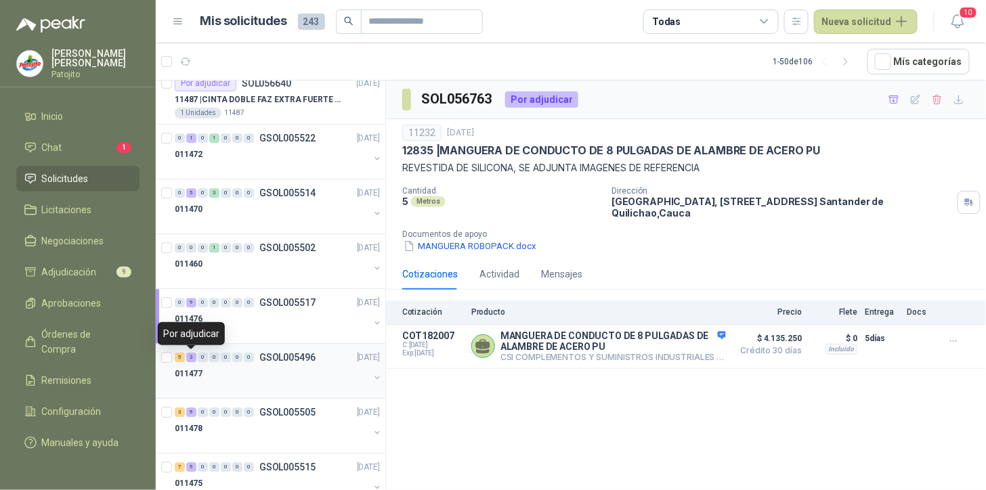
click at [190, 359] on div "3" at bounding box center [191, 357] width 10 height 9
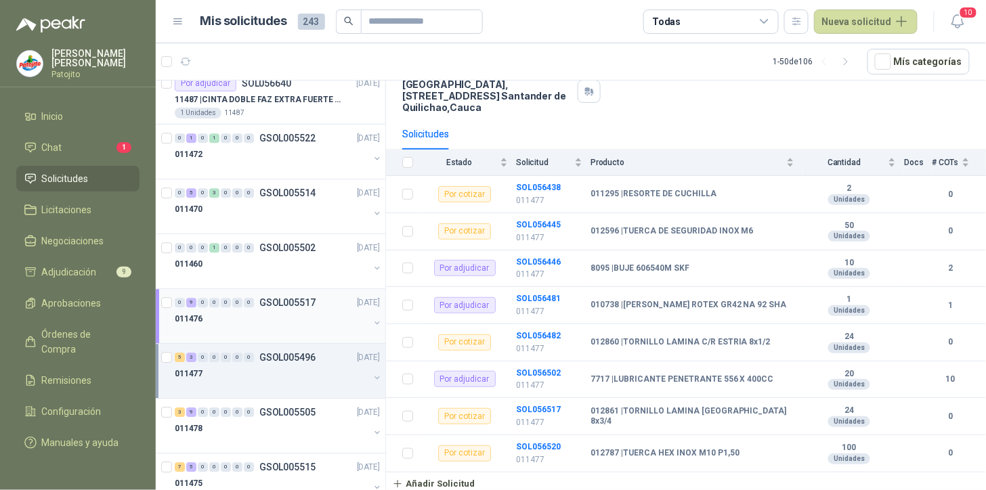
scroll to position [1204, 0]
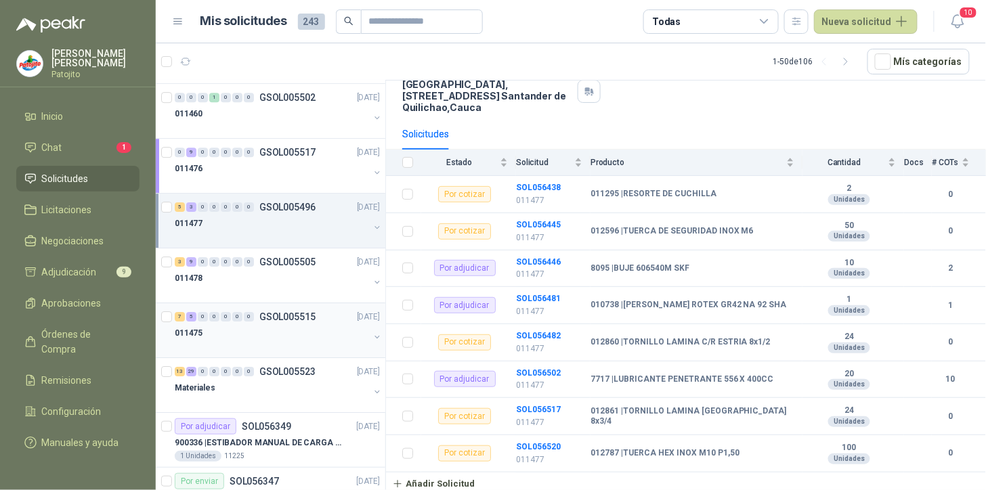
click at [194, 316] on div "5" at bounding box center [191, 316] width 10 height 9
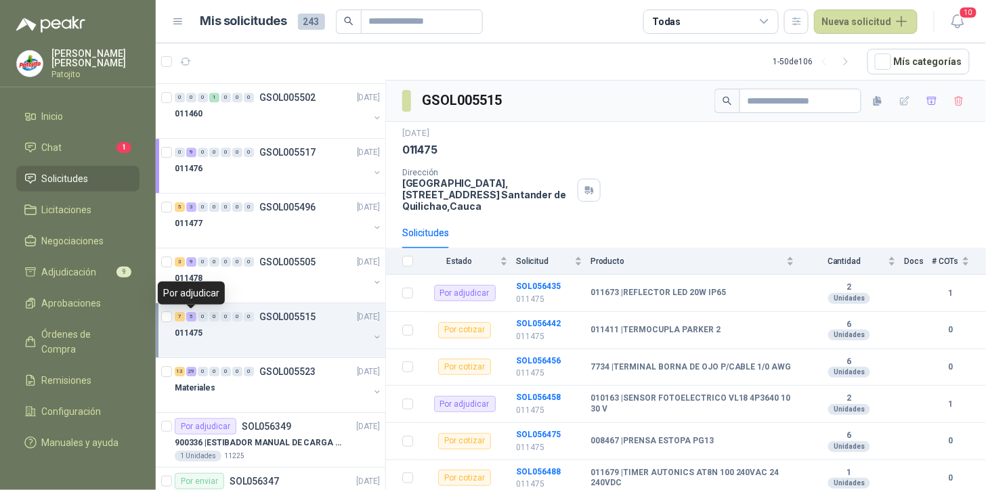
click at [192, 315] on div "5" at bounding box center [191, 316] width 10 height 9
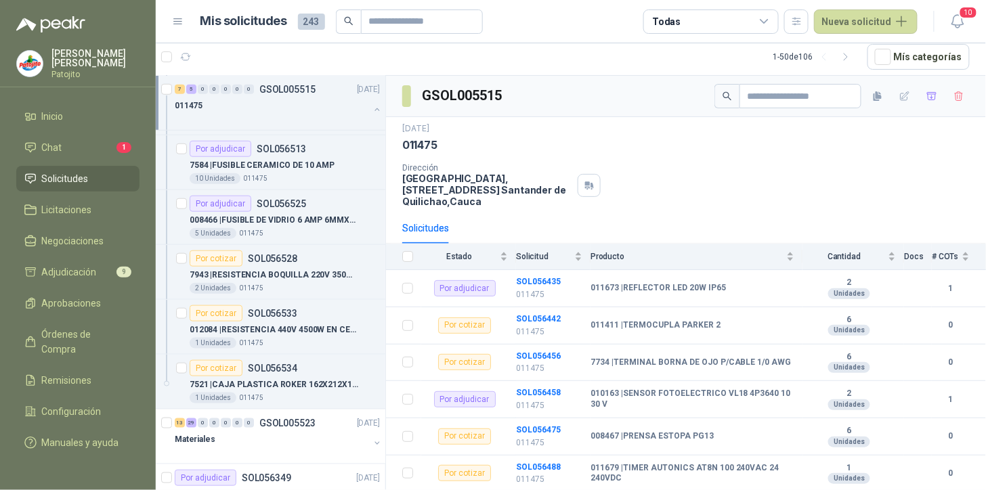
scroll to position [1881, 0]
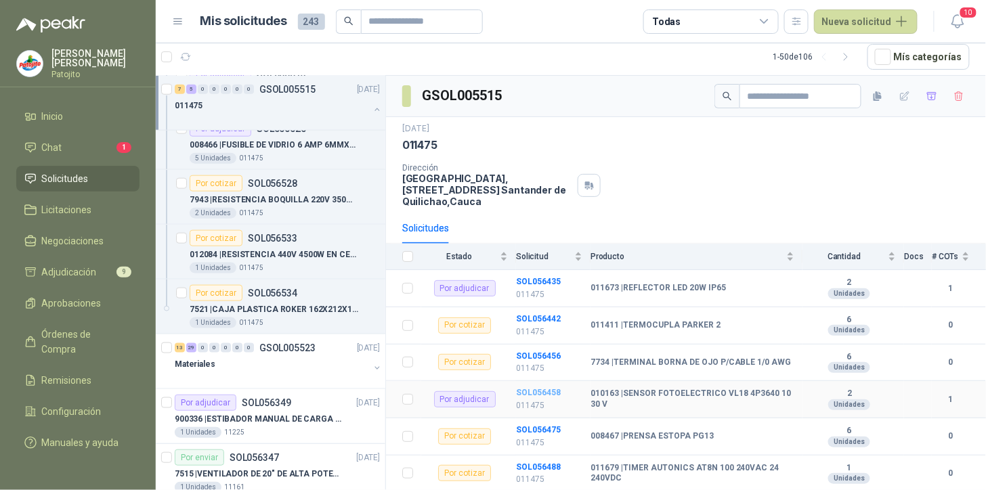
click at [551, 390] on b "SOL056458" at bounding box center [538, 392] width 45 height 9
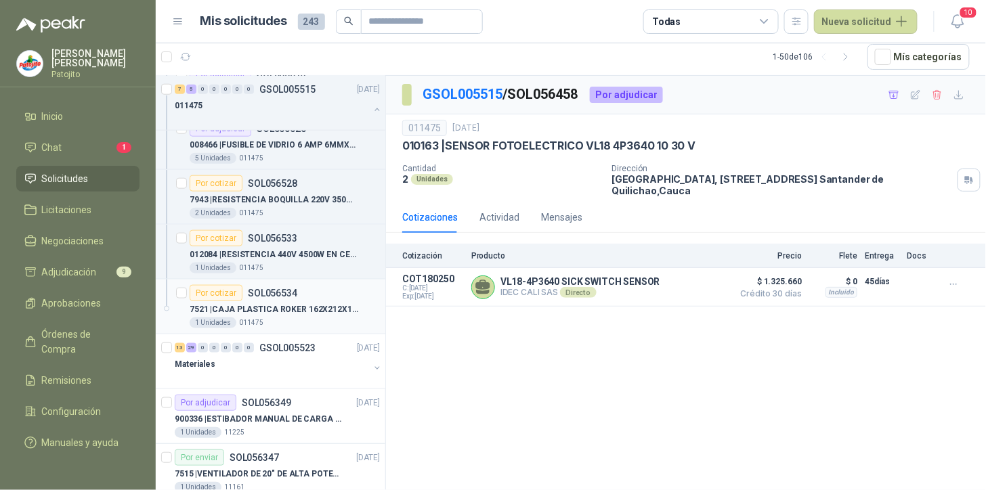
scroll to position [1956, 0]
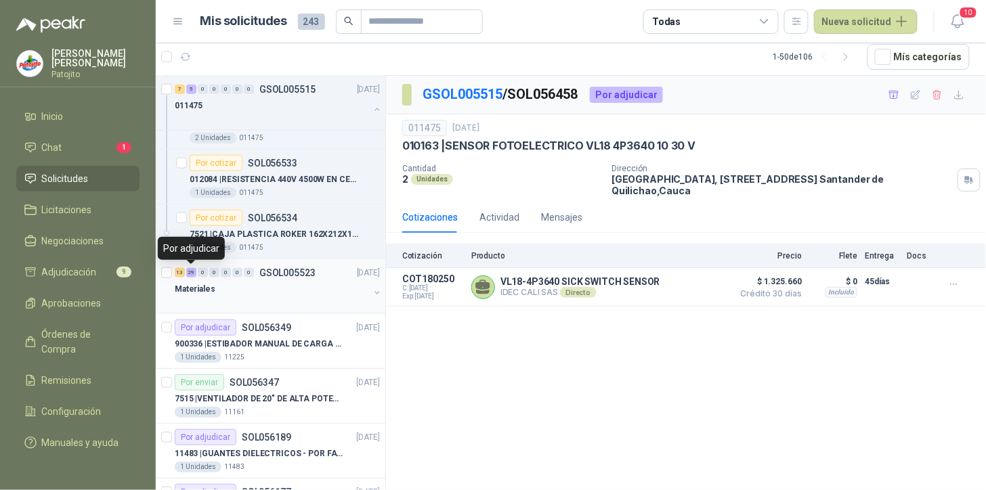
click at [194, 269] on div "29" at bounding box center [191, 272] width 10 height 9
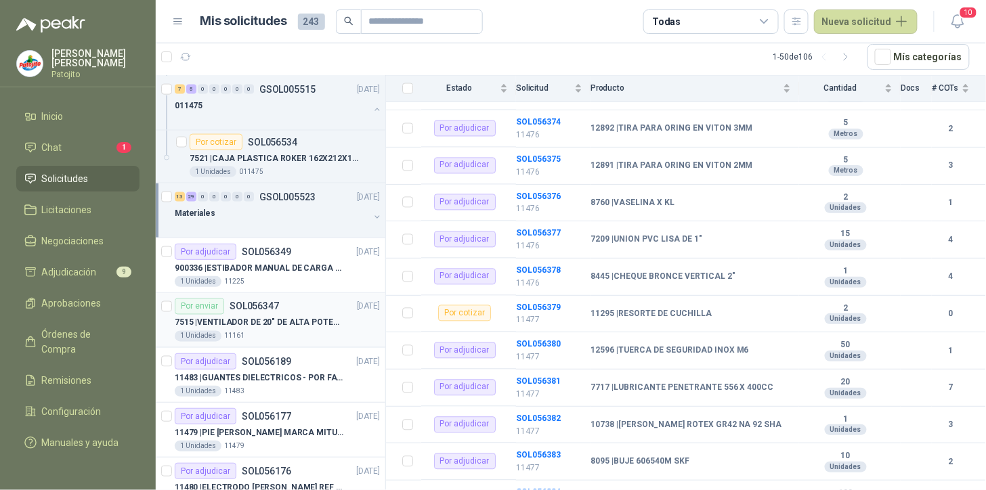
scroll to position [2107, 0]
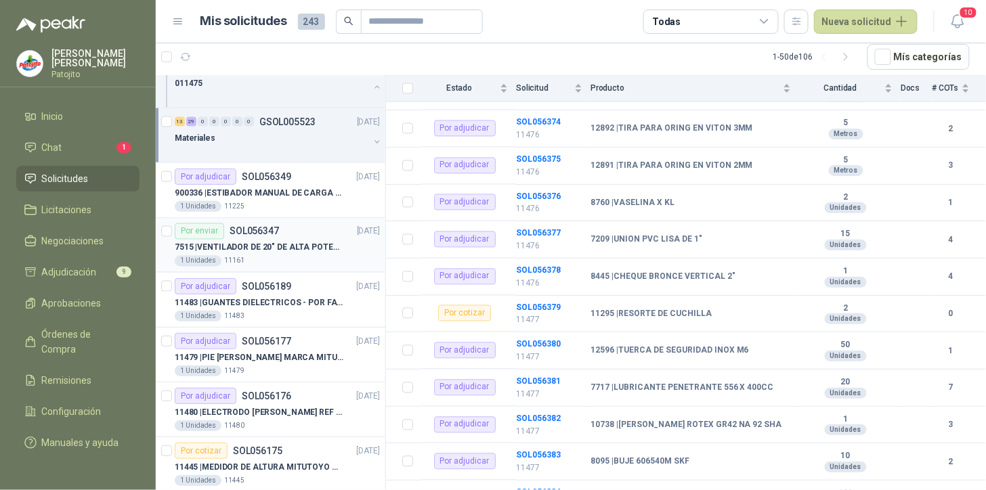
click at [294, 240] on div "7515 | VENTILADOR DE 20" DE ALTA POTENCIA PARA ANCLAR A LA PARED" at bounding box center [277, 248] width 205 height 16
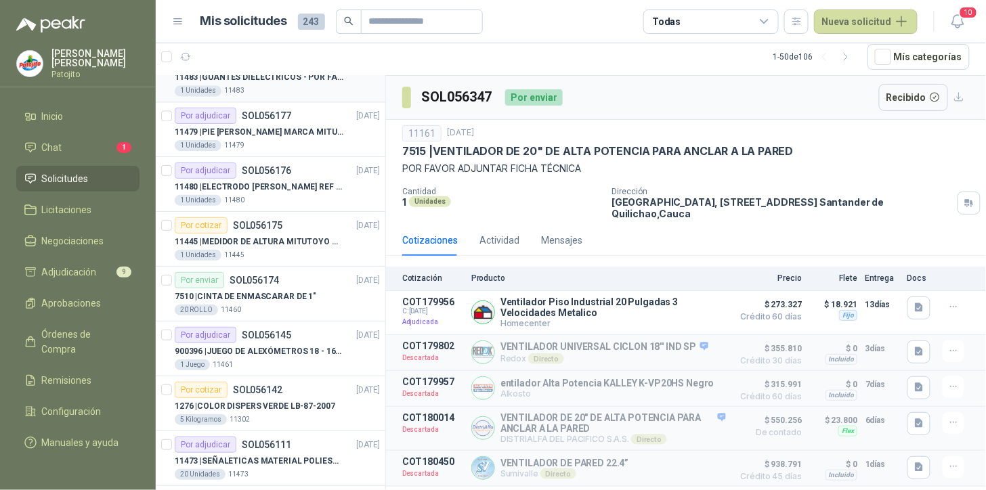
scroll to position [2408, 0]
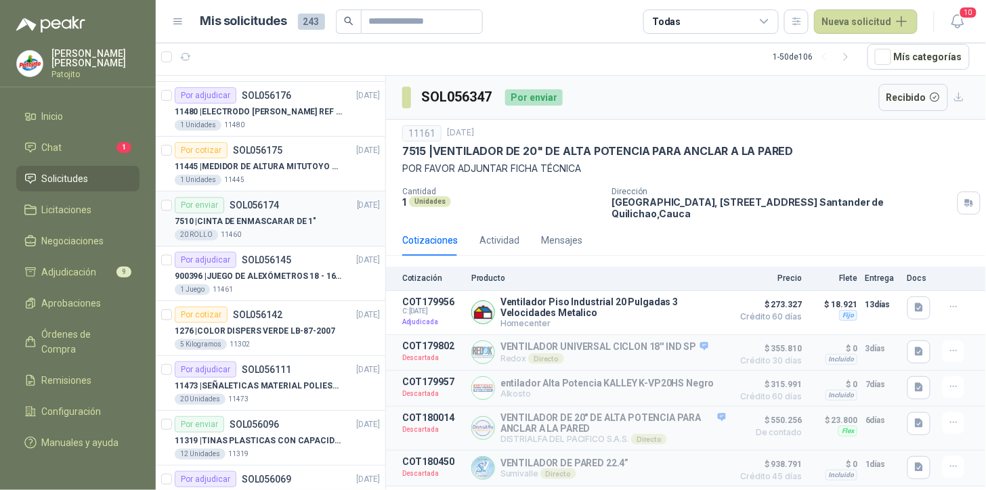
click at [293, 266] on div "Por adjudicar SOL056145 [DATE]" at bounding box center [277, 260] width 205 height 16
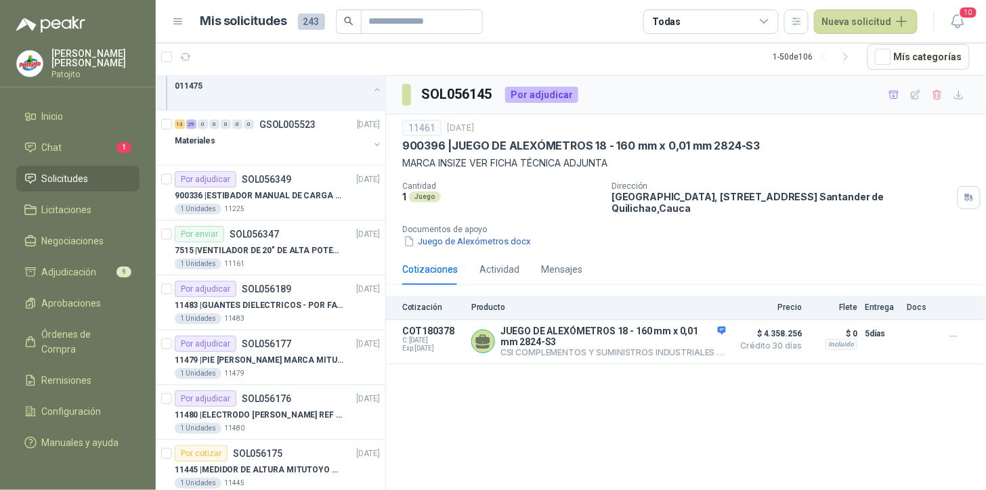
scroll to position [1879, 0]
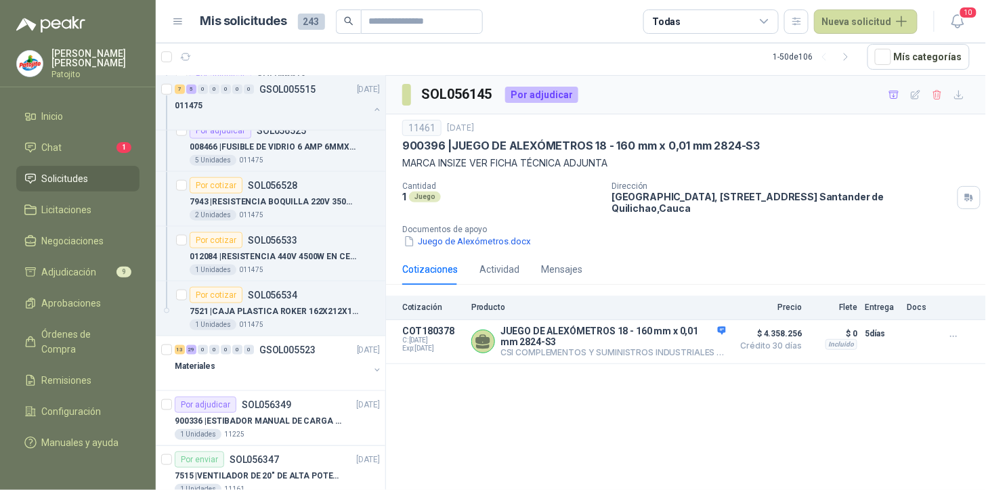
click at [851, 53] on icon "button" at bounding box center [847, 57] width 12 height 12
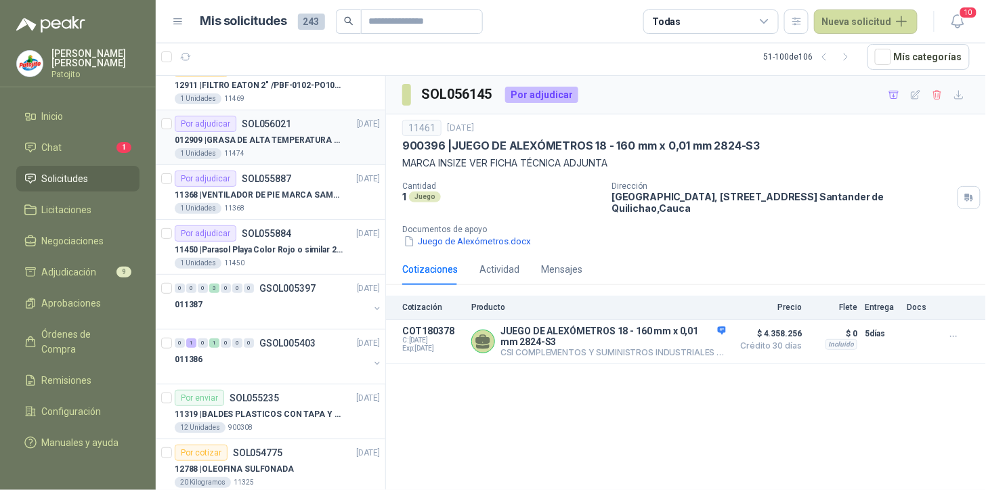
scroll to position [150, 0]
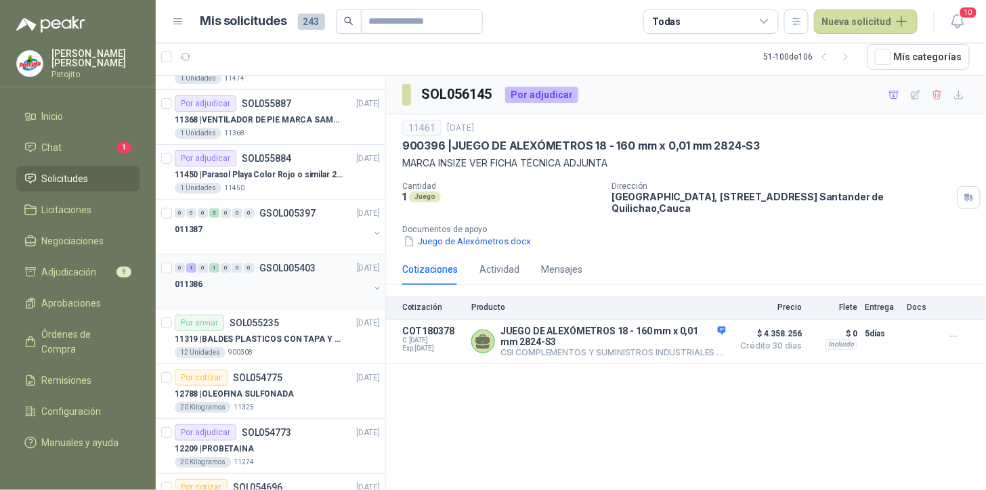
click at [190, 269] on div "1" at bounding box center [191, 267] width 10 height 9
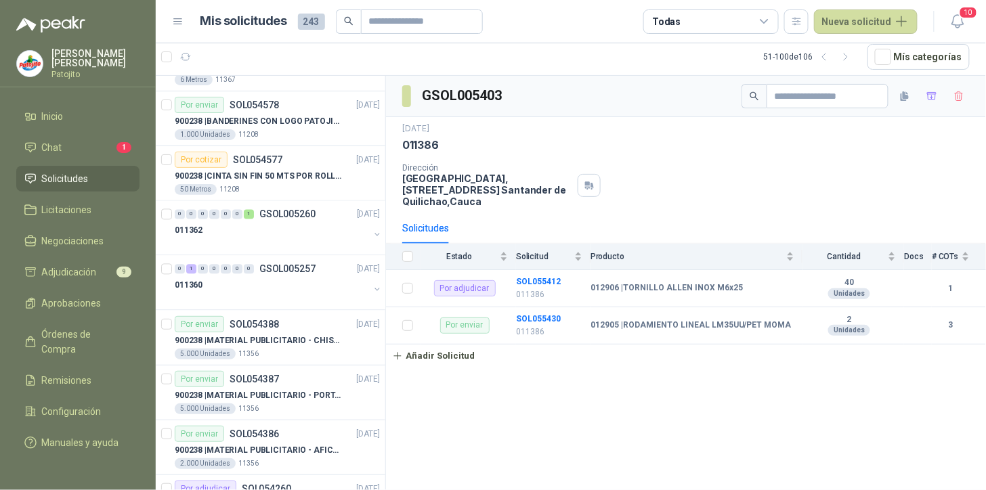
scroll to position [828, 0]
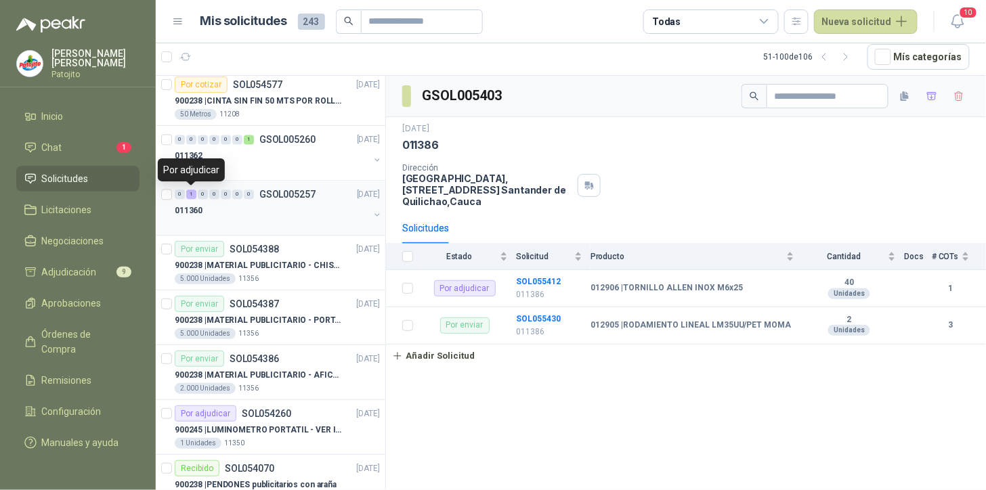
click at [190, 194] on div "1" at bounding box center [191, 194] width 10 height 9
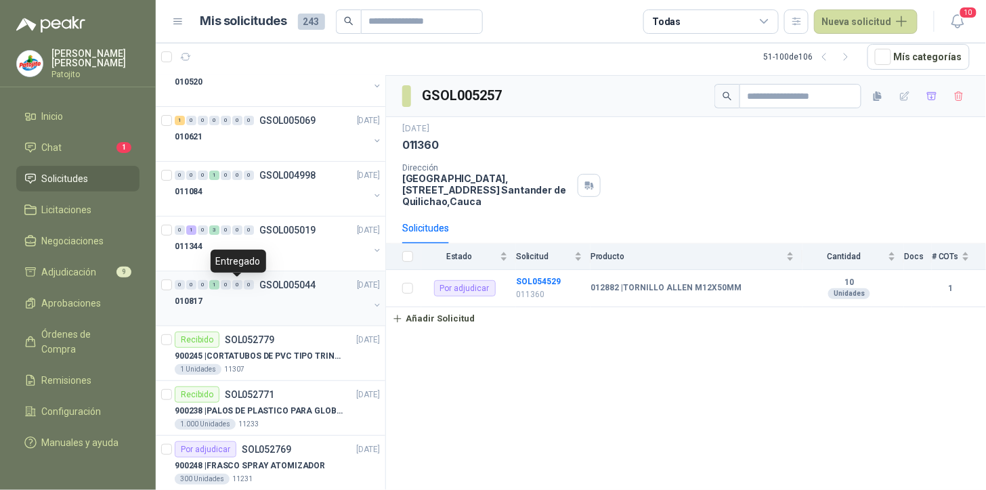
scroll to position [1355, 0]
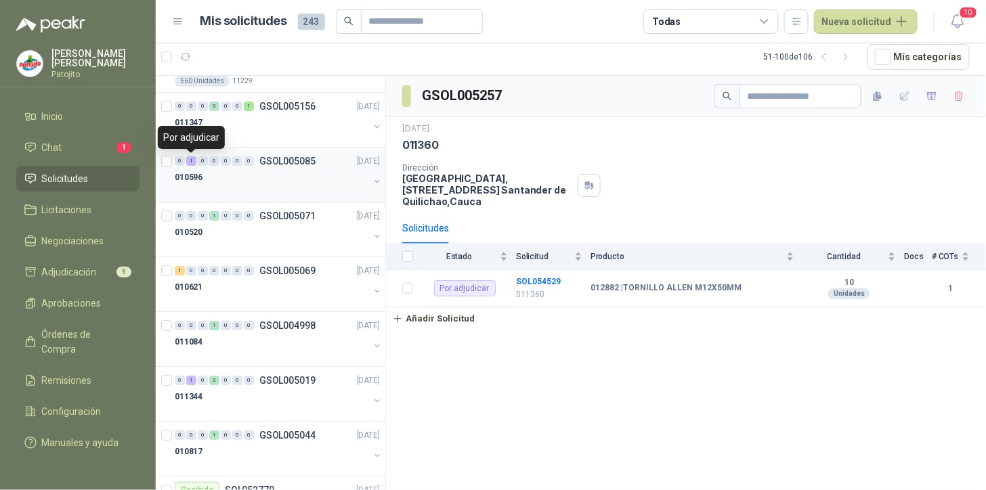
click at [194, 161] on div "1" at bounding box center [191, 160] width 10 height 9
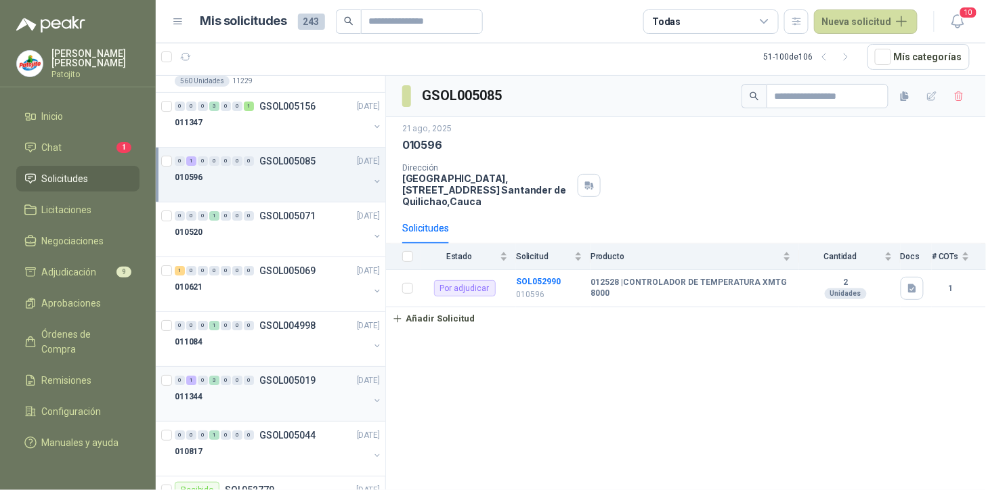
scroll to position [1430, 0]
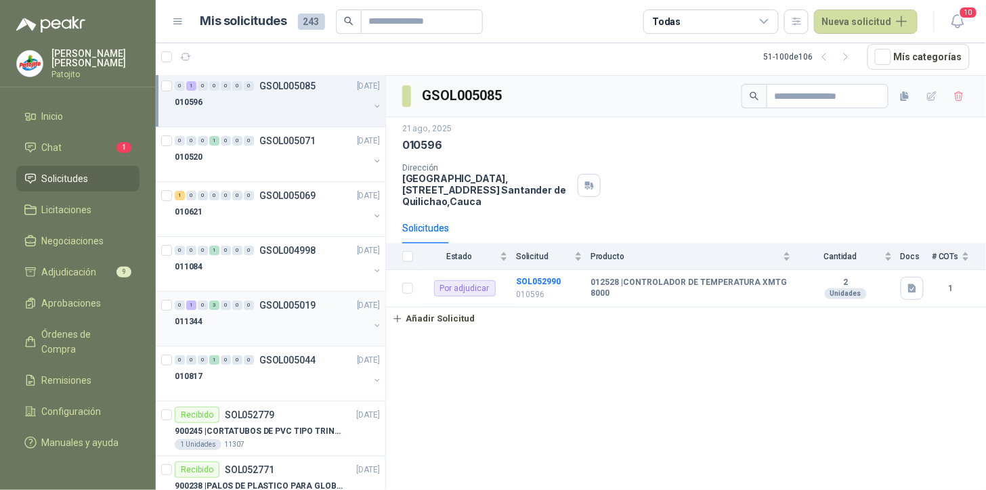
click at [195, 305] on div "1" at bounding box center [191, 305] width 10 height 9
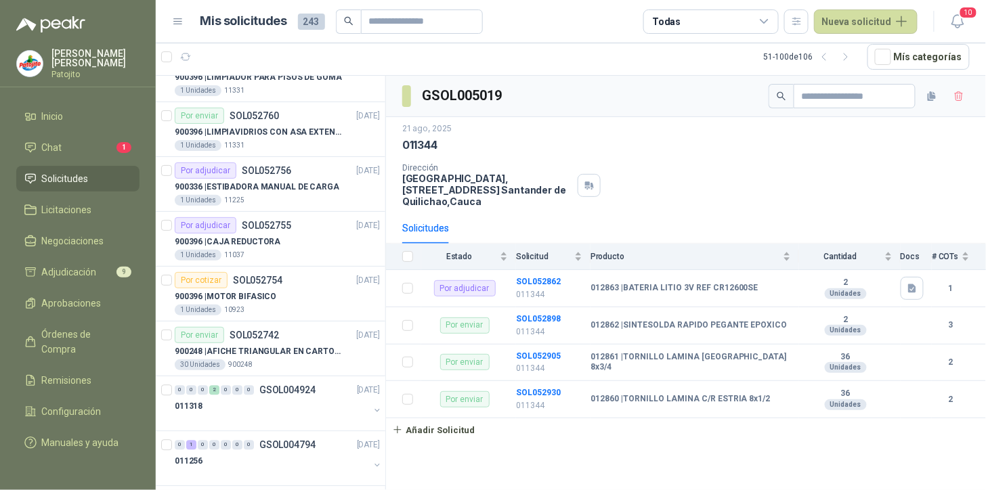
scroll to position [2348, 0]
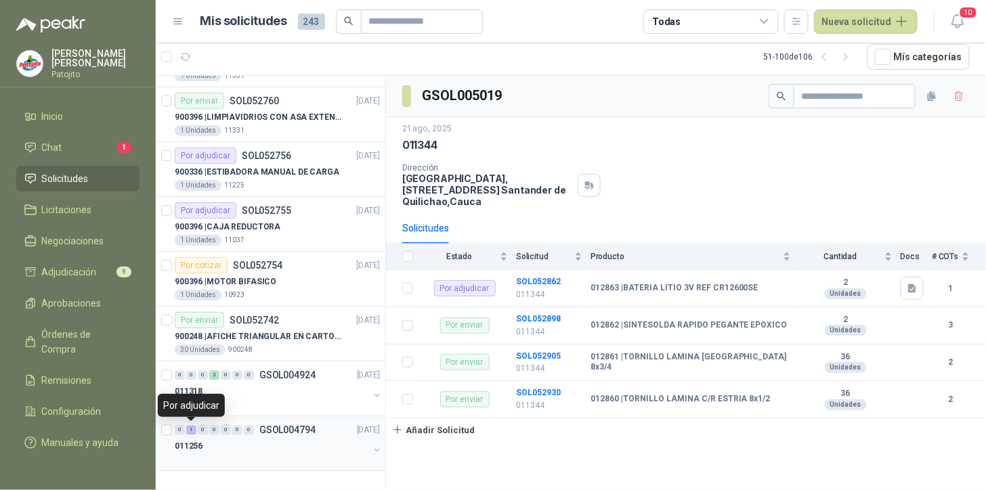
click at [190, 429] on div "1" at bounding box center [191, 429] width 10 height 9
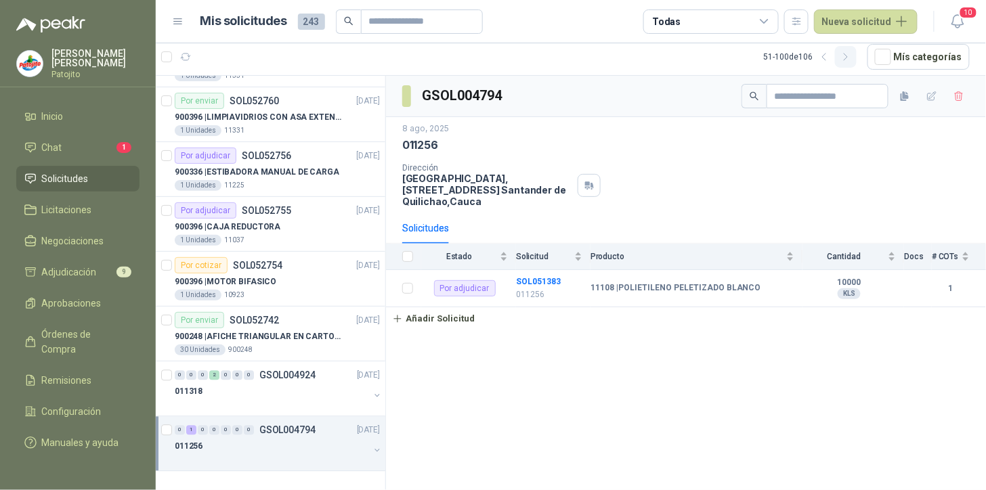
click at [851, 56] on icon "button" at bounding box center [847, 57] width 12 height 12
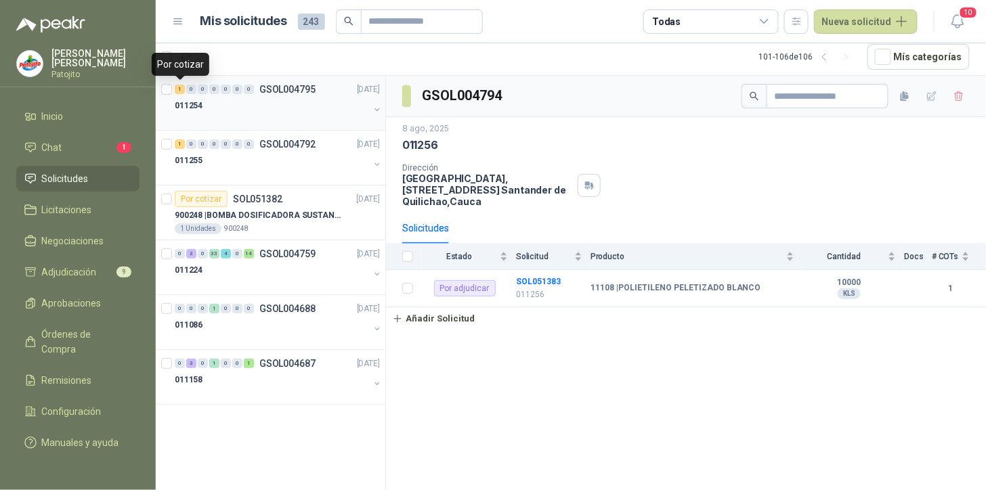
click at [183, 91] on div "1" at bounding box center [180, 89] width 10 height 9
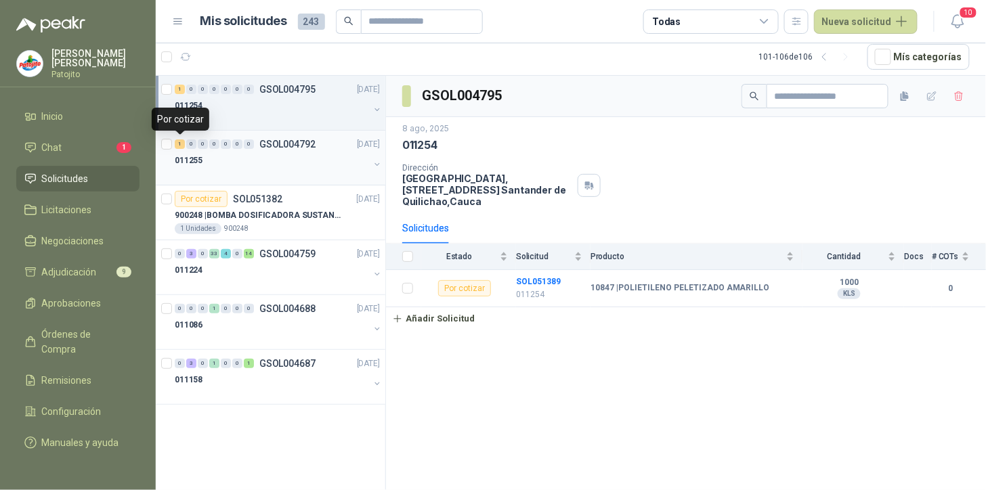
click at [177, 145] on div "1" at bounding box center [180, 144] width 10 height 9
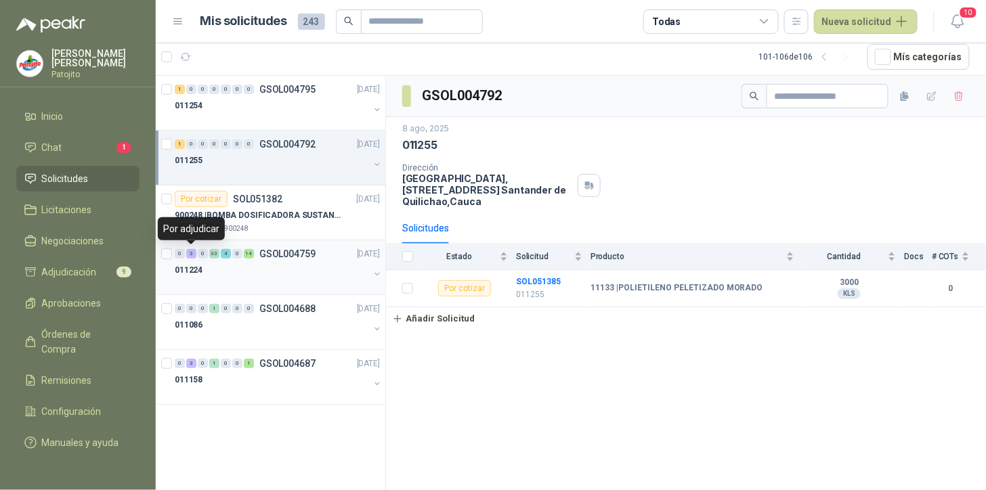
click at [190, 253] on div "3" at bounding box center [191, 253] width 10 height 9
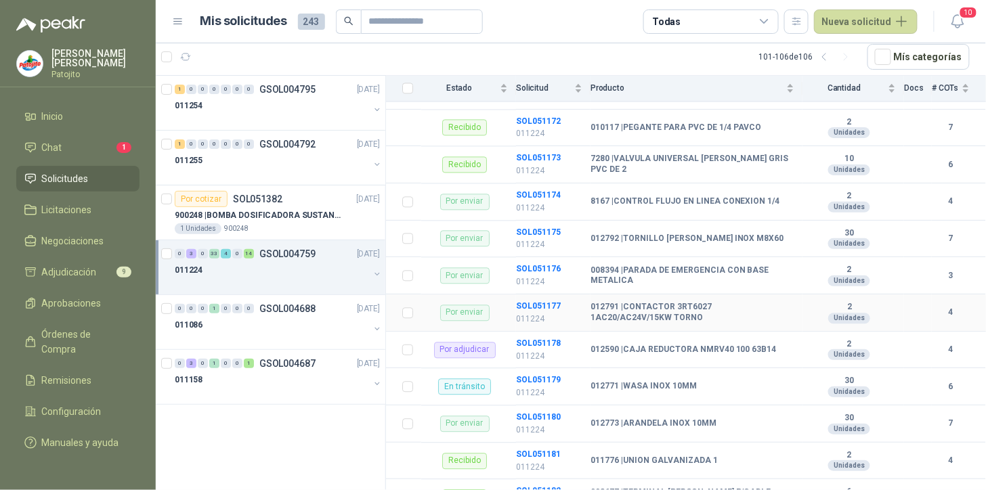
scroll to position [903, 0]
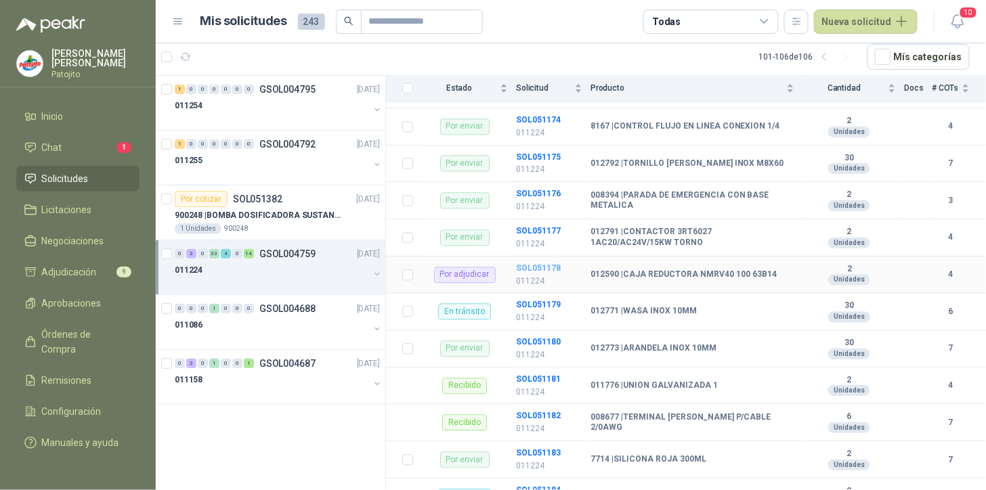
click at [525, 266] on b "SOL051178" at bounding box center [538, 267] width 45 height 9
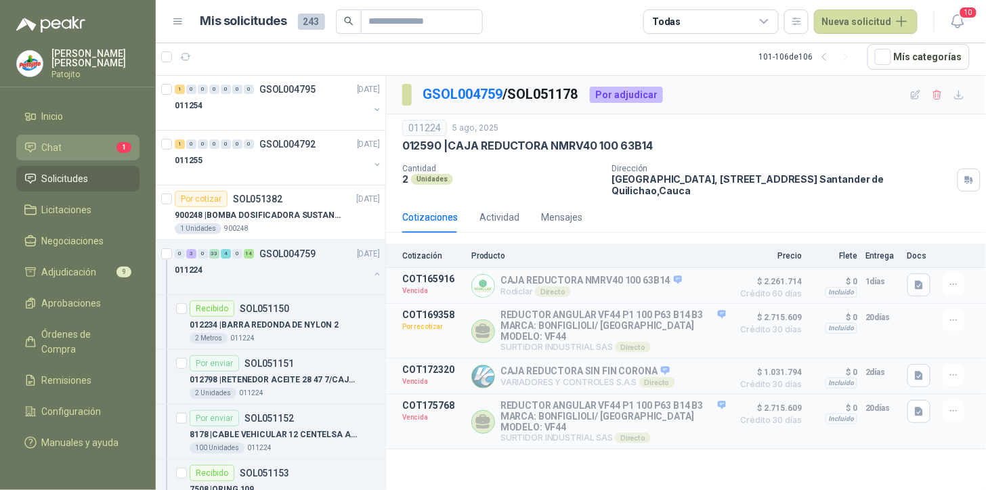
click at [68, 145] on li "Chat 1" at bounding box center [77, 147] width 107 height 15
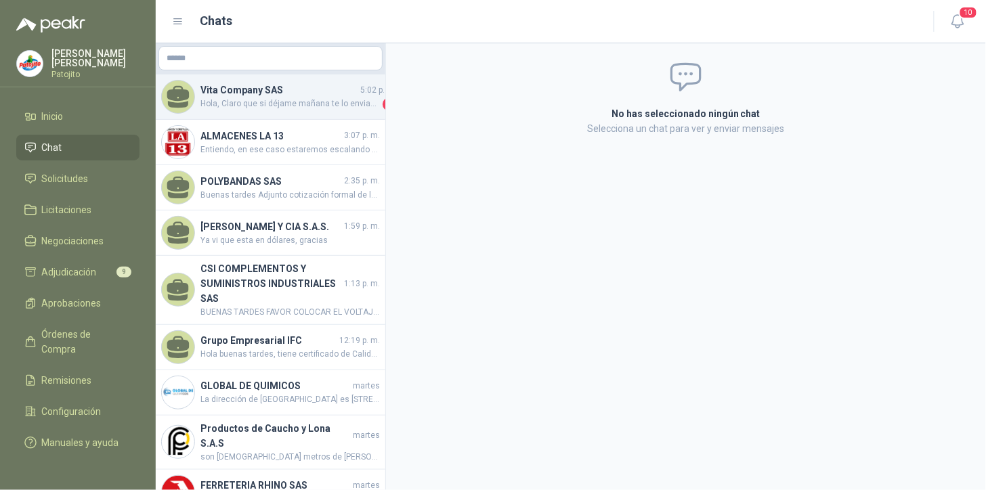
click at [319, 95] on h4 "Vita Company SAS" at bounding box center [278, 90] width 157 height 15
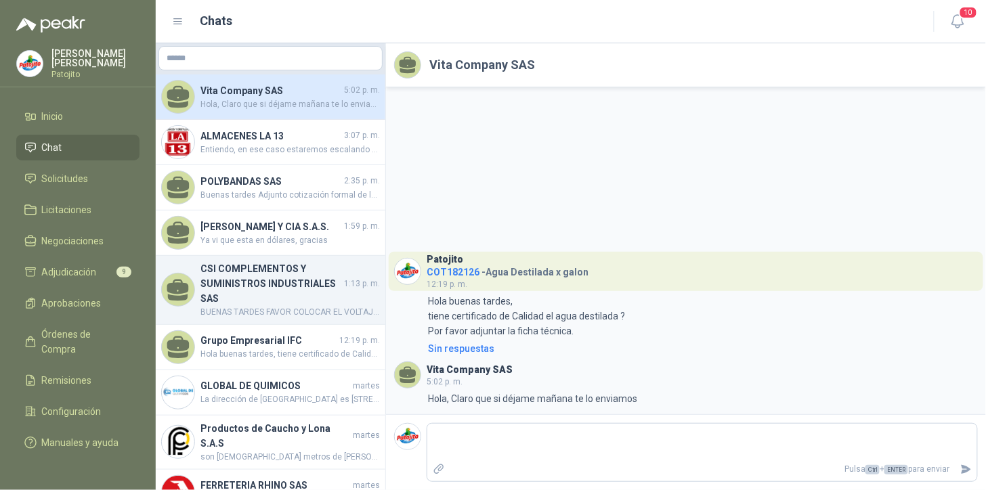
click at [325, 299] on h4 "CSI COMPLEMENTOS Y SUMINISTROS INDUSTRIALES SAS" at bounding box center [270, 283] width 141 height 45
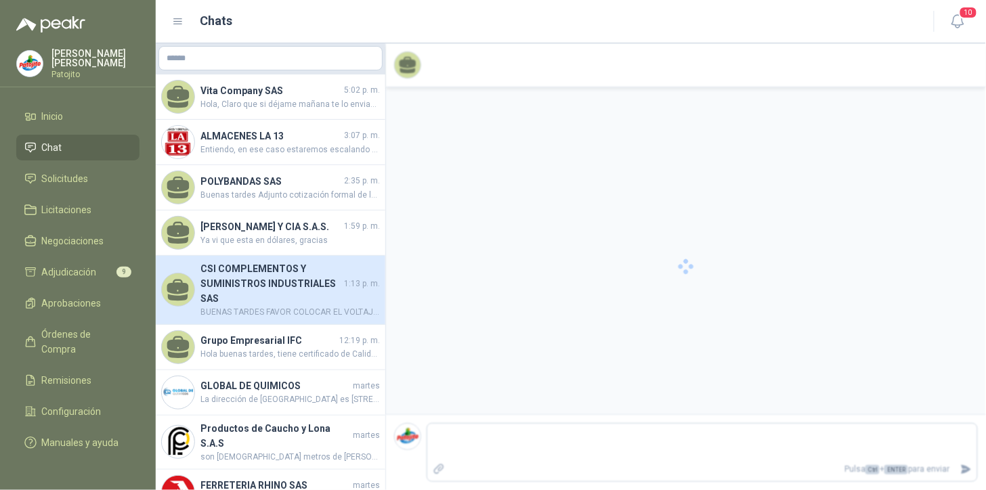
scroll to position [149, 0]
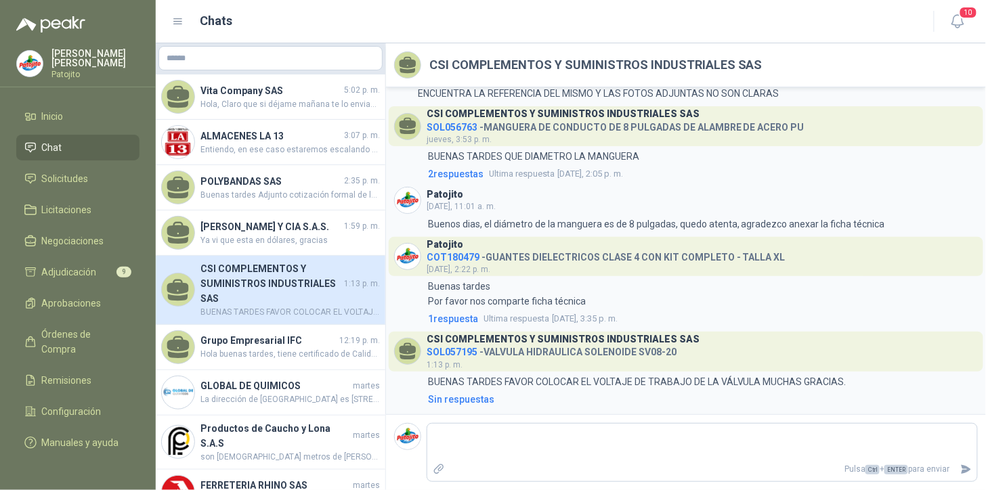
click at [457, 352] on span "SOL057195" at bounding box center [452, 352] width 51 height 11
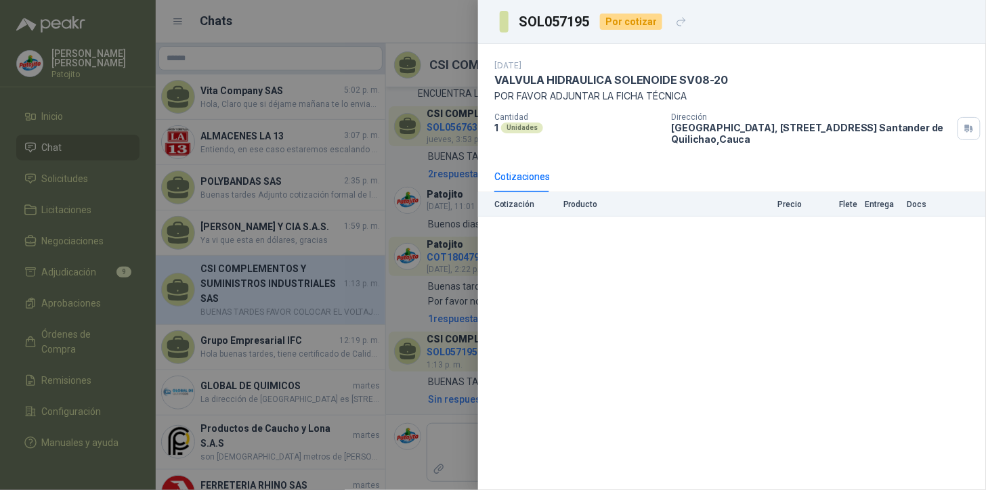
click at [452, 405] on div at bounding box center [493, 245] width 986 height 490
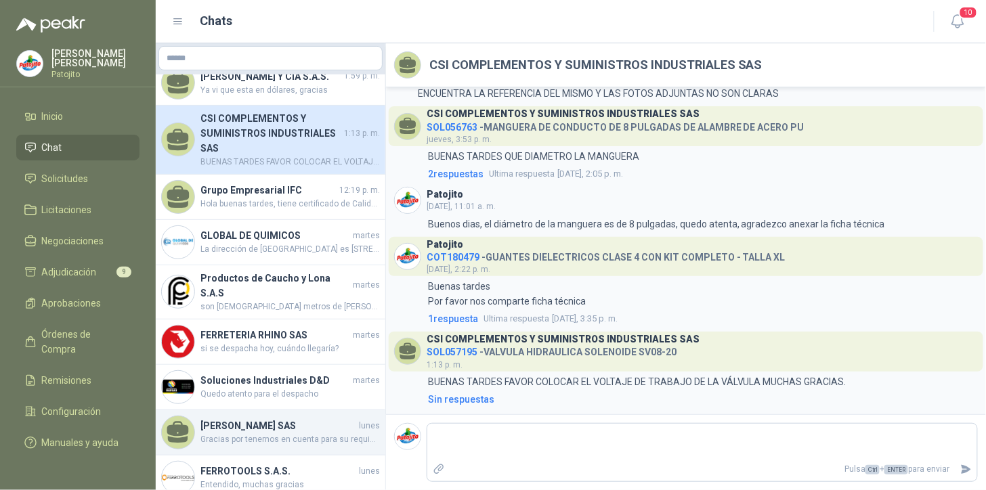
scroll to position [376, 0]
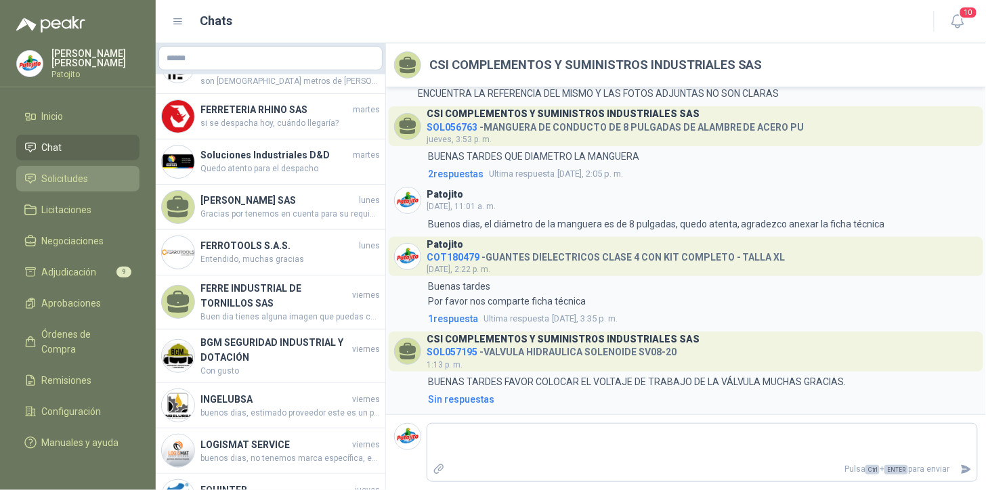
click at [72, 175] on span "Solicitudes" at bounding box center [65, 178] width 47 height 15
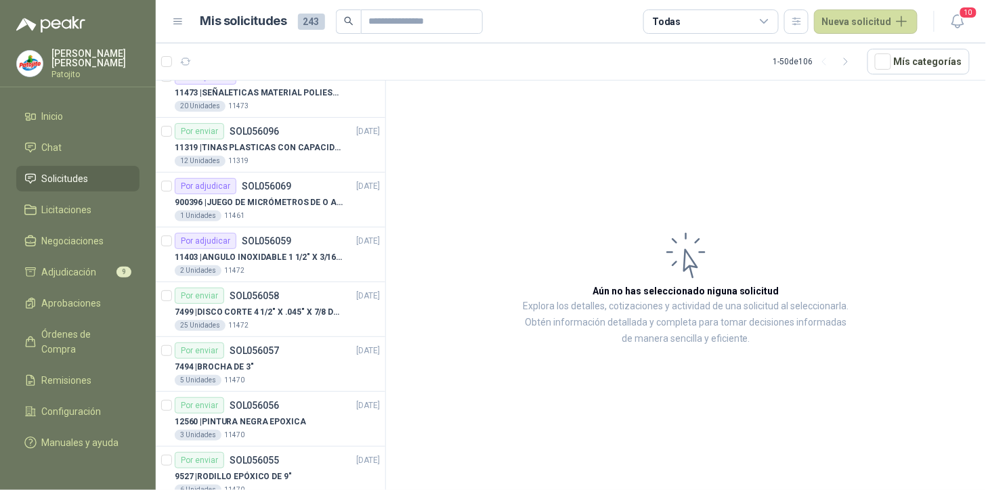
scroll to position [1897, 0]
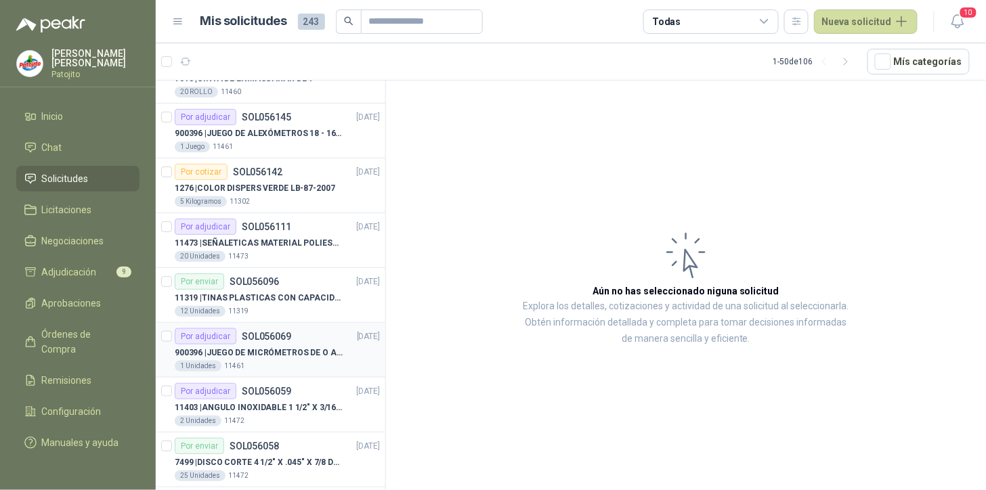
click at [263, 337] on p "SOL056069" at bounding box center [266, 336] width 49 height 9
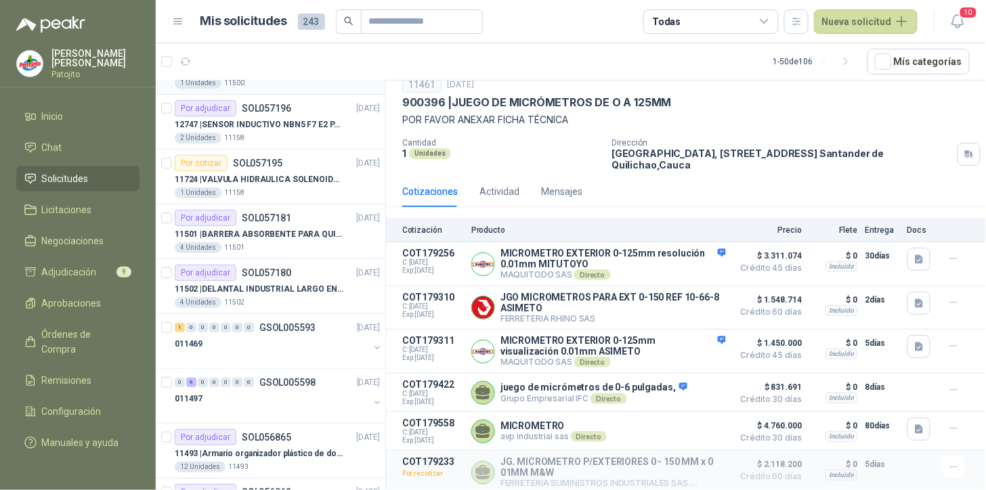
scroll to position [226, 0]
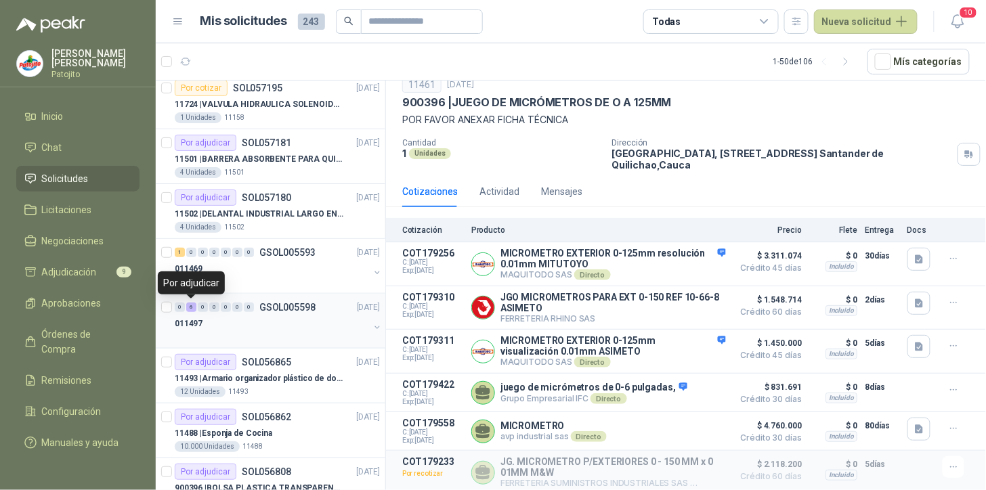
click at [194, 307] on div "6" at bounding box center [191, 307] width 10 height 9
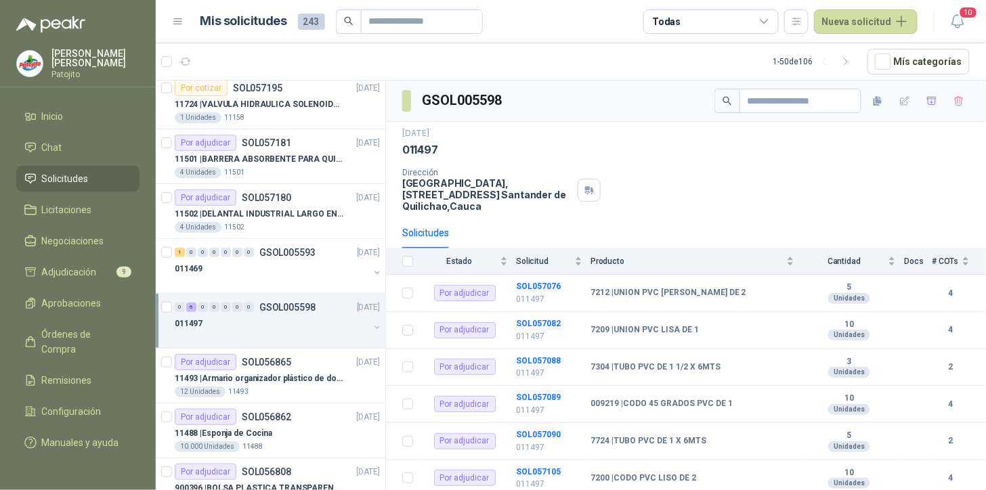
scroll to position [24, 0]
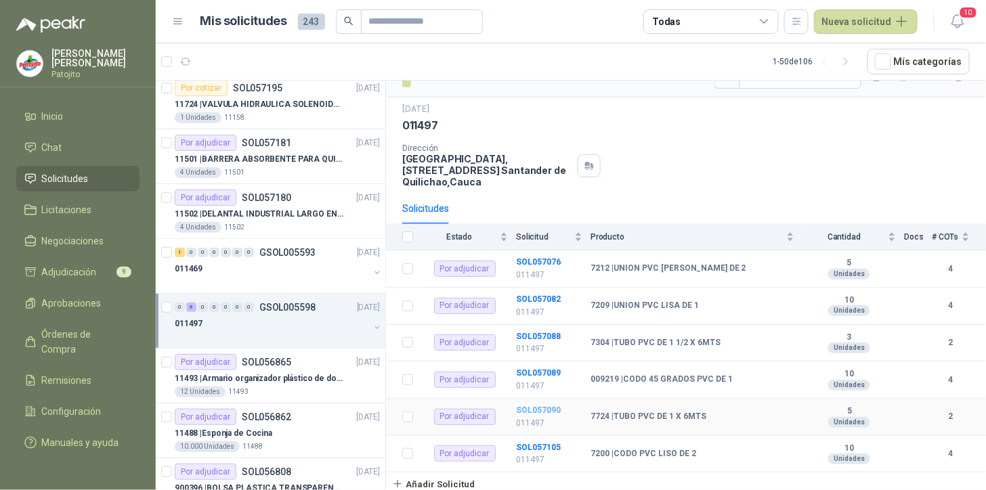
click at [551, 408] on b "SOL057090" at bounding box center [538, 410] width 45 height 9
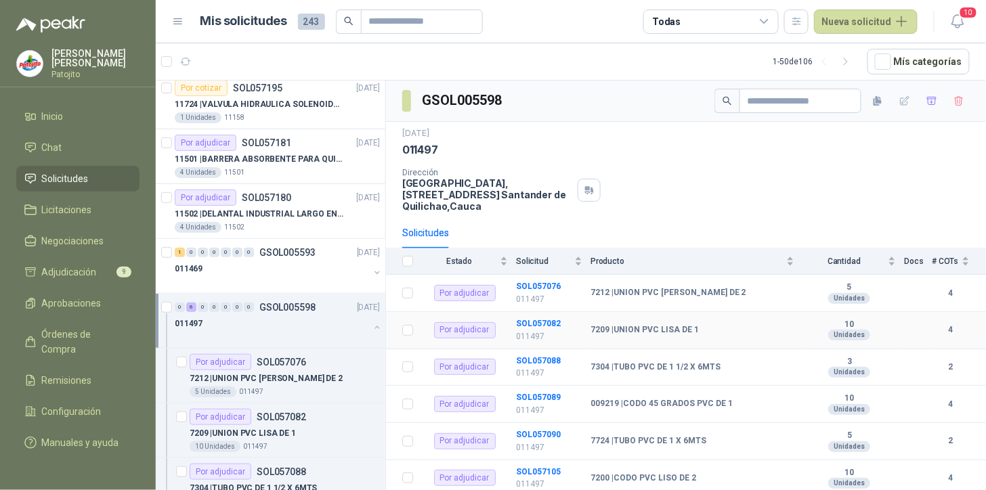
scroll to position [24, 0]
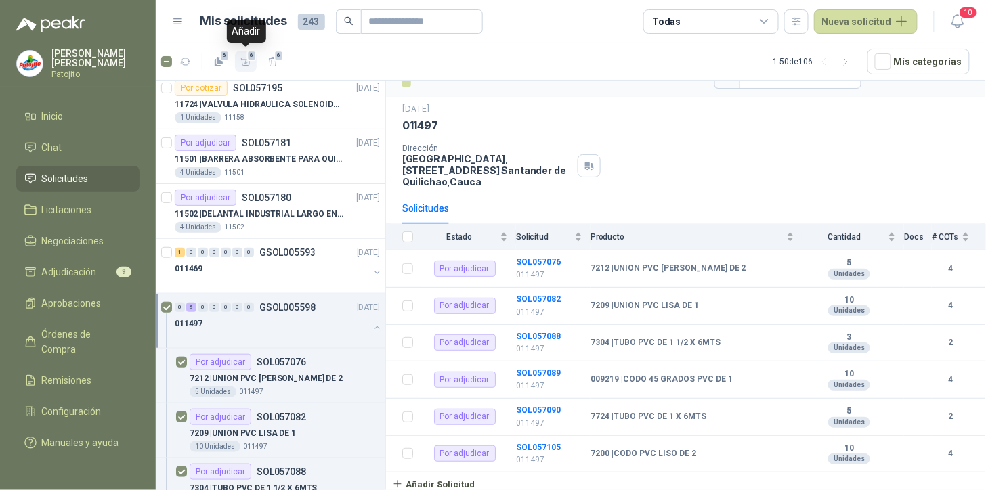
click at [247, 62] on icon "button" at bounding box center [246, 62] width 12 height 12
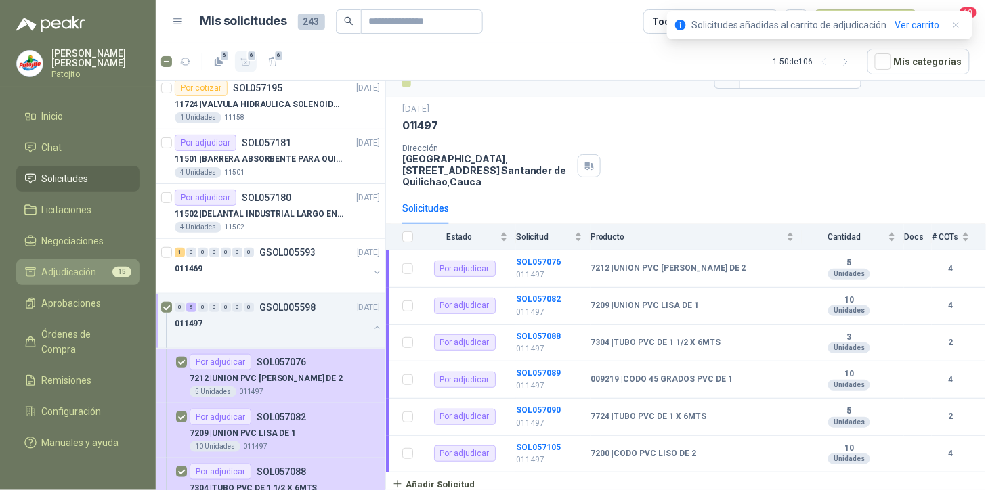
click at [105, 272] on li "Adjudicación 15" at bounding box center [77, 272] width 107 height 15
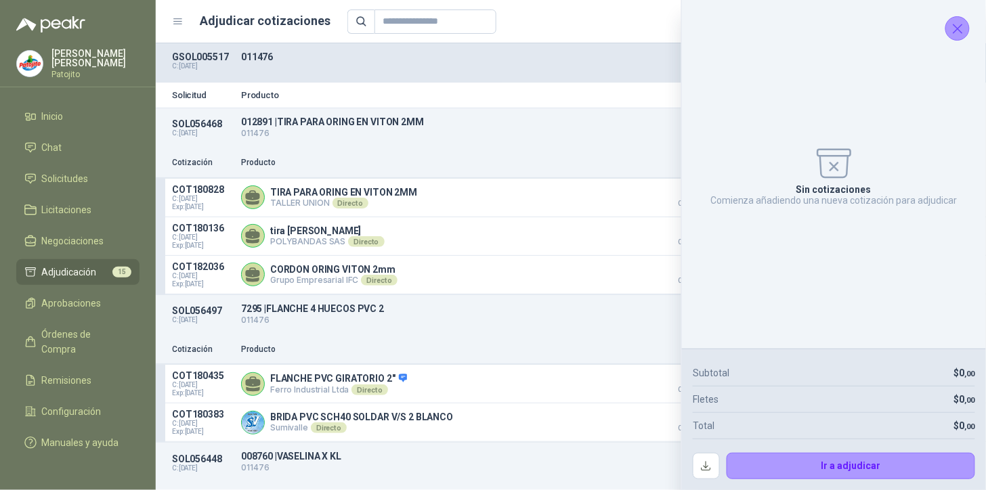
click at [960, 24] on icon "Cerrar" at bounding box center [958, 28] width 17 height 17
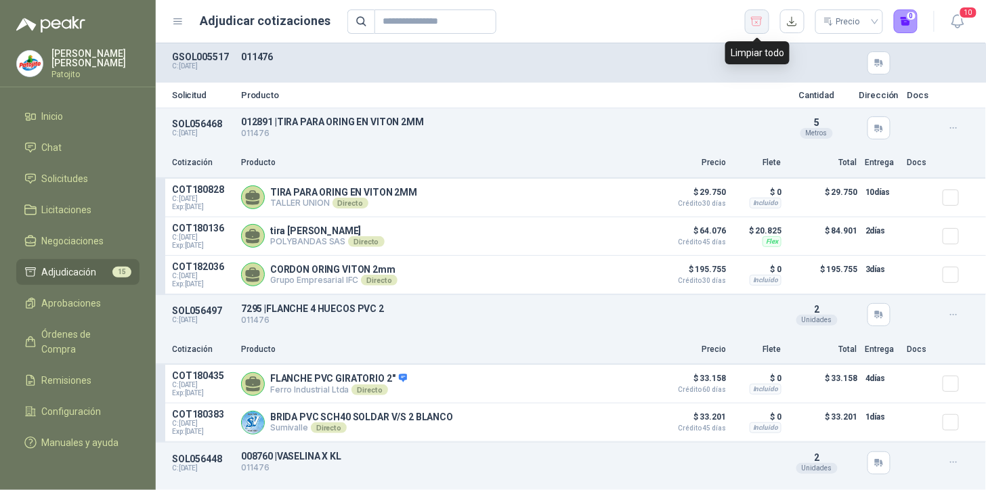
click at [757, 23] on icon "button" at bounding box center [756, 22] width 13 height 14
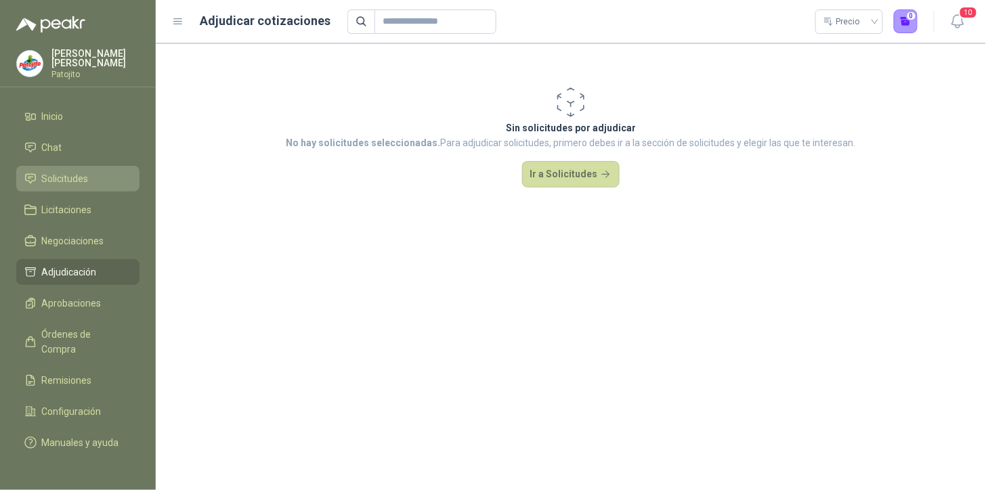
click at [91, 179] on li "Solicitudes" at bounding box center [77, 178] width 107 height 15
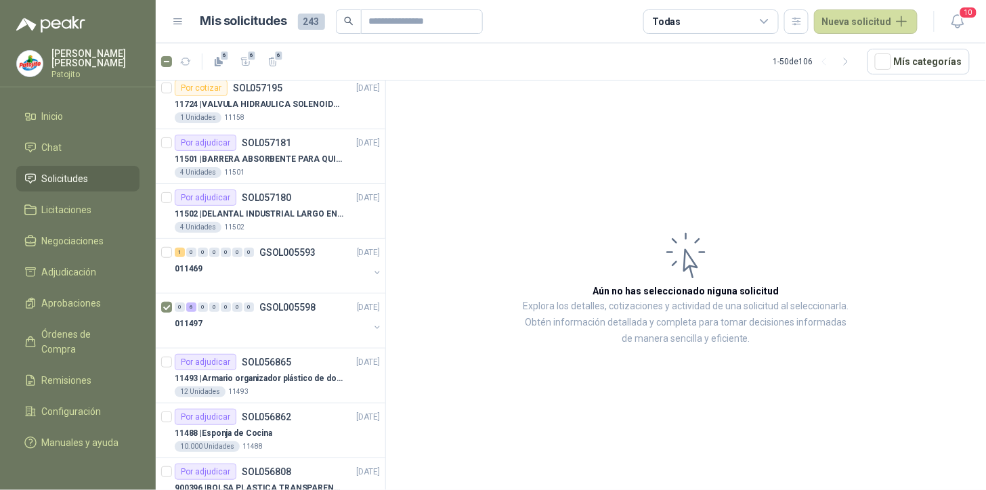
scroll to position [376, 0]
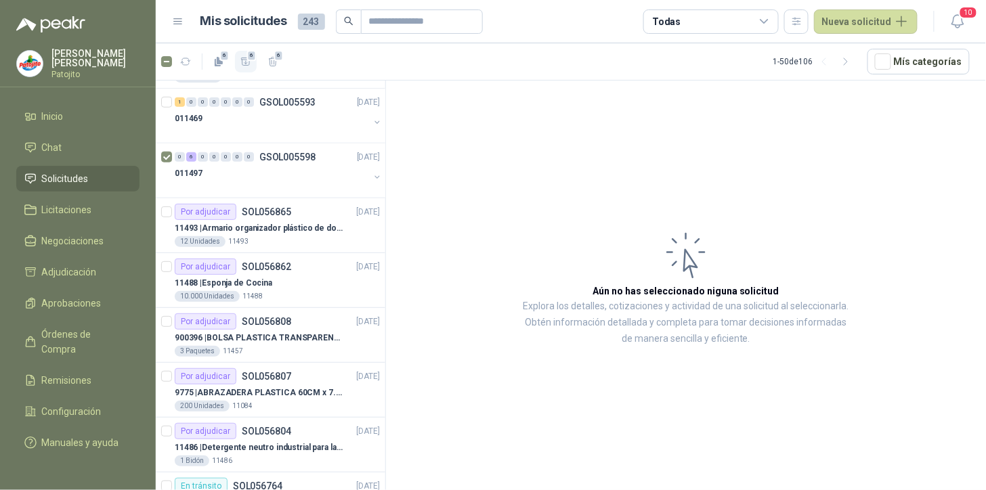
click at [246, 58] on icon "button" at bounding box center [245, 61] width 9 height 7
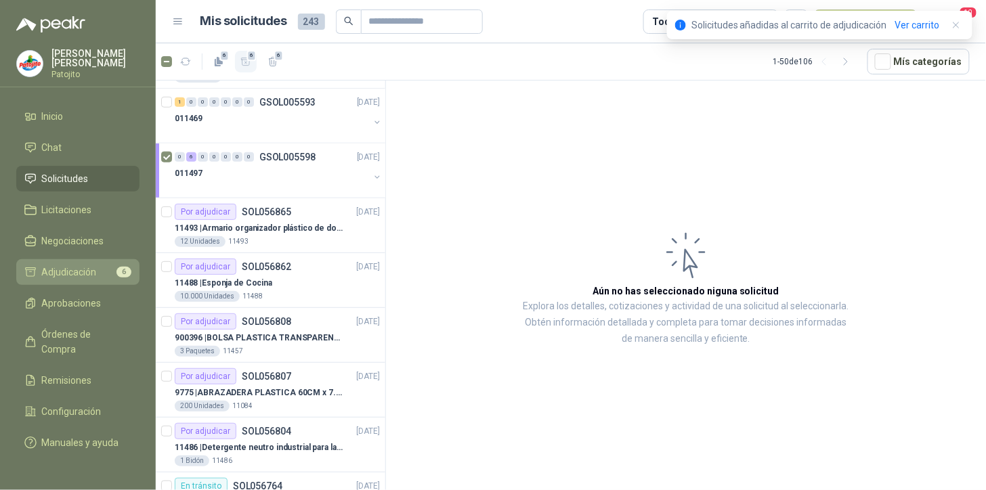
click at [100, 275] on li "Adjudicación 6" at bounding box center [77, 272] width 107 height 15
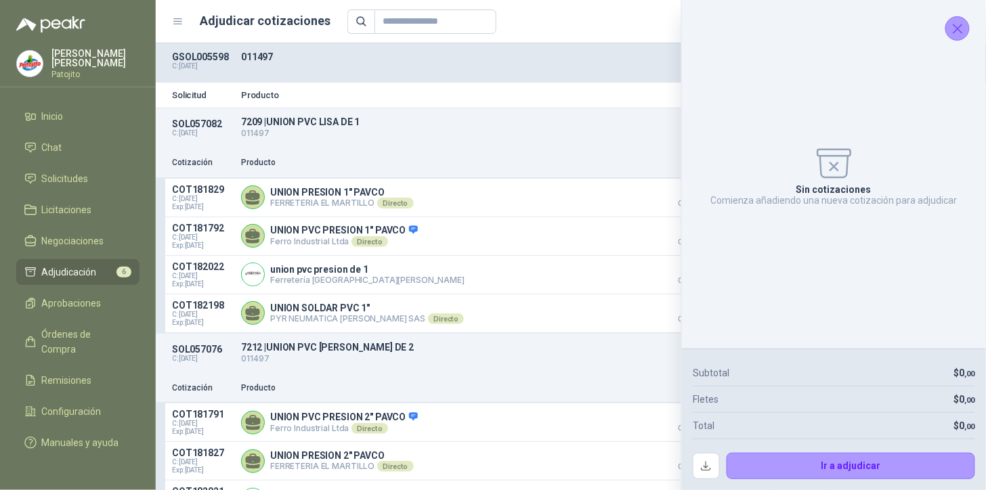
click at [952, 28] on icon "Cerrar" at bounding box center [958, 28] width 17 height 17
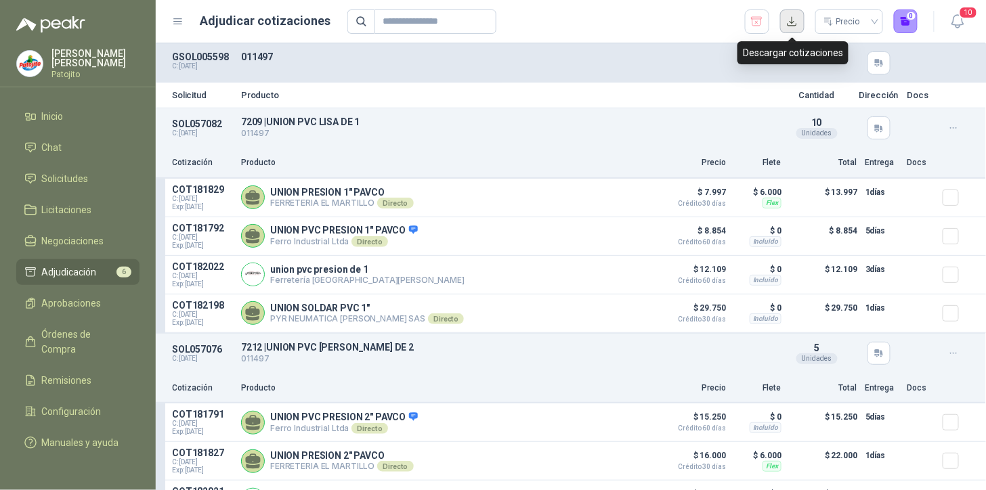
click at [789, 22] on button "button" at bounding box center [792, 21] width 24 height 24
click at [485, 55] on p "011497" at bounding box center [508, 56] width 534 height 11
drag, startPoint x: 750, startPoint y: 22, endPoint x: 747, endPoint y: 31, distance: 9.2
click at [750, 25] on icon "button" at bounding box center [756, 22] width 13 height 14
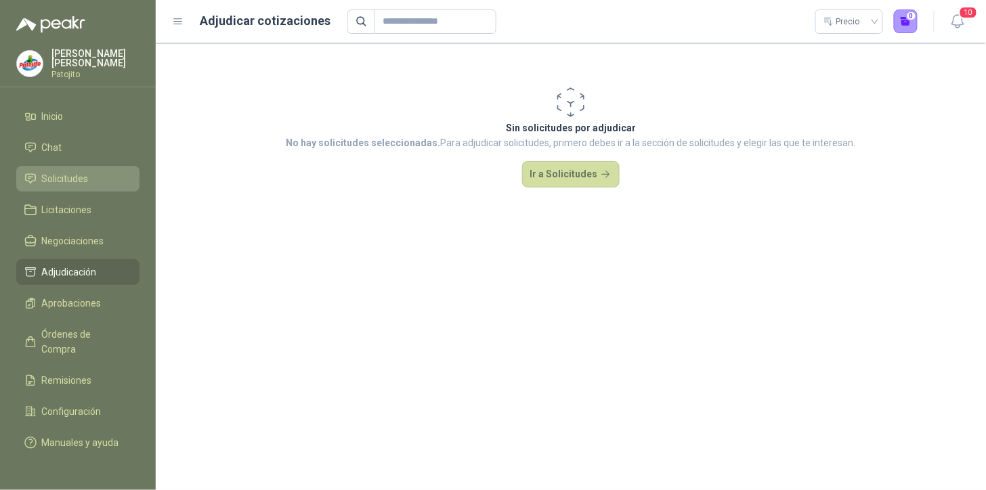
click at [100, 180] on li "Solicitudes" at bounding box center [77, 178] width 107 height 15
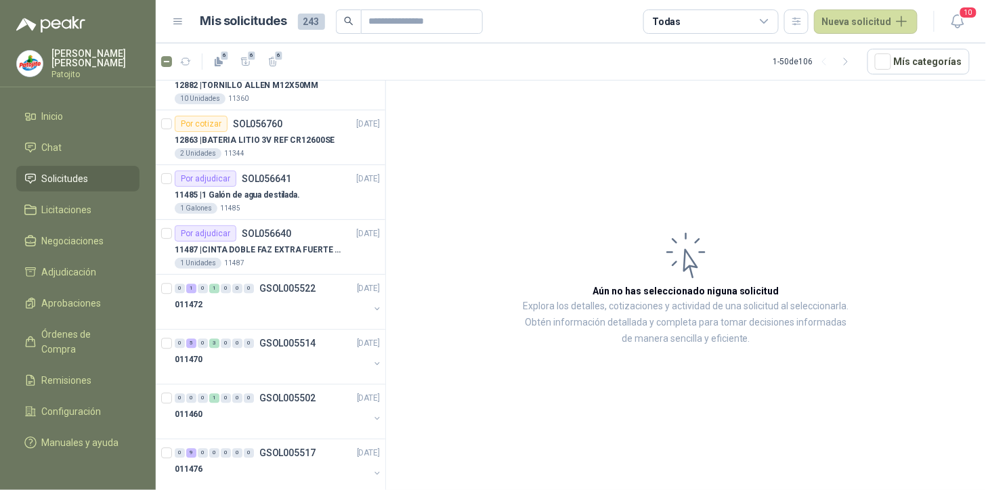
scroll to position [1053, 0]
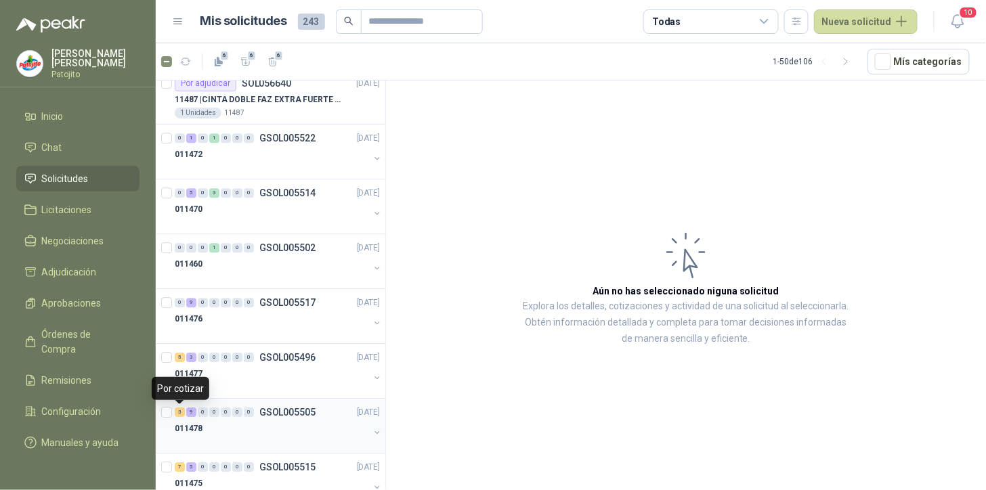
click at [181, 411] on div "3" at bounding box center [180, 412] width 10 height 9
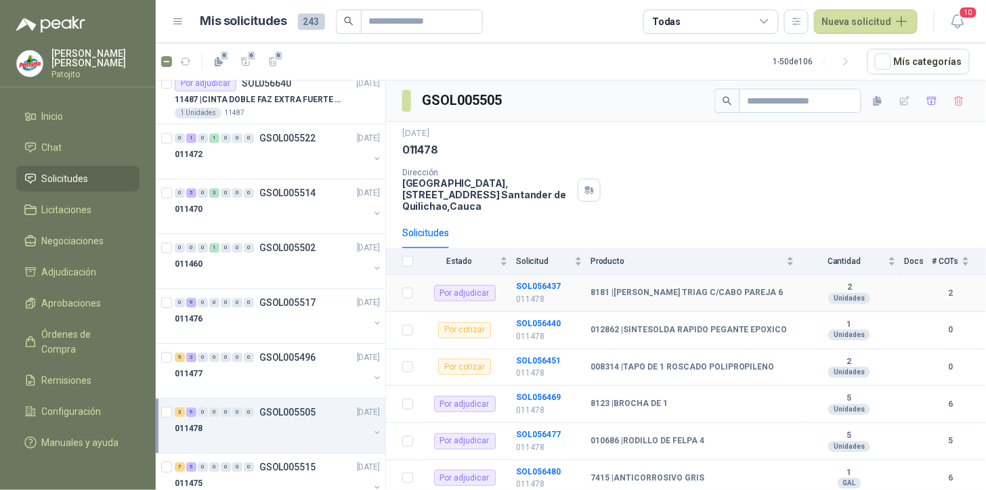
scroll to position [150, 0]
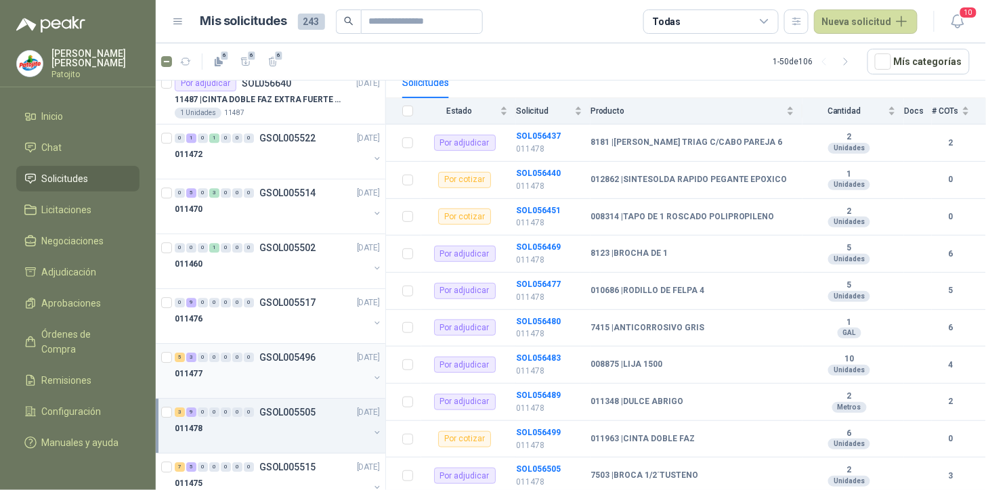
click at [171, 368] on div at bounding box center [168, 371] width 14 height 43
click at [190, 355] on div "3" at bounding box center [191, 357] width 10 height 9
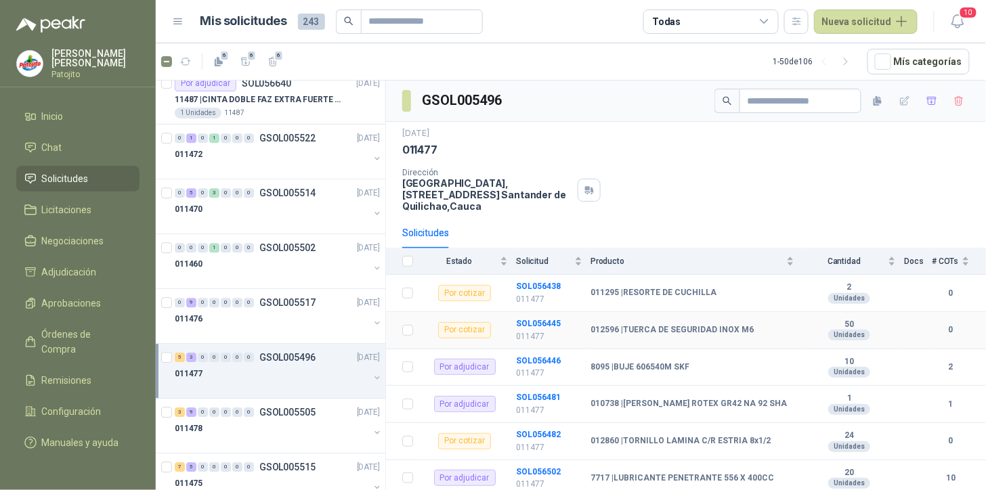
scroll to position [99, 0]
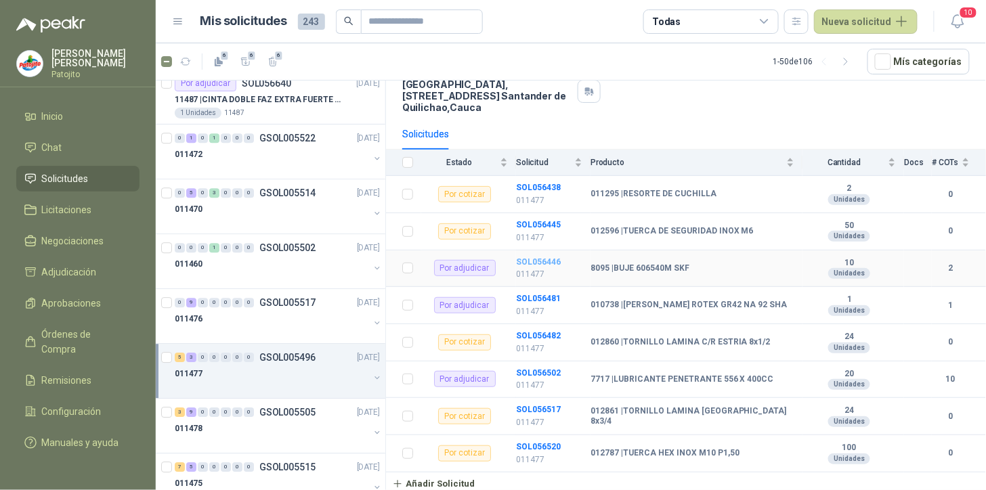
click at [537, 257] on b "SOL056446" at bounding box center [538, 261] width 45 height 9
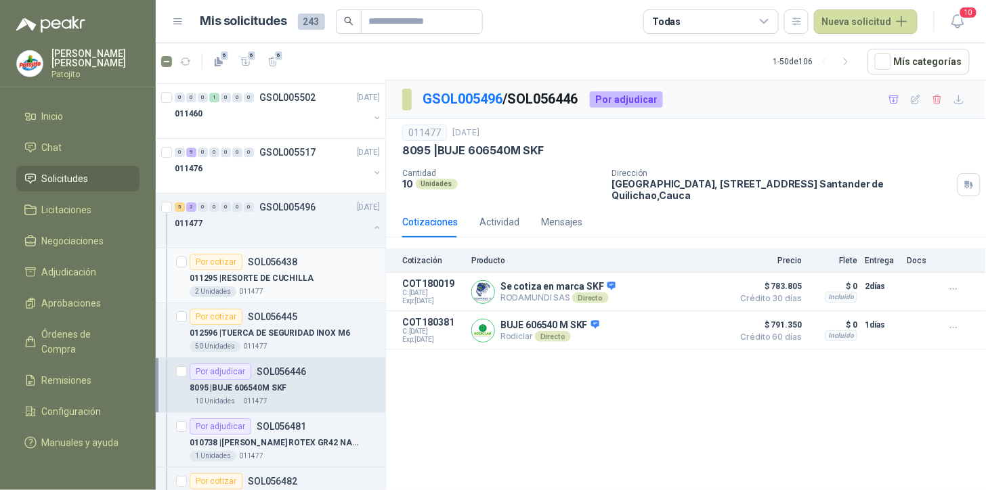
scroll to position [1279, 0]
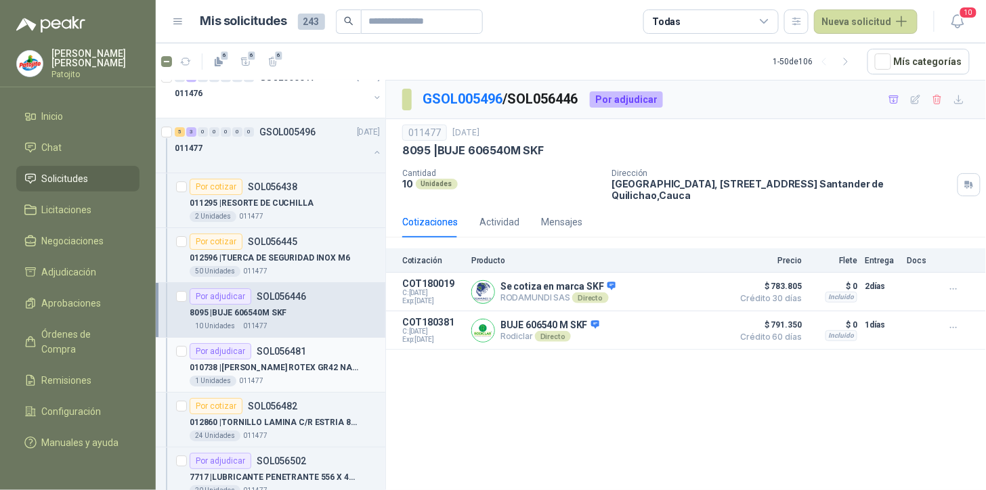
click at [300, 360] on div "010738 | [PERSON_NAME] ROTEX GR42 NA 92 SHA" at bounding box center [285, 368] width 190 height 16
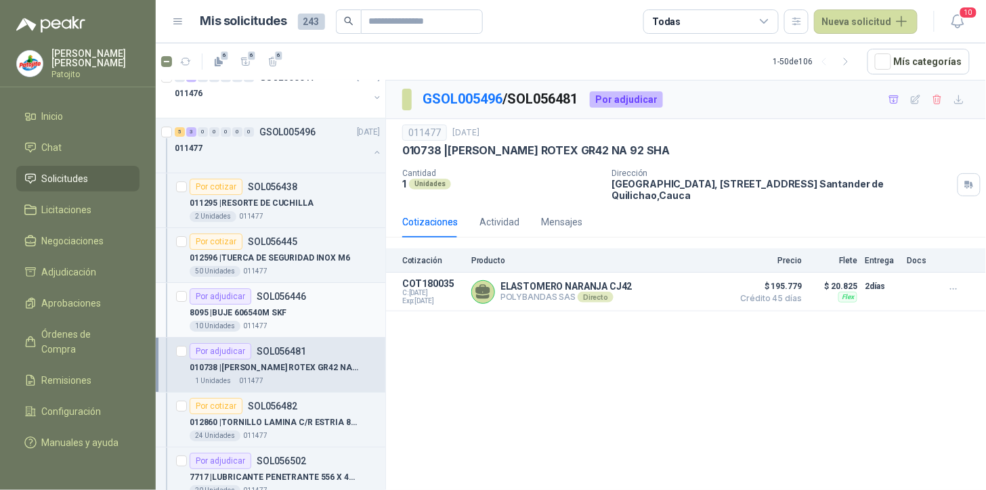
scroll to position [1355, 0]
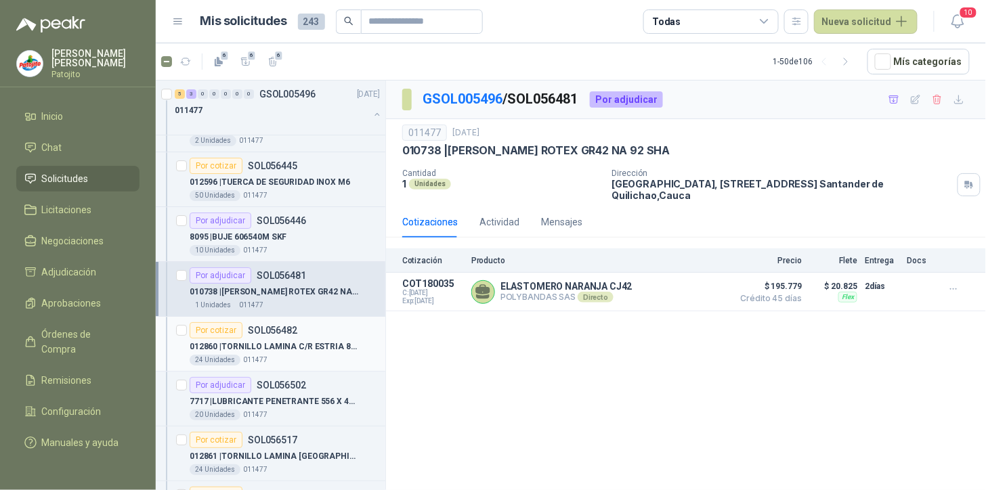
click at [286, 341] on p "012860 | TORNILLO LAMINA C/R ESTRIA 8x1/2" at bounding box center [274, 347] width 169 height 13
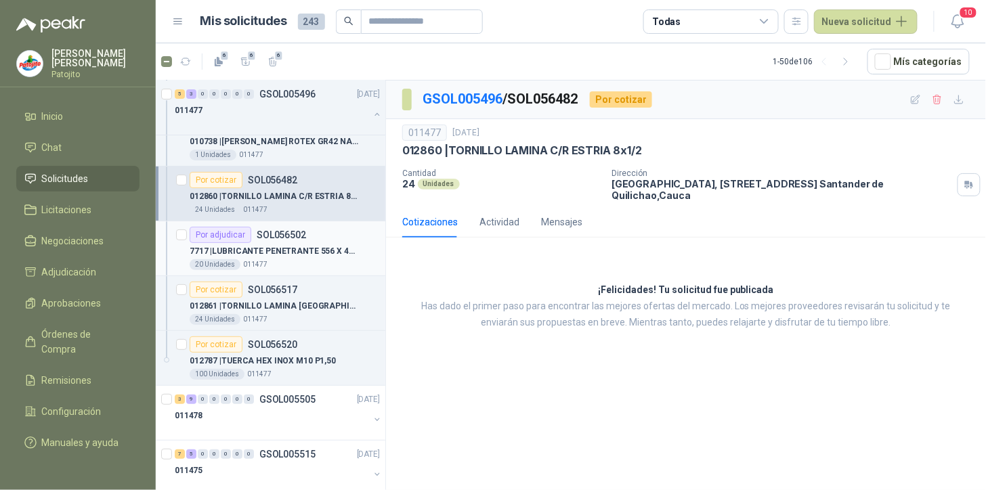
scroll to position [1655, 0]
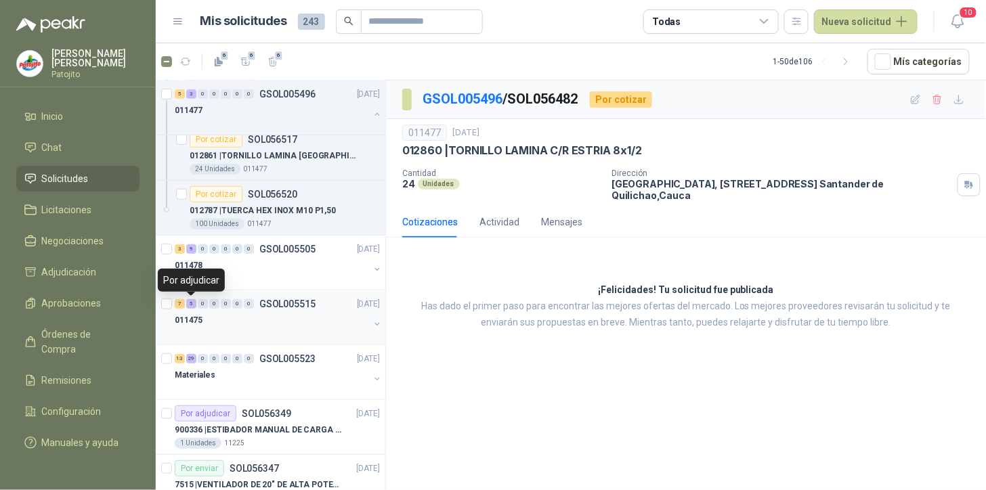
click at [190, 306] on div "5" at bounding box center [191, 303] width 10 height 9
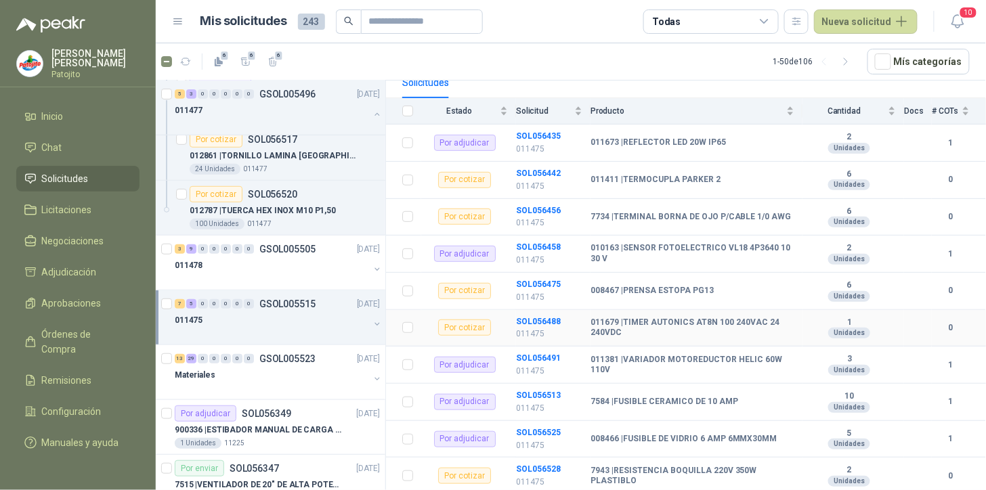
scroll to position [247, 0]
